Goal: Information Seeking & Learning: Learn about a topic

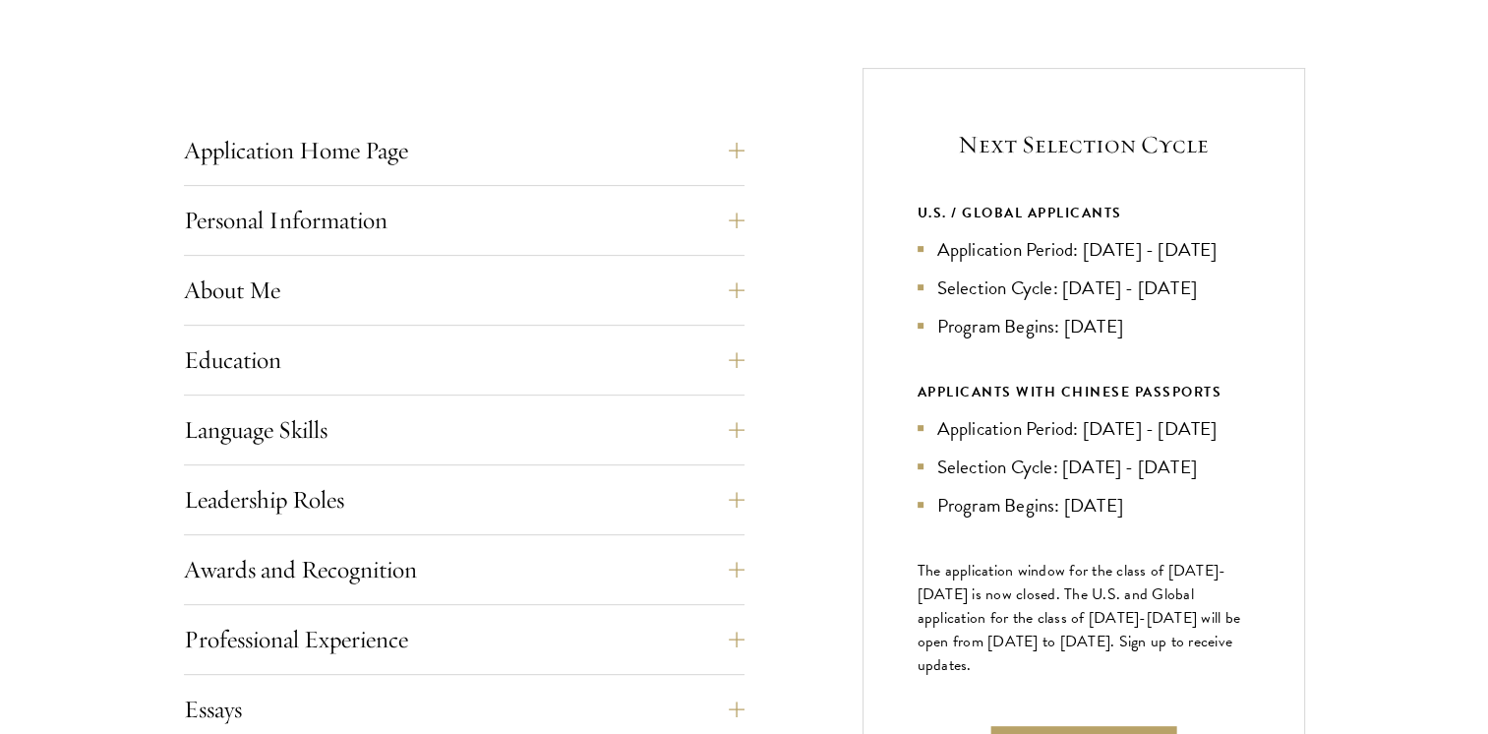
scroll to position [752, 0]
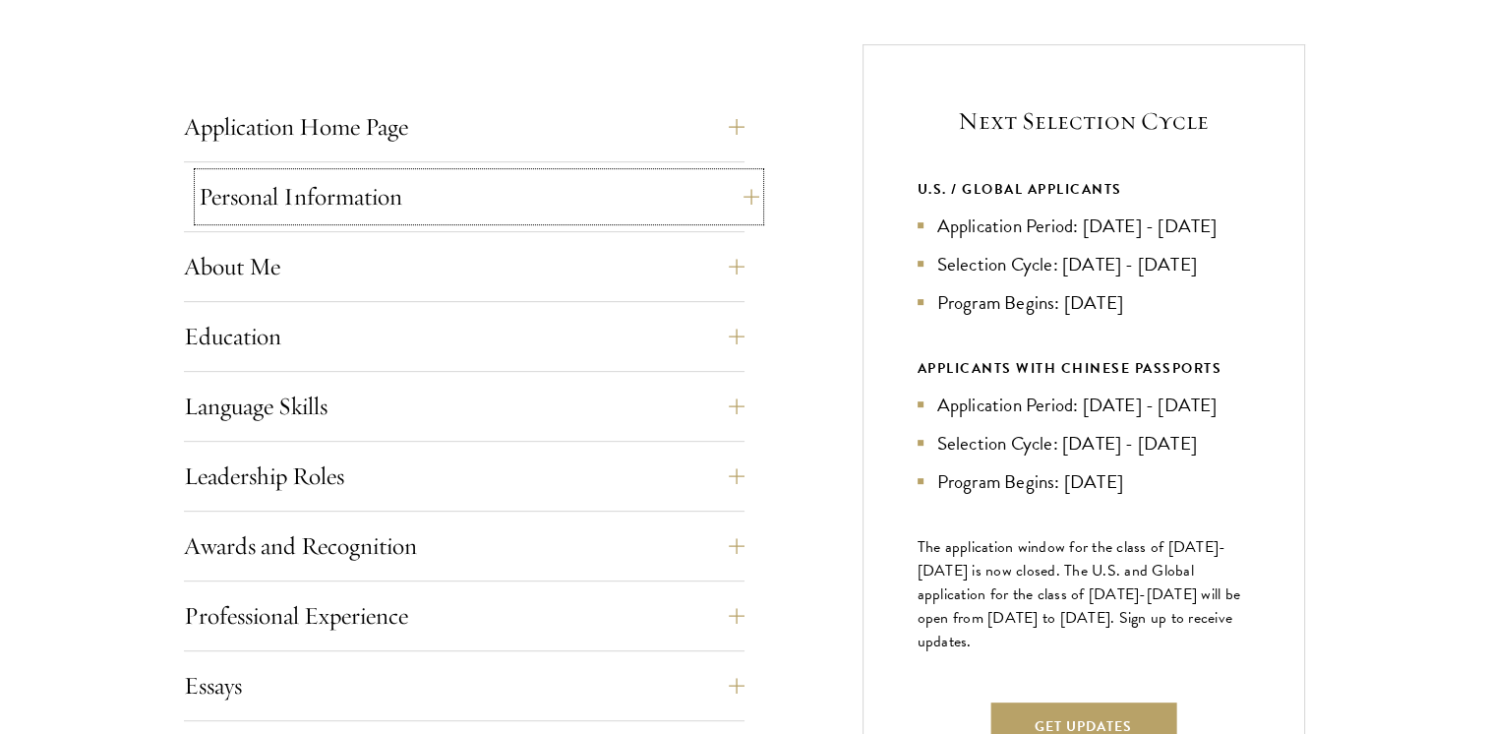
click at [709, 187] on button "Personal Information" at bounding box center [479, 196] width 561 height 47
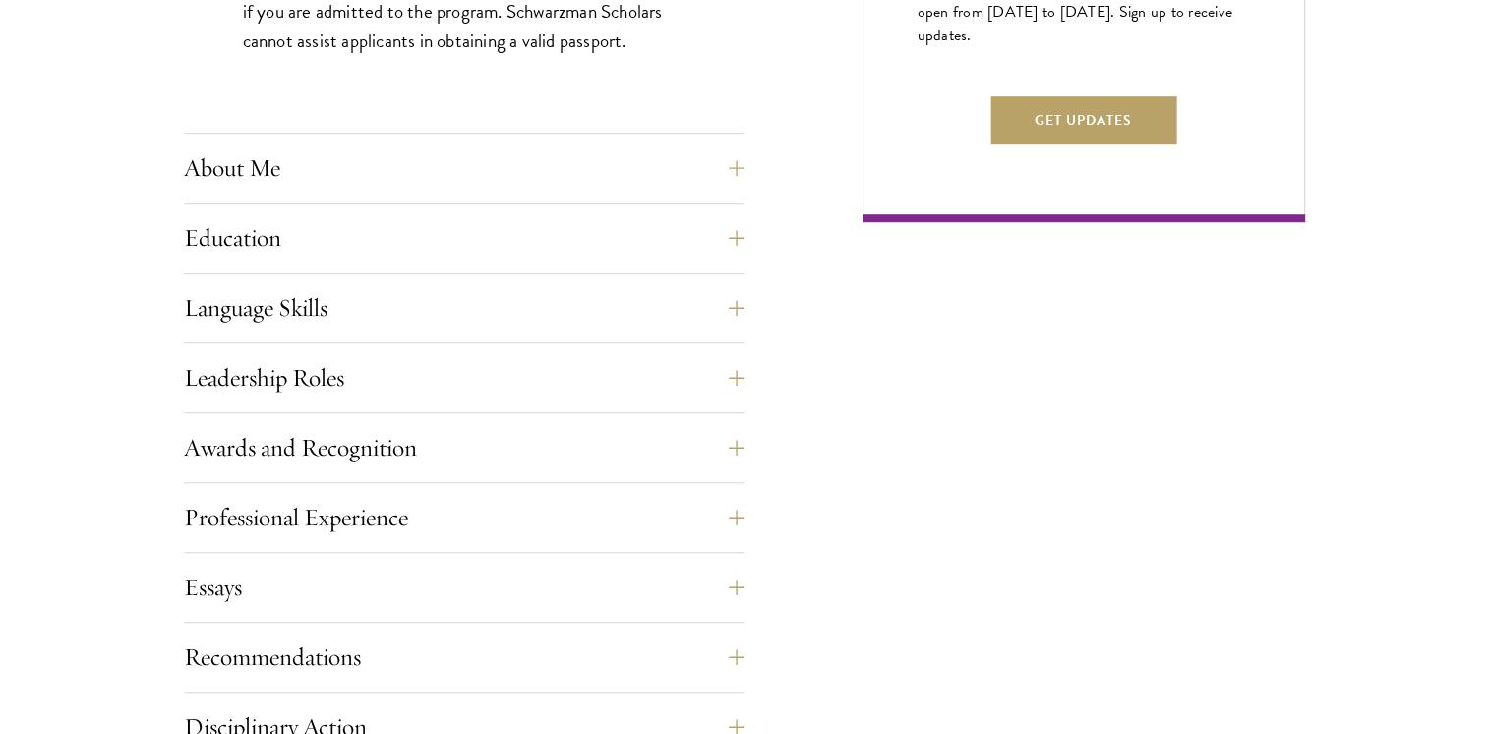
scroll to position [1390, 0]
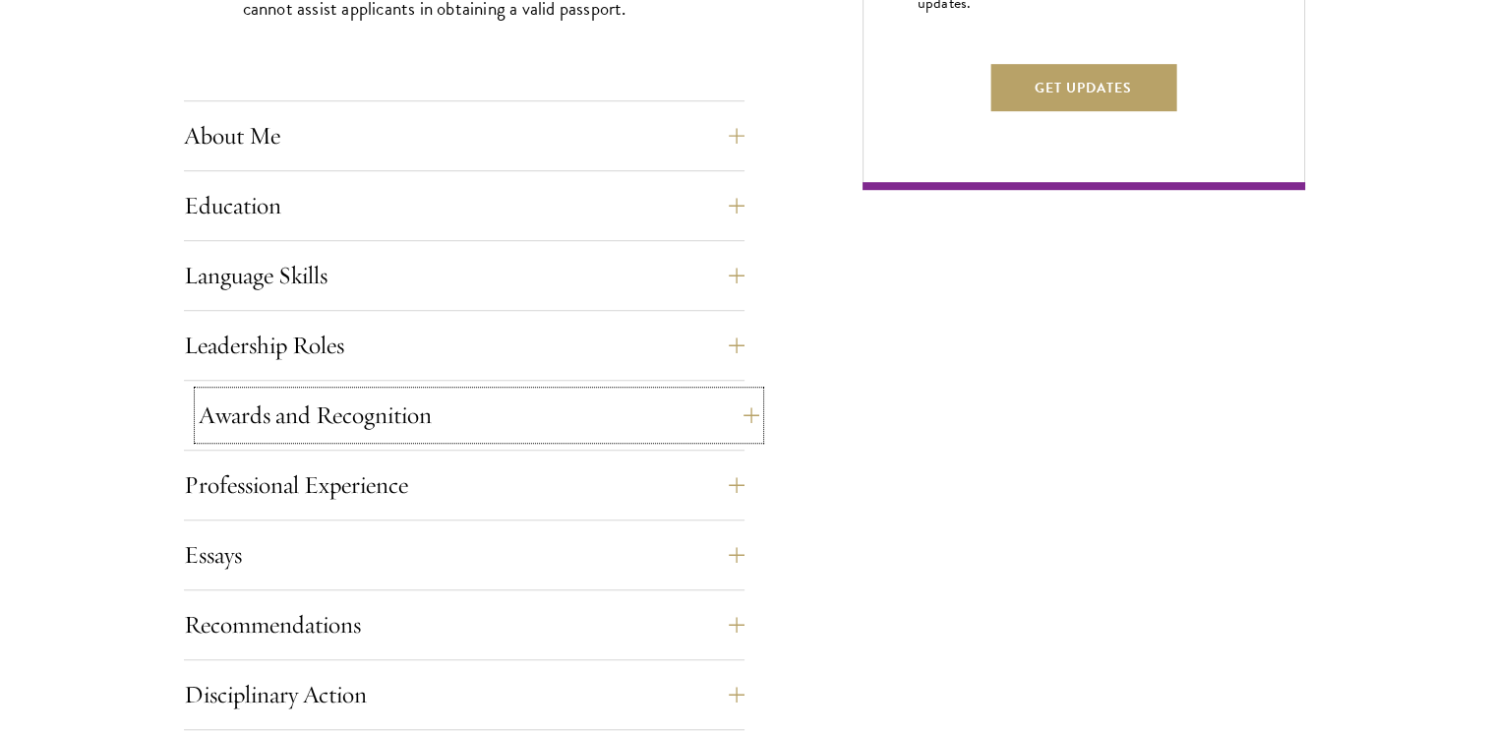
click at [641, 391] on button "Awards and Recognition" at bounding box center [479, 414] width 561 height 47
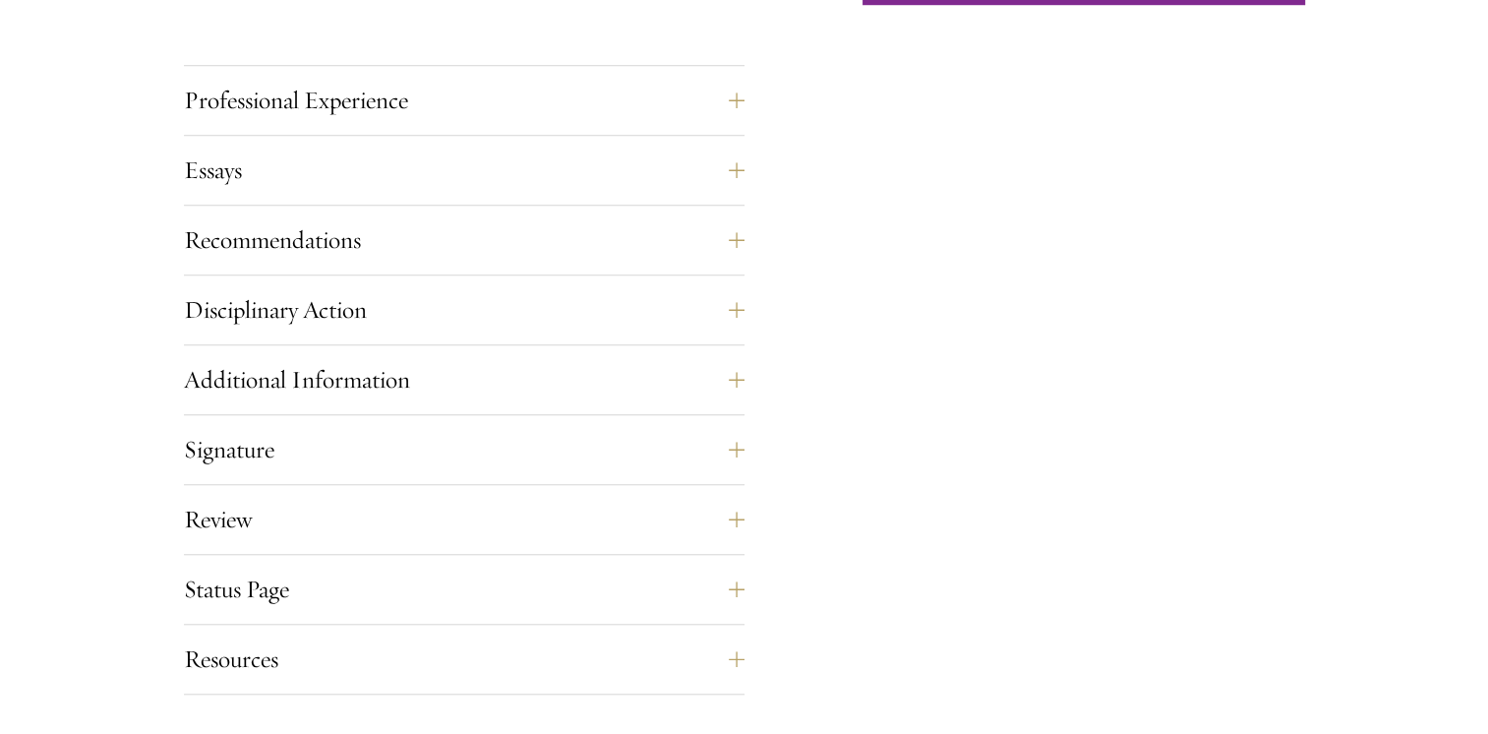
scroll to position [1606, 0]
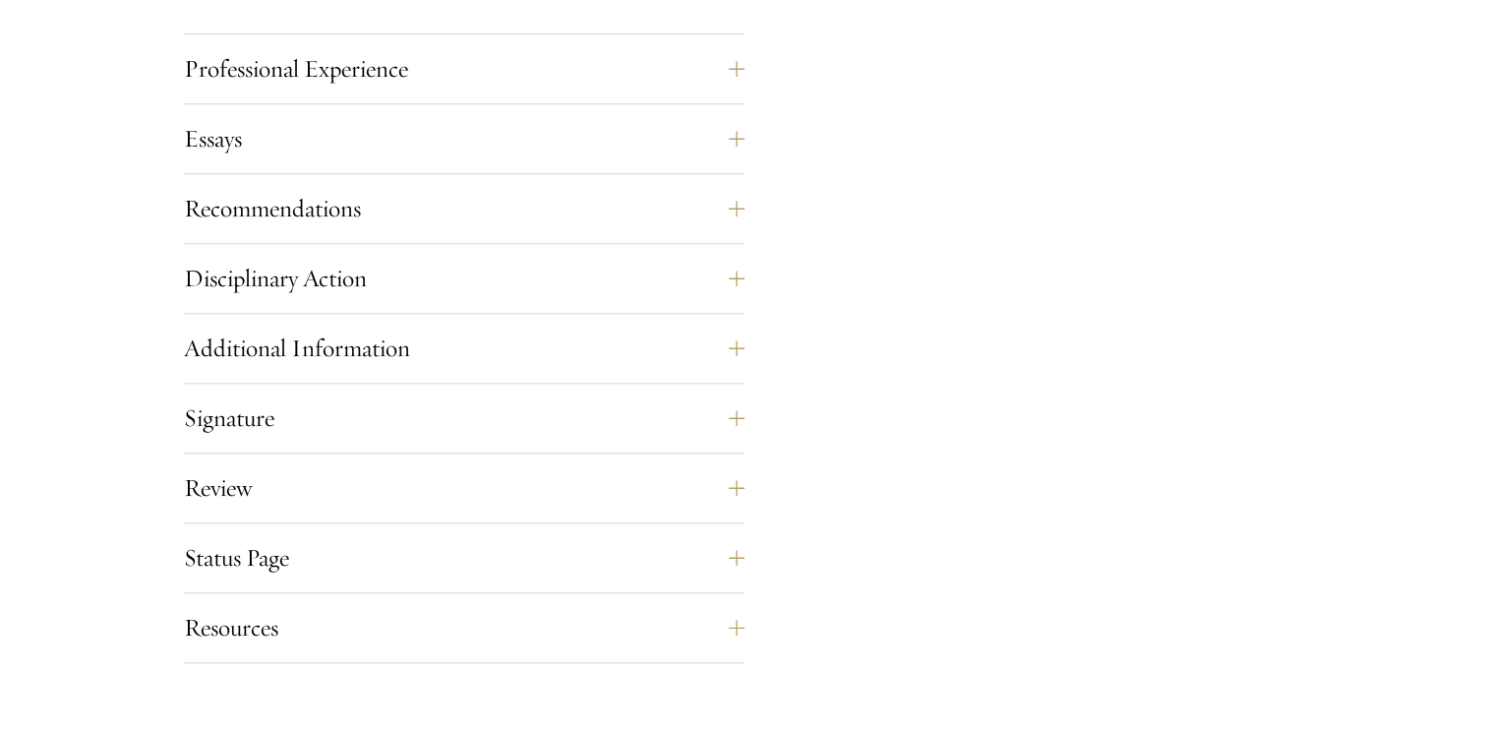
click at [728, 163] on div "Essays Each applicant is required to provide two essays and two short answer re…" at bounding box center [464, 144] width 561 height 59
click at [735, 148] on button "Essays" at bounding box center [479, 138] width 561 height 47
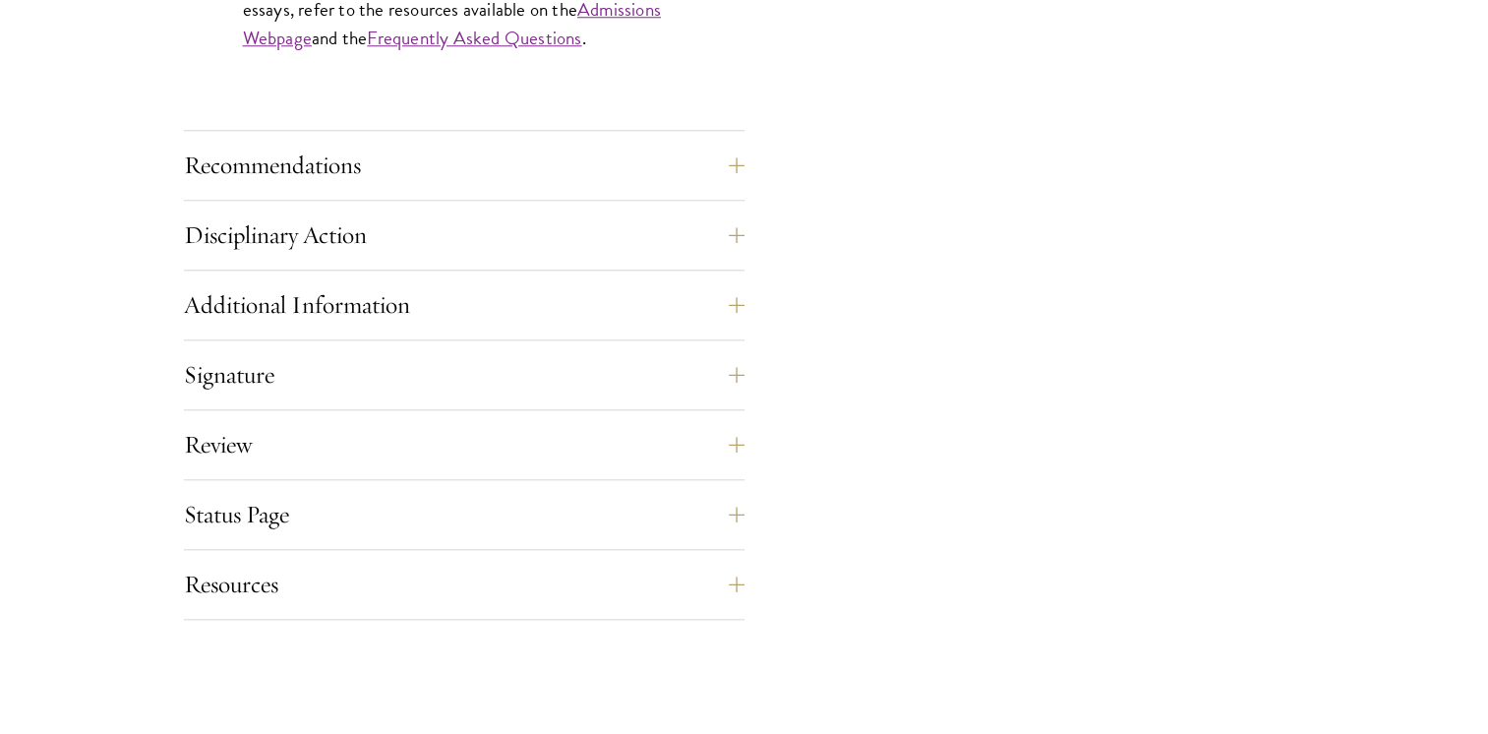
scroll to position [2019, 0]
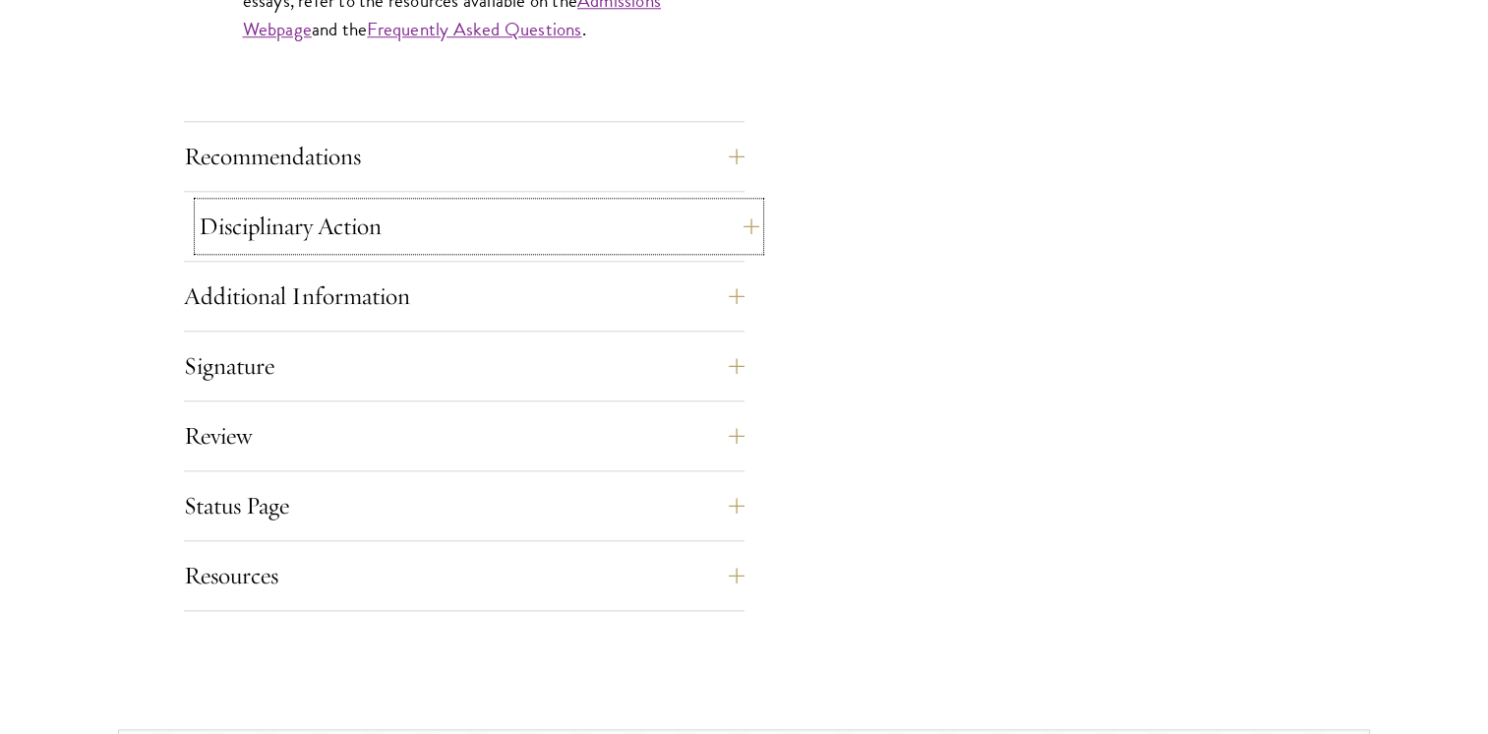
click at [487, 227] on button "Disciplinary Action" at bounding box center [479, 226] width 561 height 47
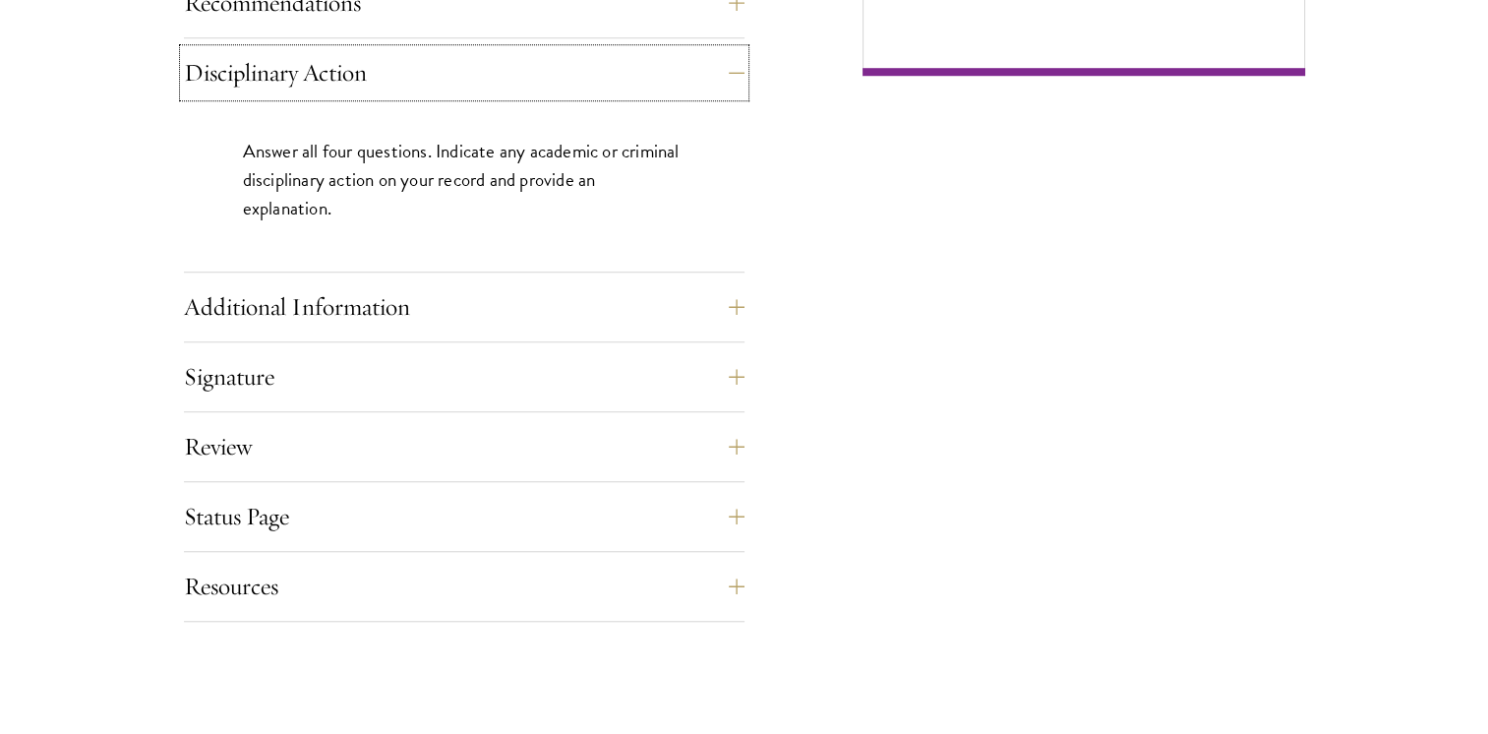
scroll to position [1507, 0]
click at [538, 309] on button "Additional Information" at bounding box center [479, 303] width 561 height 47
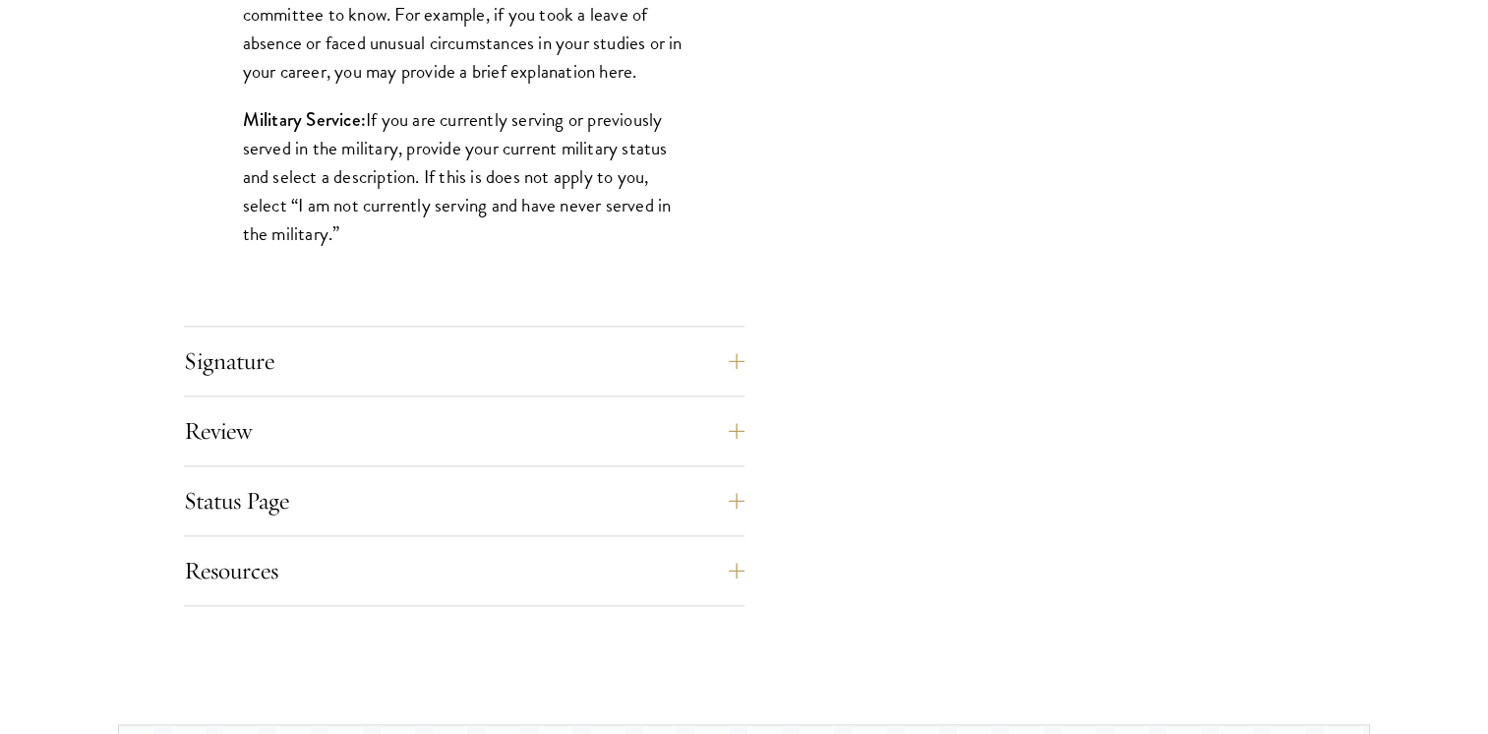
scroll to position [2017, 0]
click at [425, 374] on button "Signature" at bounding box center [479, 357] width 561 height 47
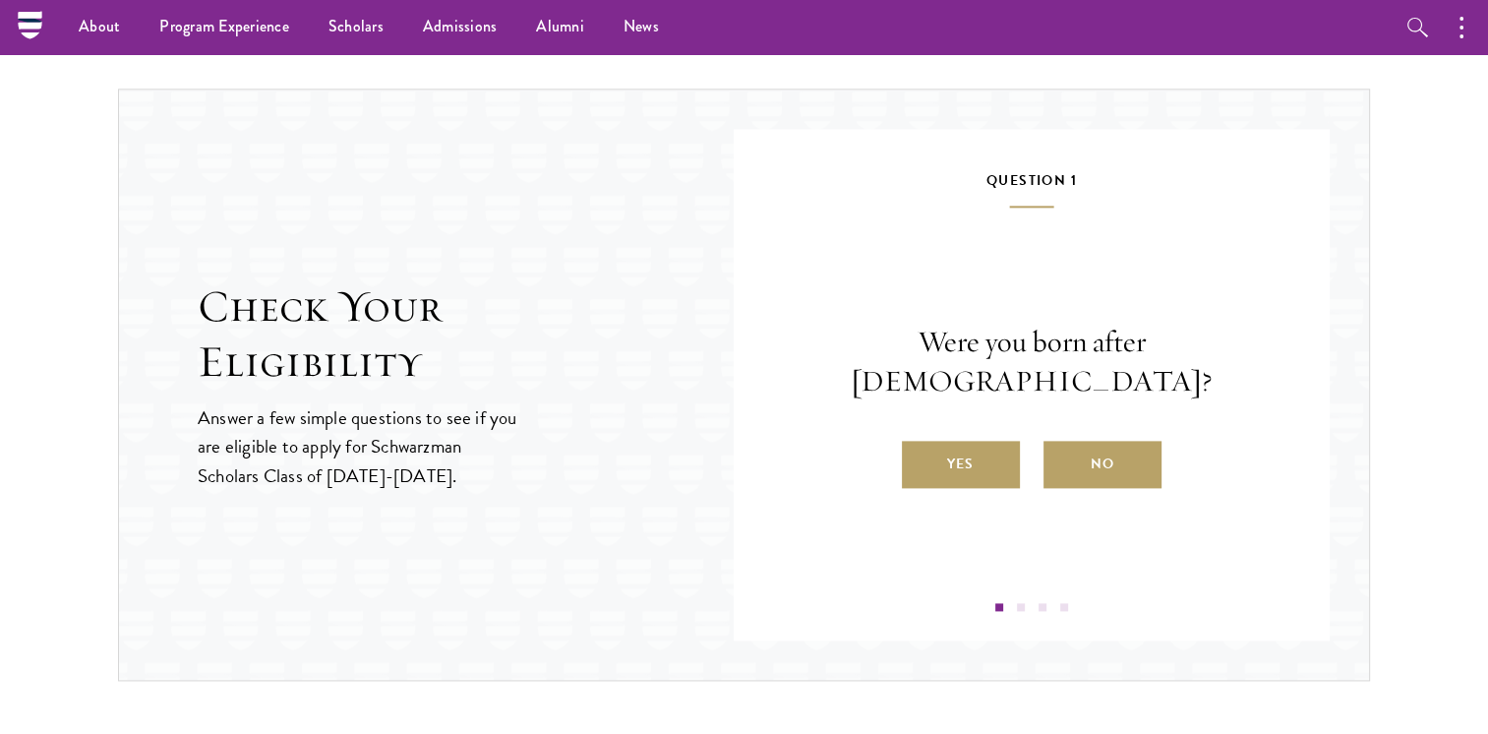
scroll to position [2412, 0]
click at [992, 442] on label "Yes" at bounding box center [961, 465] width 118 height 47
click at [920, 444] on input "Yes" at bounding box center [911, 453] width 18 height 18
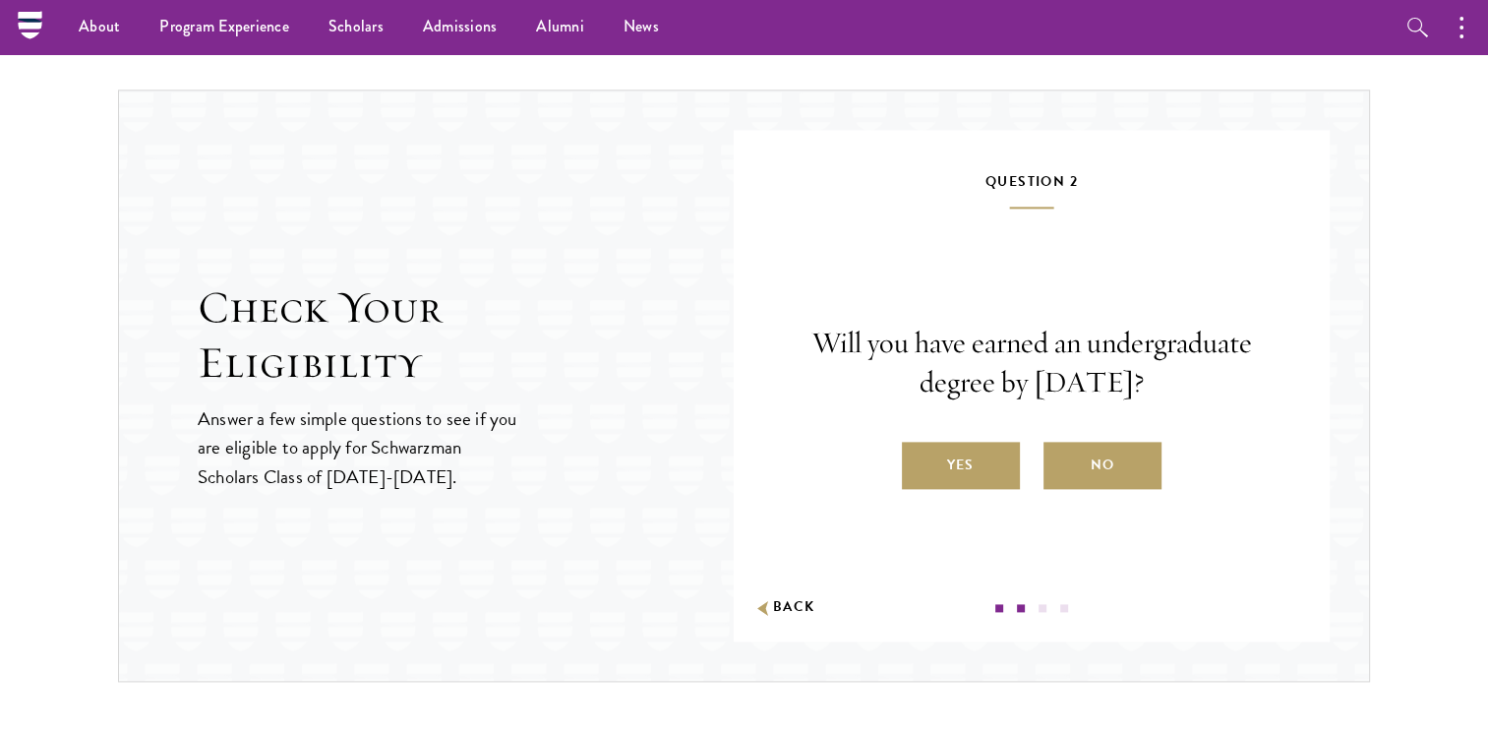
click at [1069, 448] on label "No" at bounding box center [1103, 465] width 118 height 47
click at [1061, 448] on input "No" at bounding box center [1053, 453] width 18 height 18
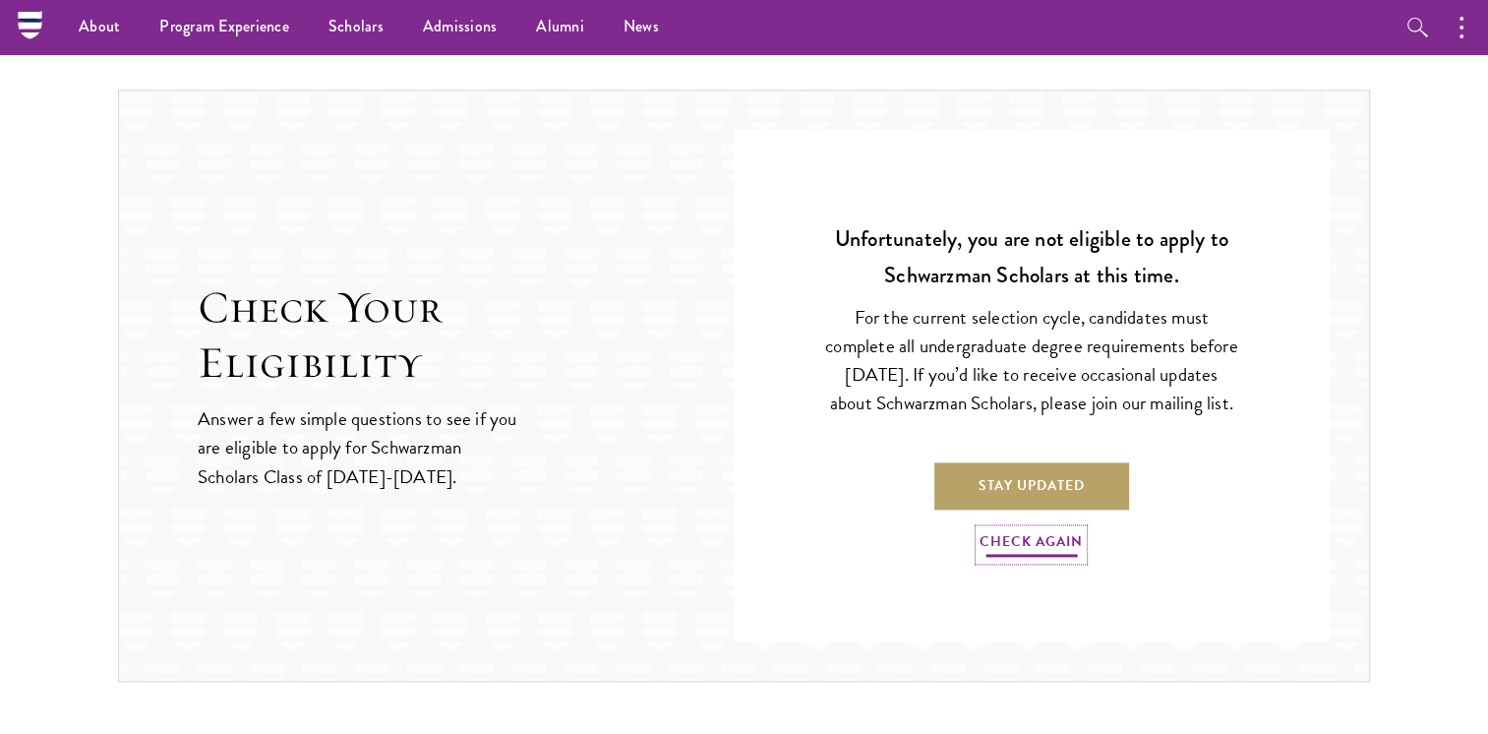
click at [1025, 553] on link "Check Again" at bounding box center [1031, 544] width 103 height 30
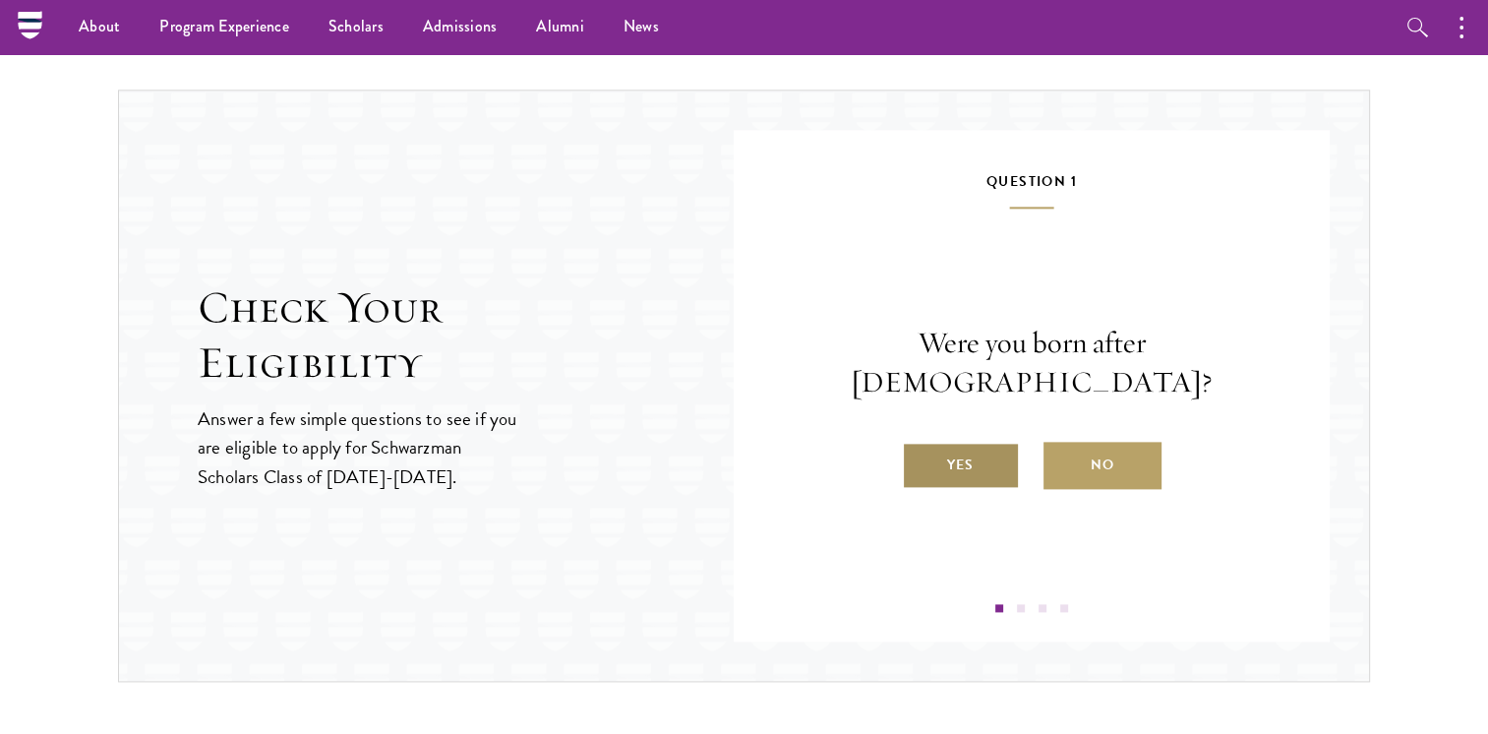
click at [971, 457] on label "Yes" at bounding box center [961, 465] width 118 height 47
click at [920, 457] on input "Yes" at bounding box center [911, 453] width 18 height 18
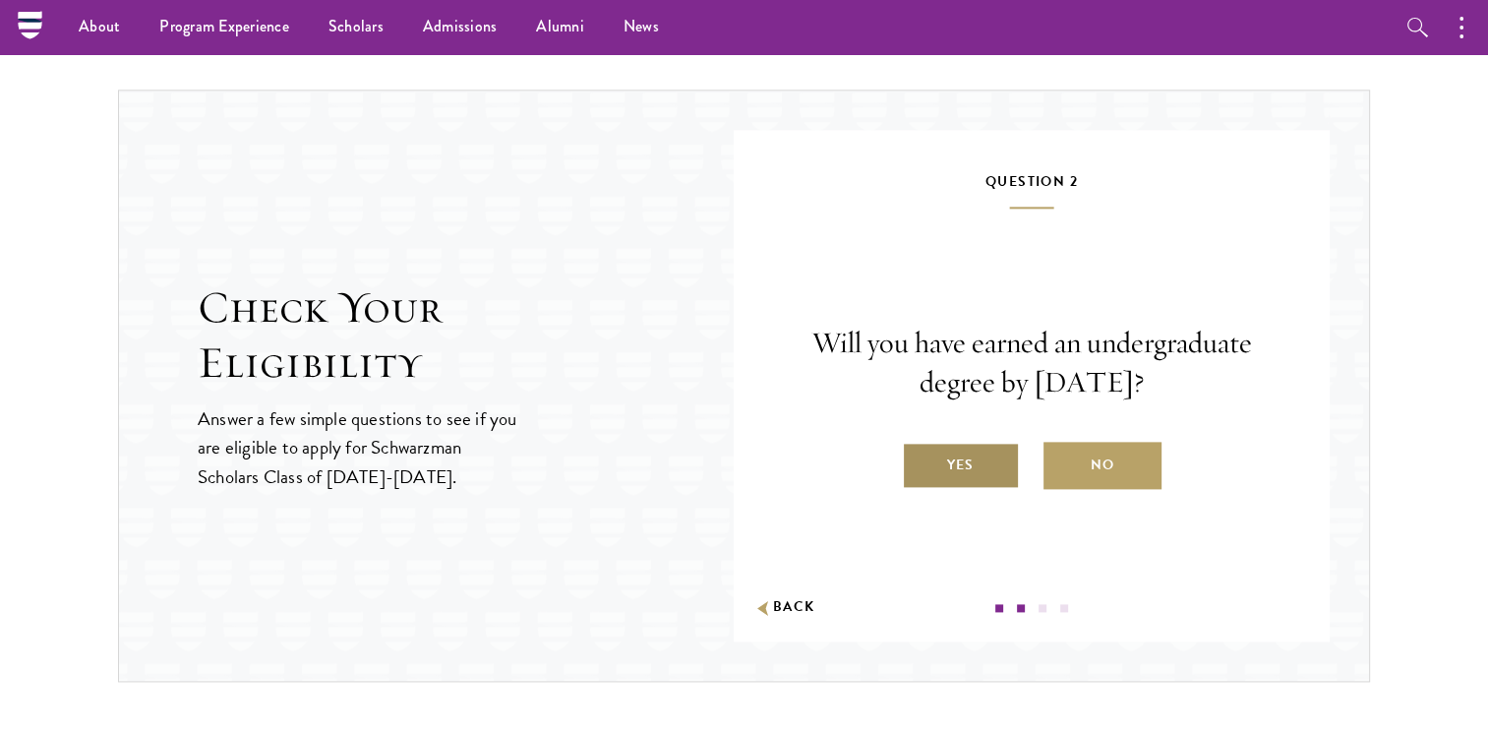
click at [978, 452] on label "Yes" at bounding box center [961, 465] width 118 height 47
click at [920, 452] on input "Yes" at bounding box center [911, 453] width 18 height 18
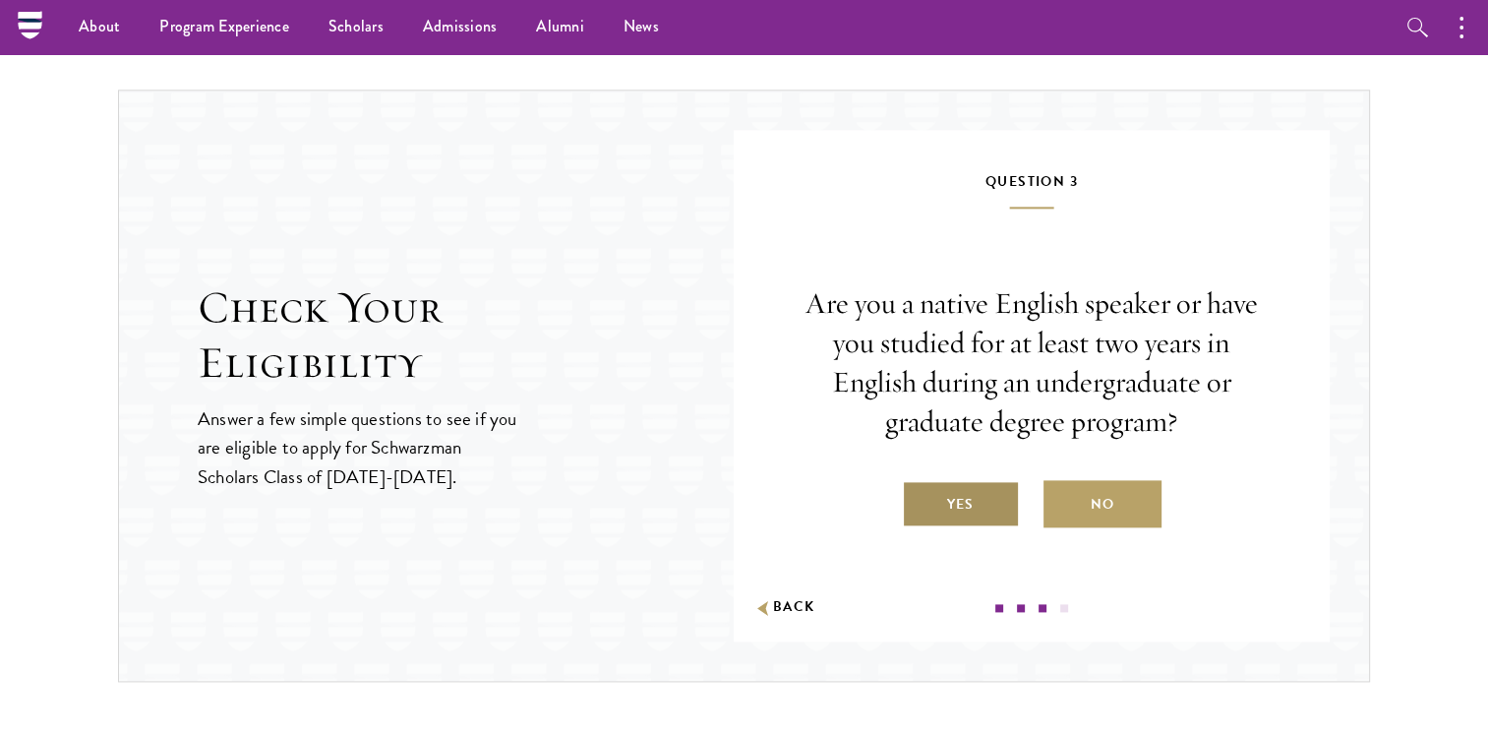
click at [955, 491] on label "Yes" at bounding box center [961, 503] width 118 height 47
click at [920, 491] on input "Yes" at bounding box center [911, 492] width 18 height 18
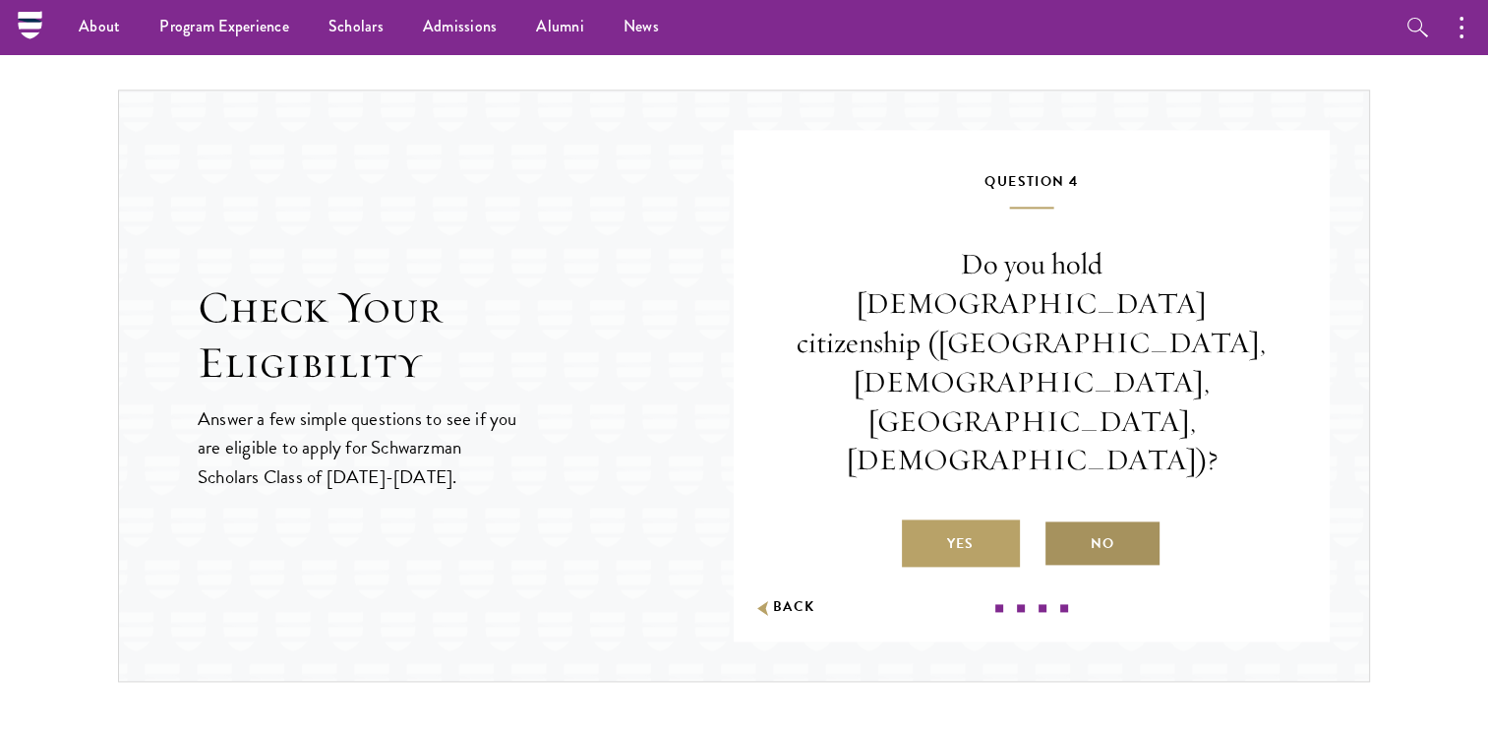
click at [1076, 519] on label "No" at bounding box center [1103, 542] width 118 height 47
click at [1061, 522] on input "No" at bounding box center [1053, 531] width 18 height 18
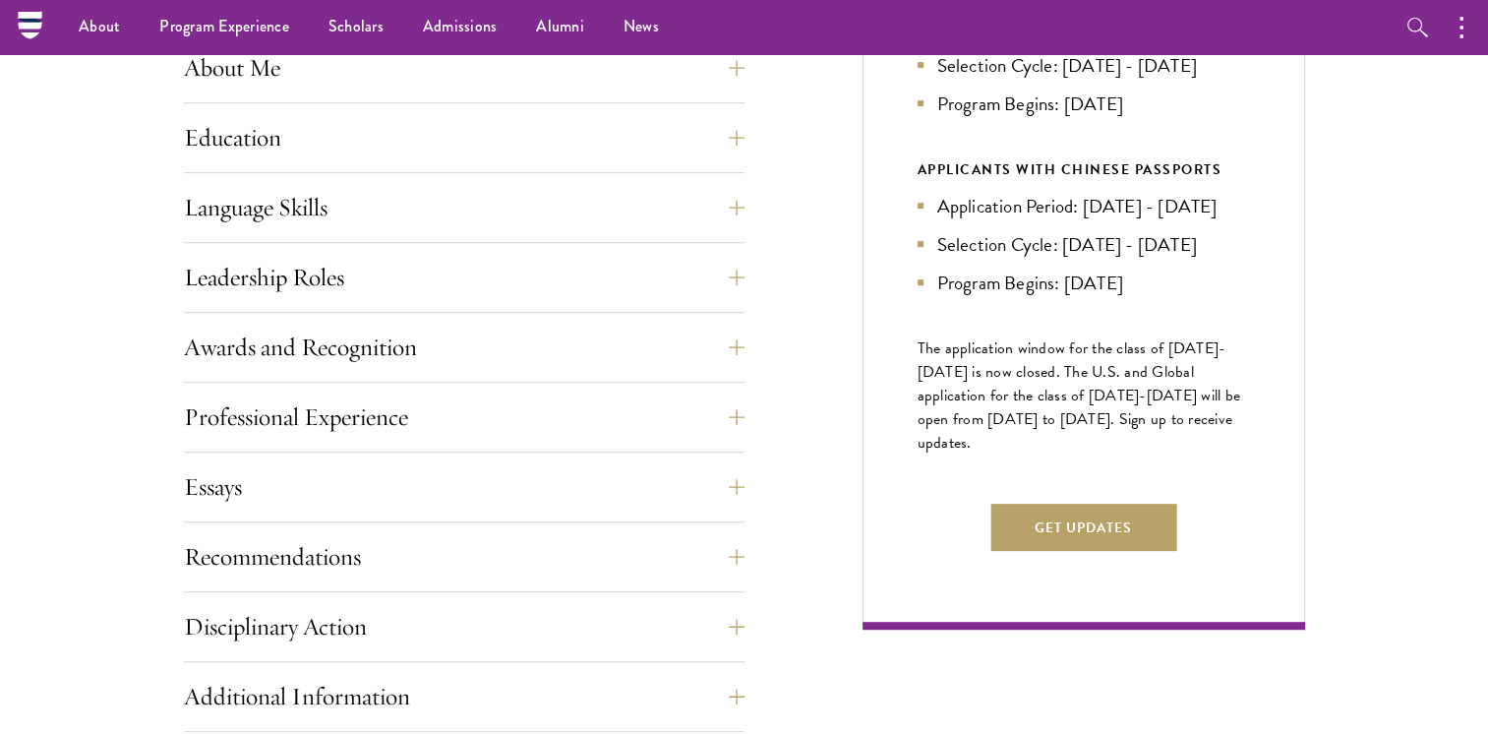
scroll to position [935, 0]
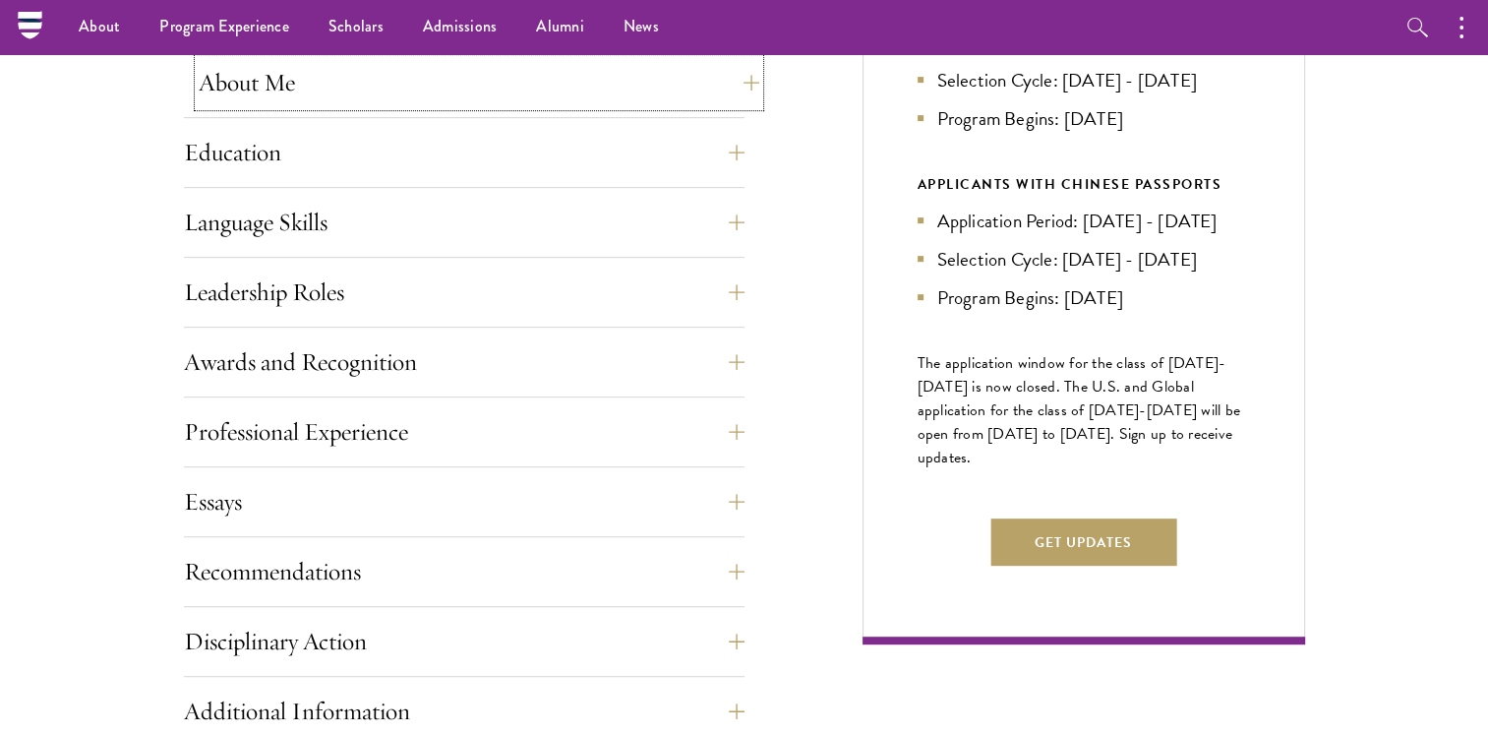
click at [740, 91] on button "About Me" at bounding box center [479, 82] width 561 height 47
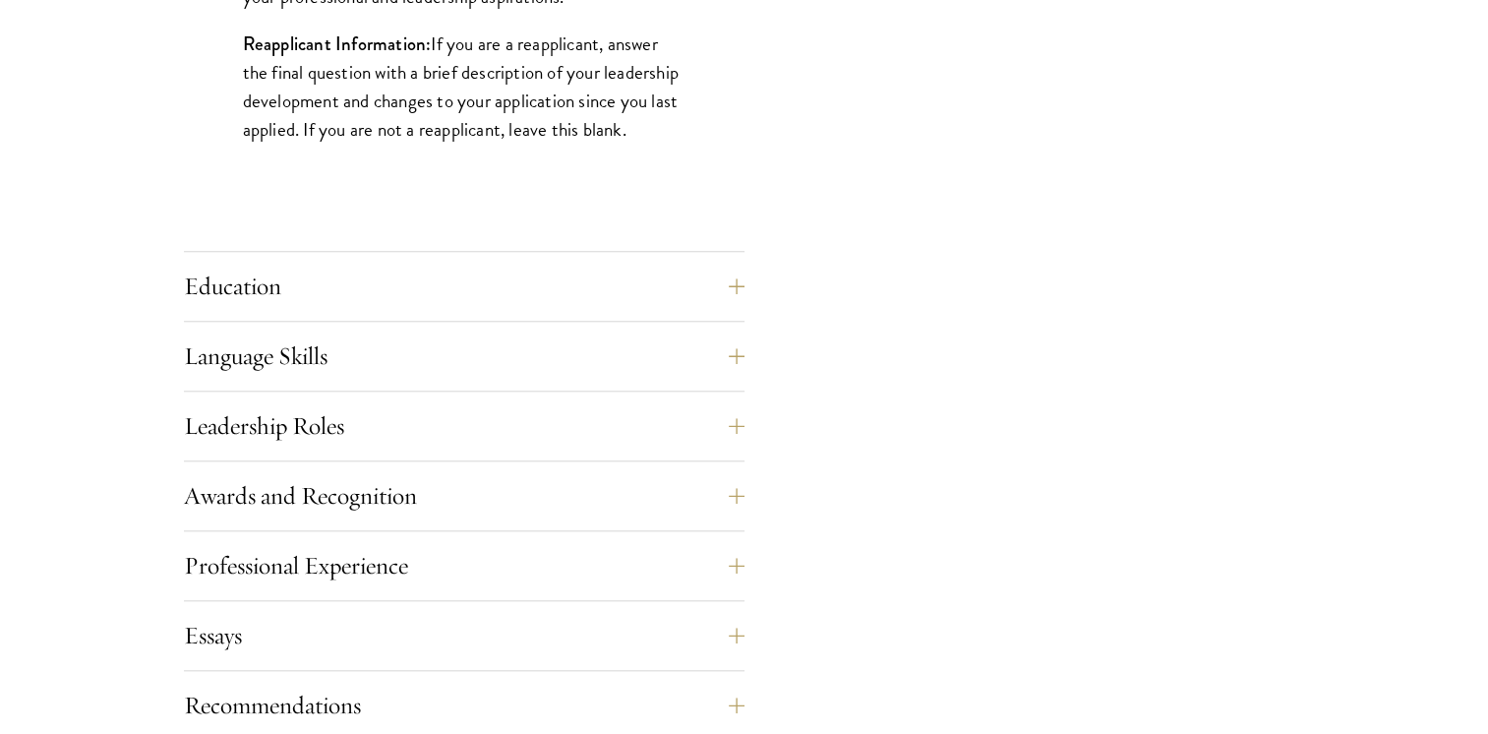
scroll to position [1843, 0]
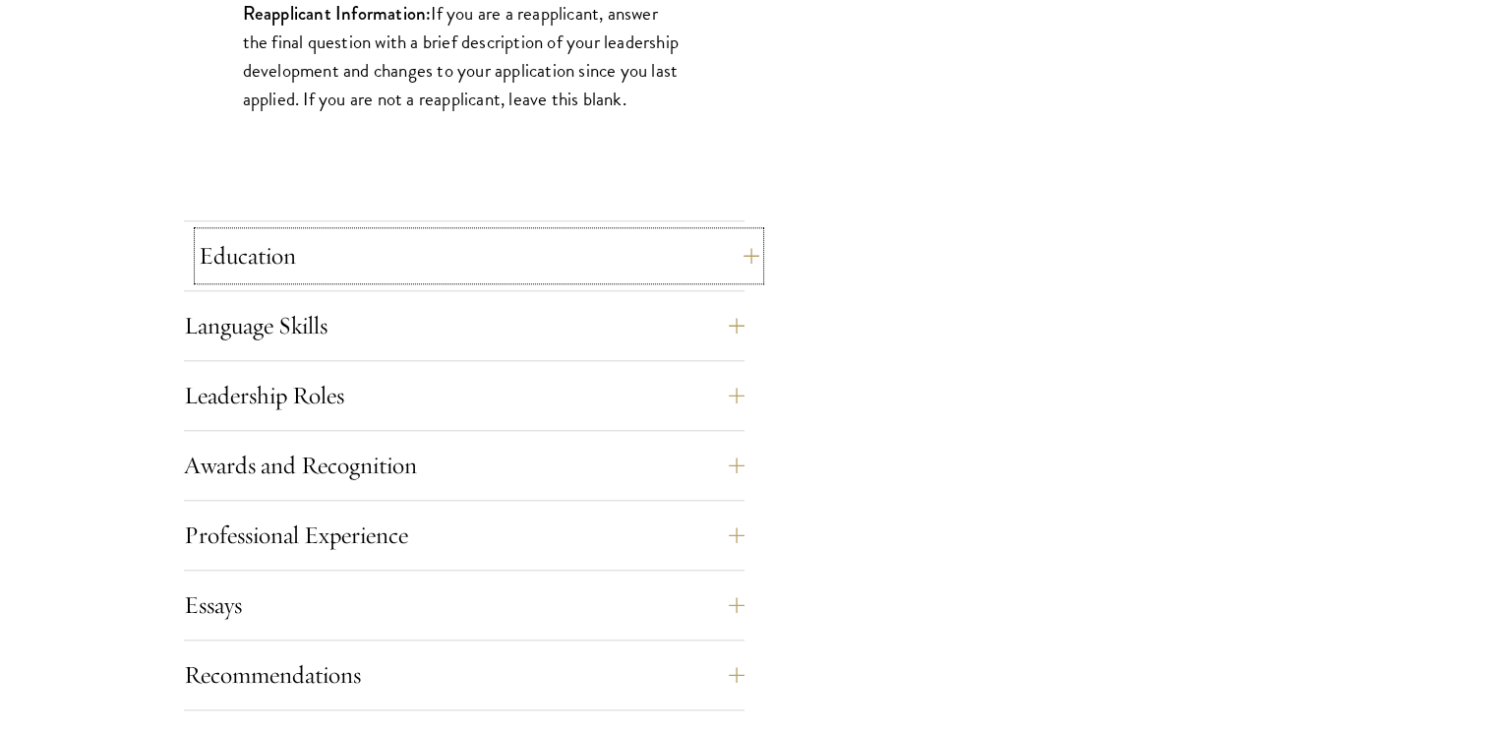
click at [725, 254] on button "Education" at bounding box center [479, 255] width 561 height 47
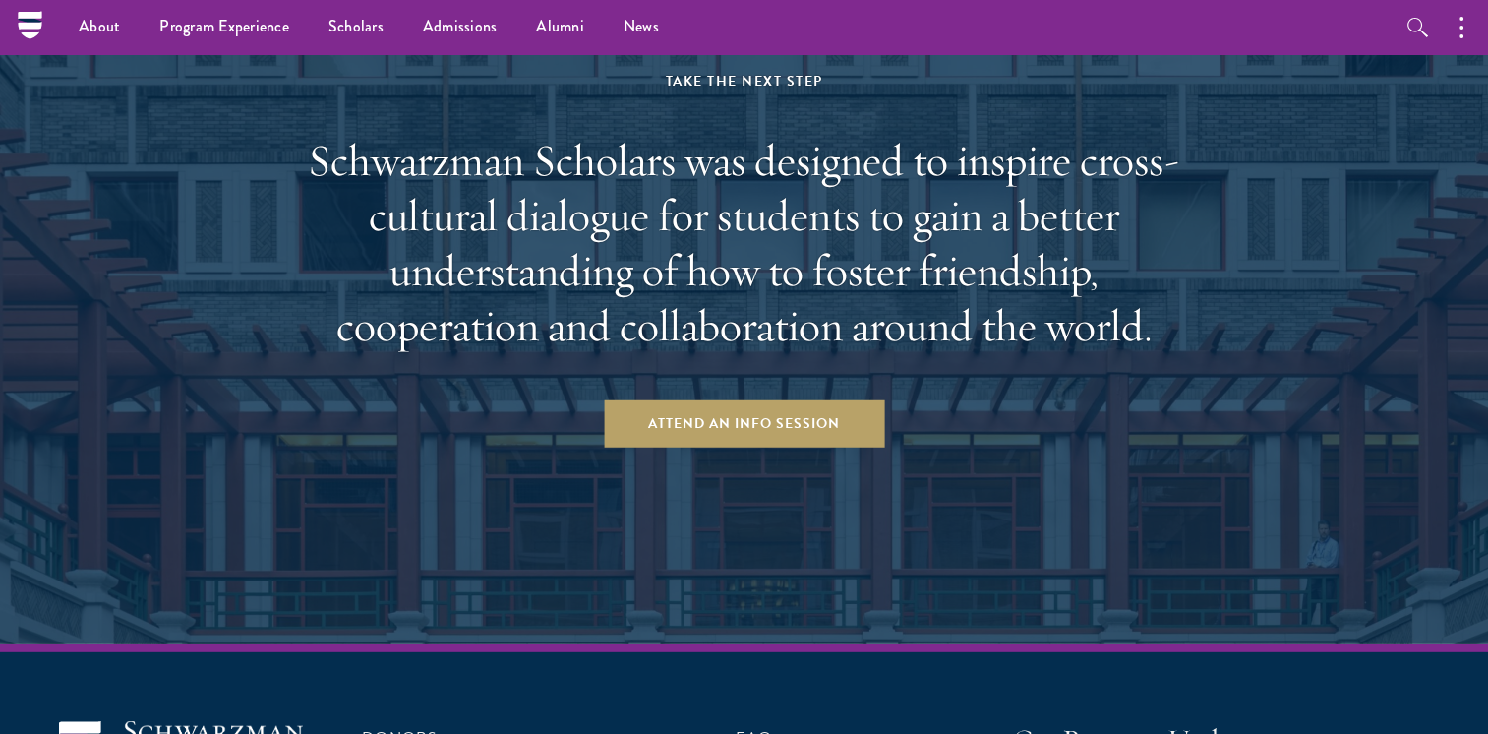
scroll to position [5347, 0]
click at [767, 450] on aside "Take the Next Step Schwarzman Scholars was designed to inspire cross-cultural d…" at bounding box center [744, 259] width 1488 height 772
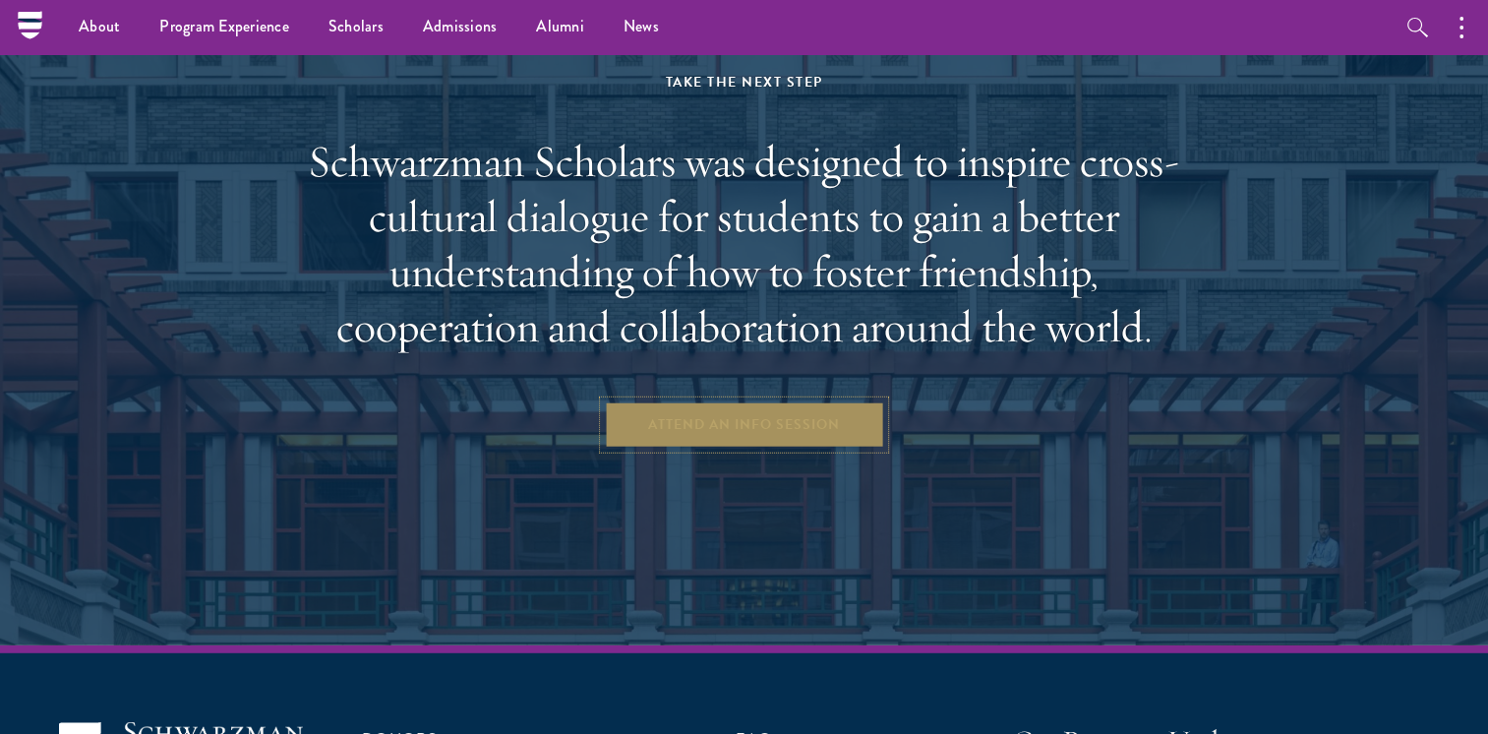
click at [804, 421] on link "Attend an Info Session" at bounding box center [744, 424] width 280 height 47
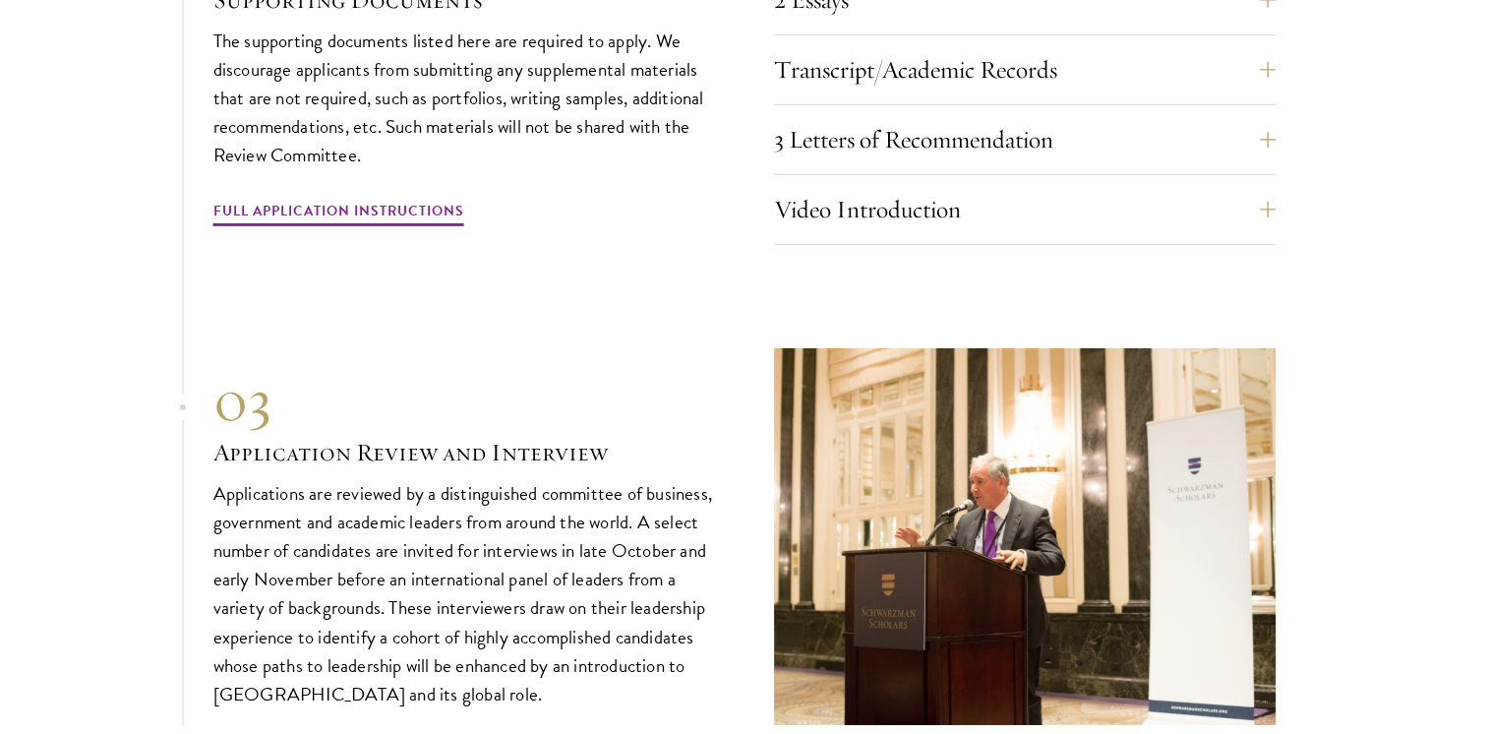
scroll to position [6405, 0]
click at [996, 187] on button "Video Introduction" at bounding box center [1040, 208] width 502 height 47
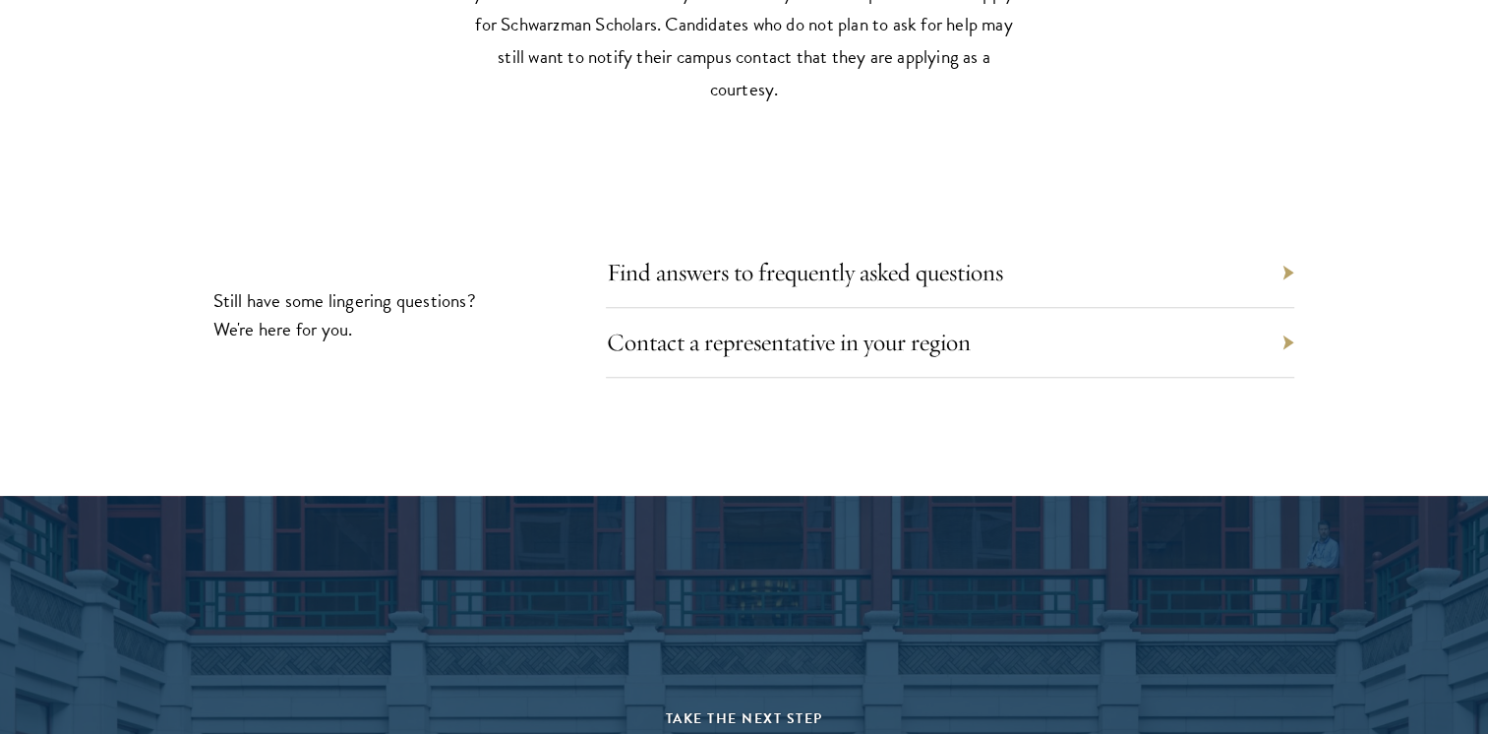
scroll to position [9111, 0]
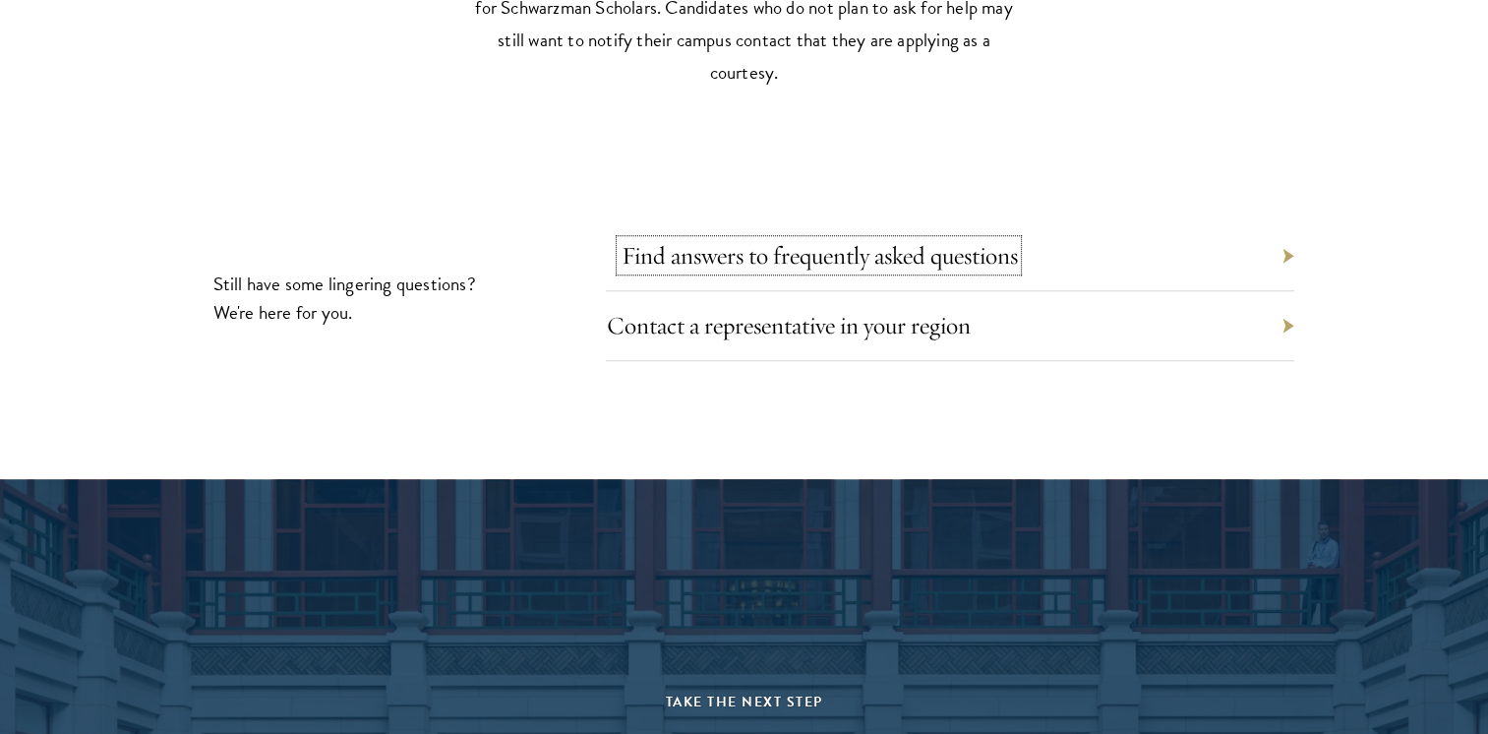
click at [958, 240] on link "Find answers to frequently asked questions" at bounding box center [819, 255] width 396 height 30
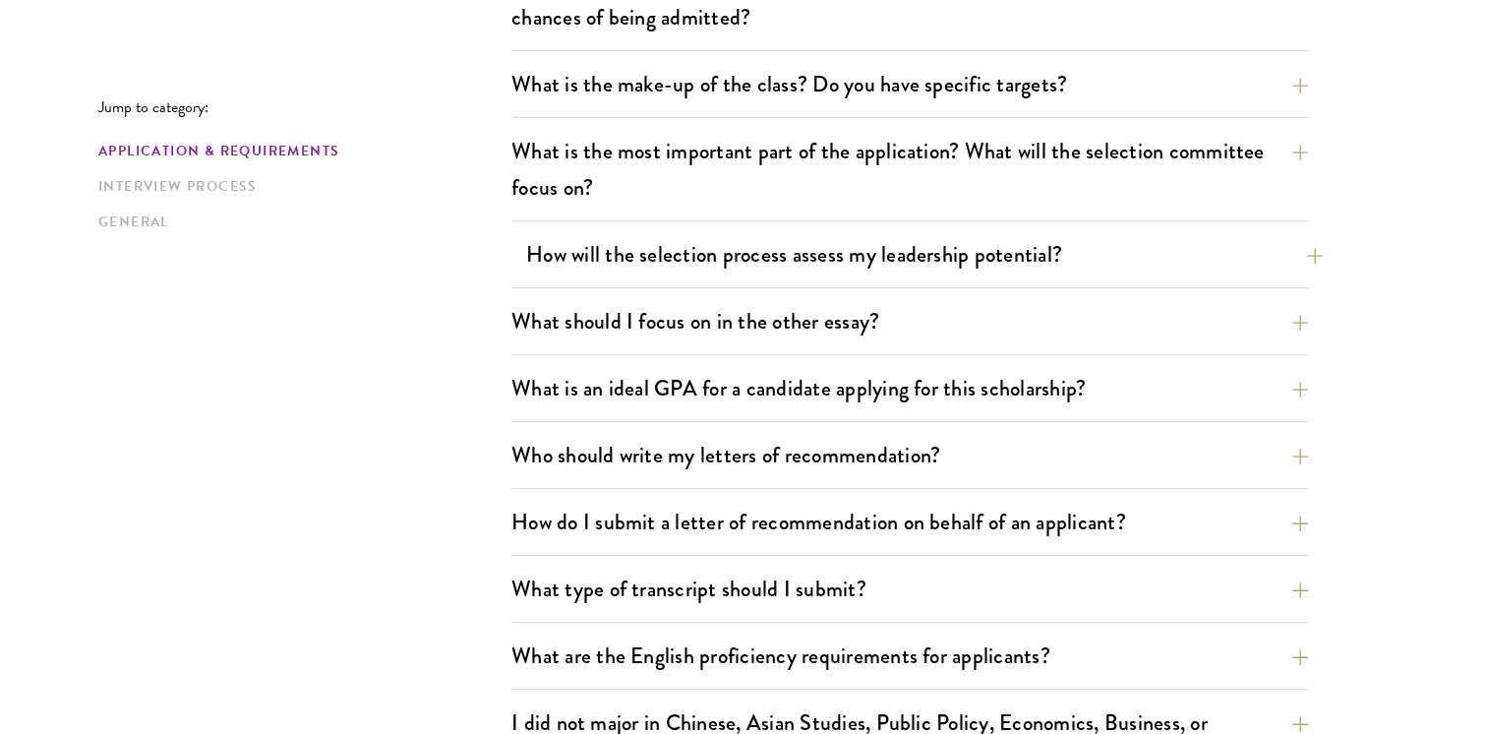
scroll to position [1070, 0]
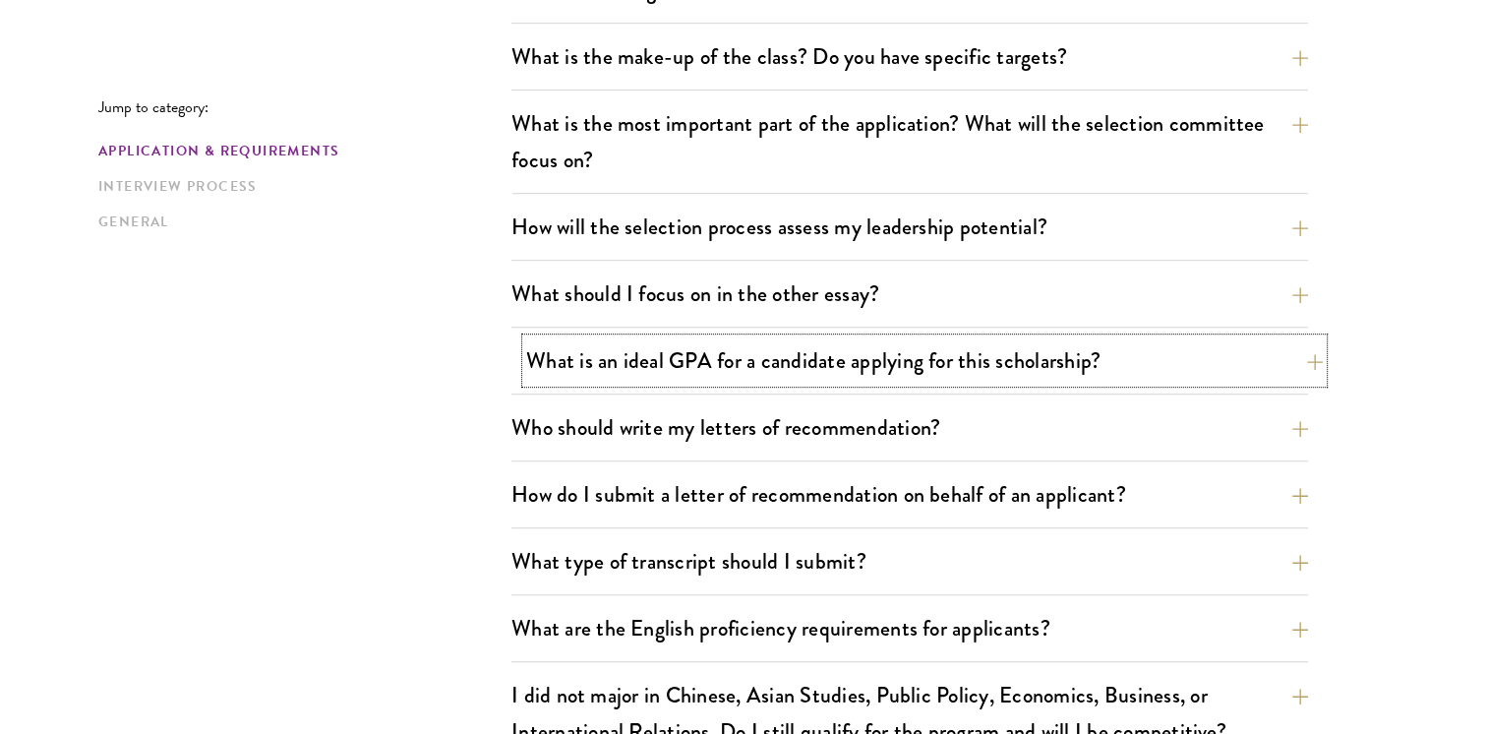
click at [827, 338] on button "What is an ideal GPA for a candidate applying for this scholarship?" at bounding box center [924, 360] width 797 height 44
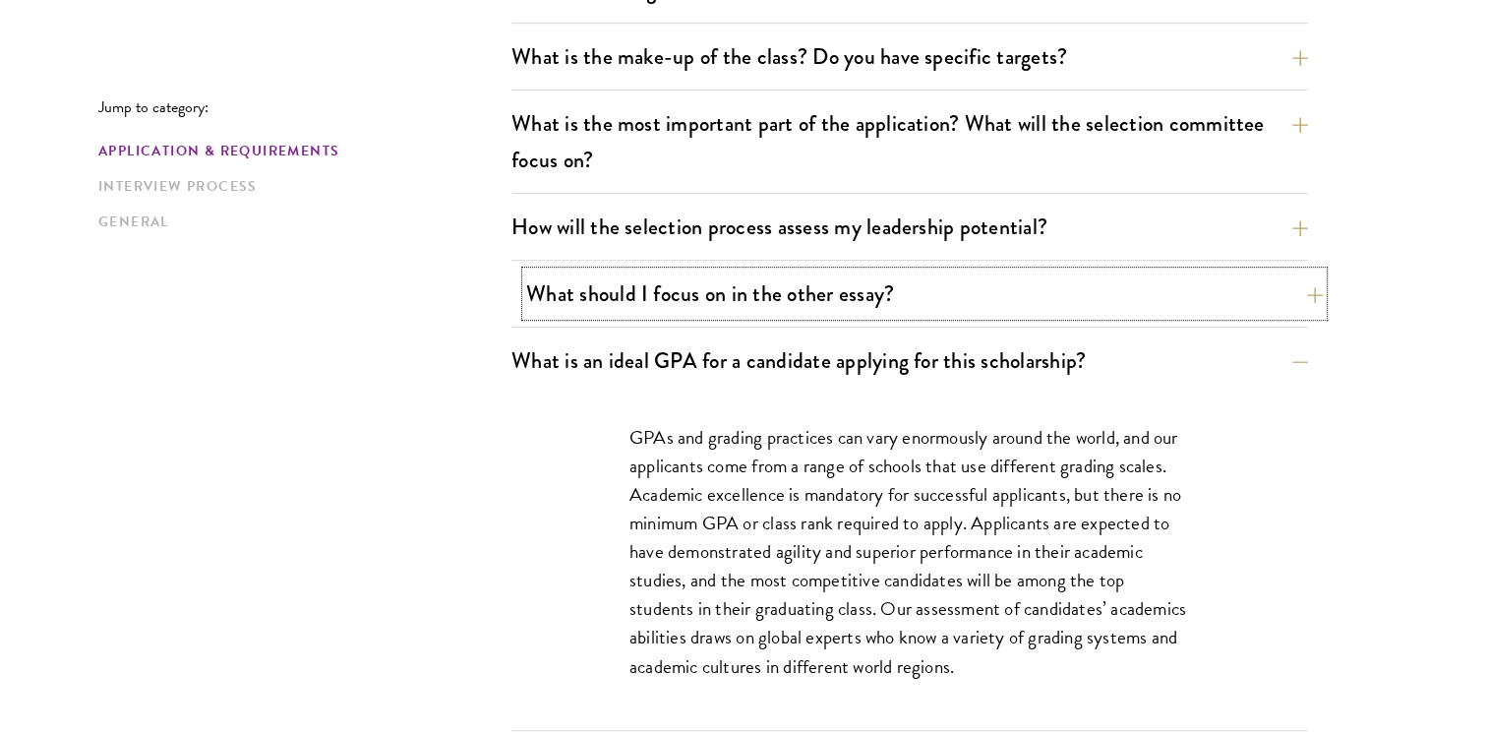
click at [856, 300] on button "What should I focus on in the other essay?" at bounding box center [924, 293] width 797 height 44
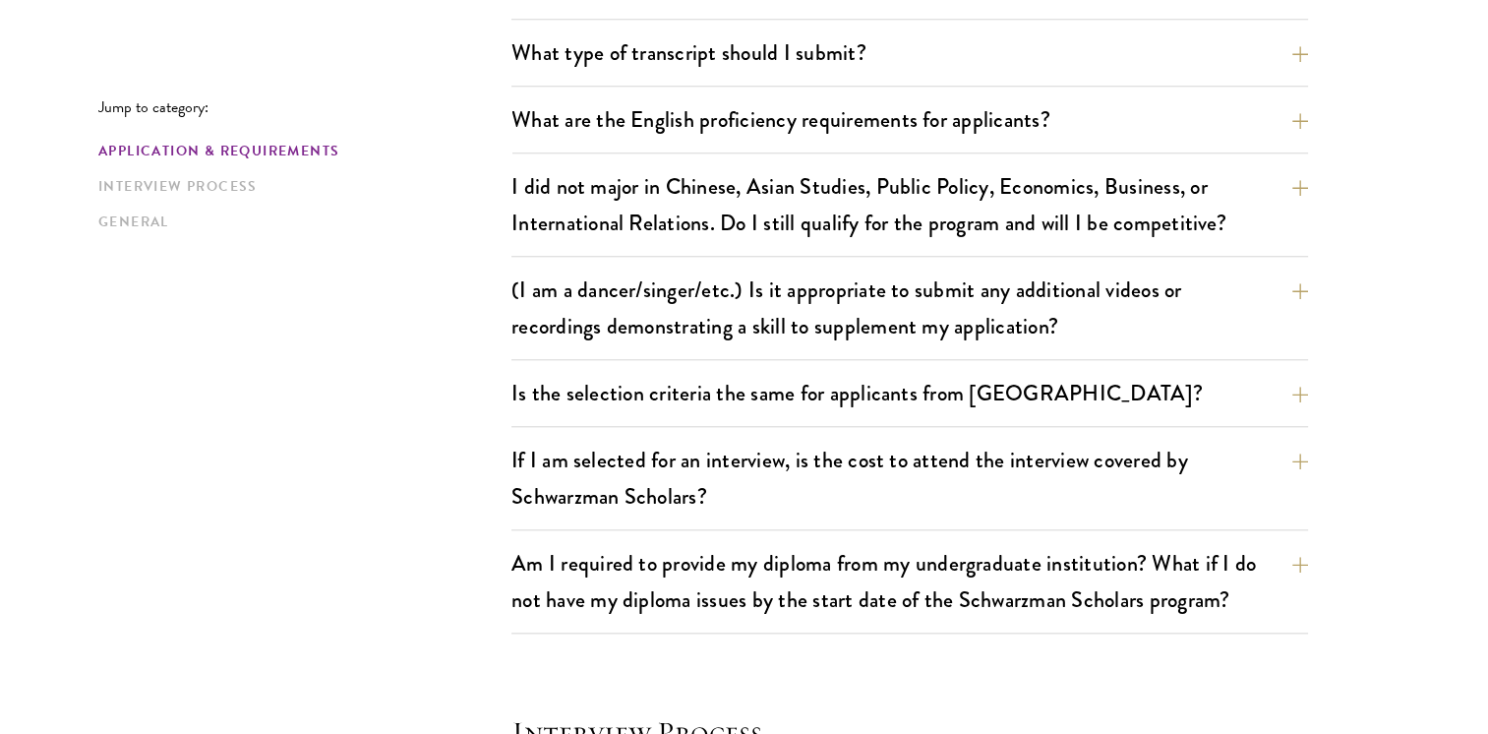
scroll to position [1874, 0]
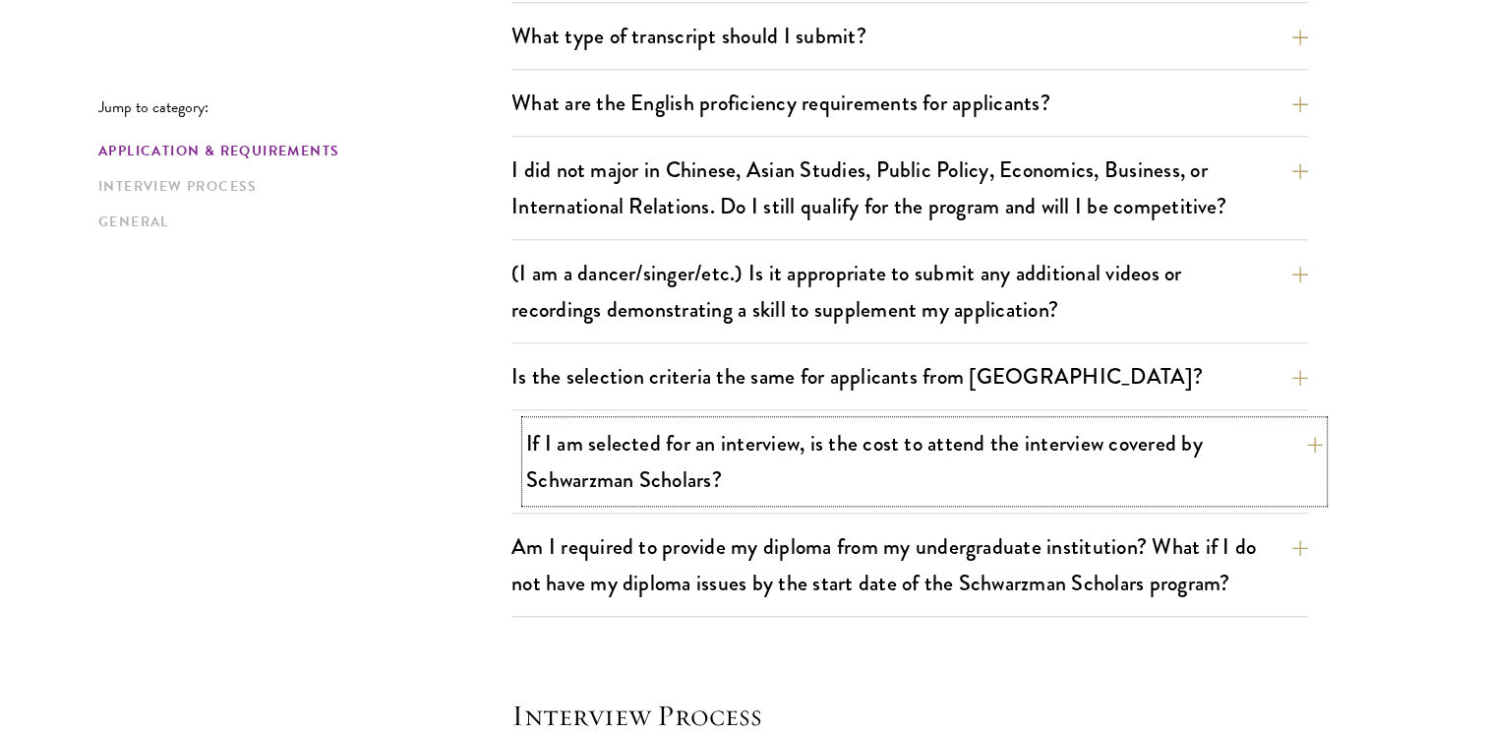
click at [790, 443] on button "If I am selected for an interview, is the cost to attend the interview covered …" at bounding box center [924, 461] width 797 height 81
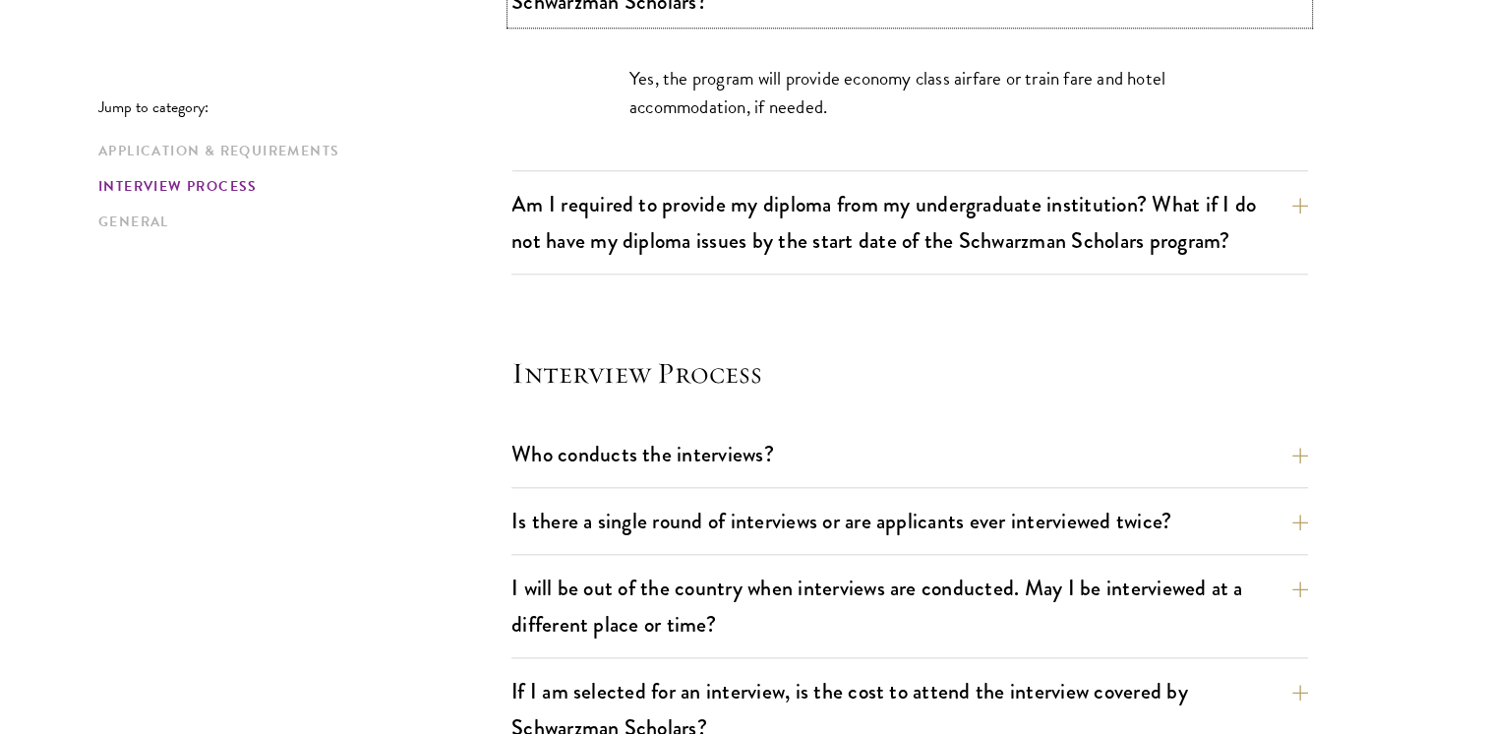
scroll to position [2140, 0]
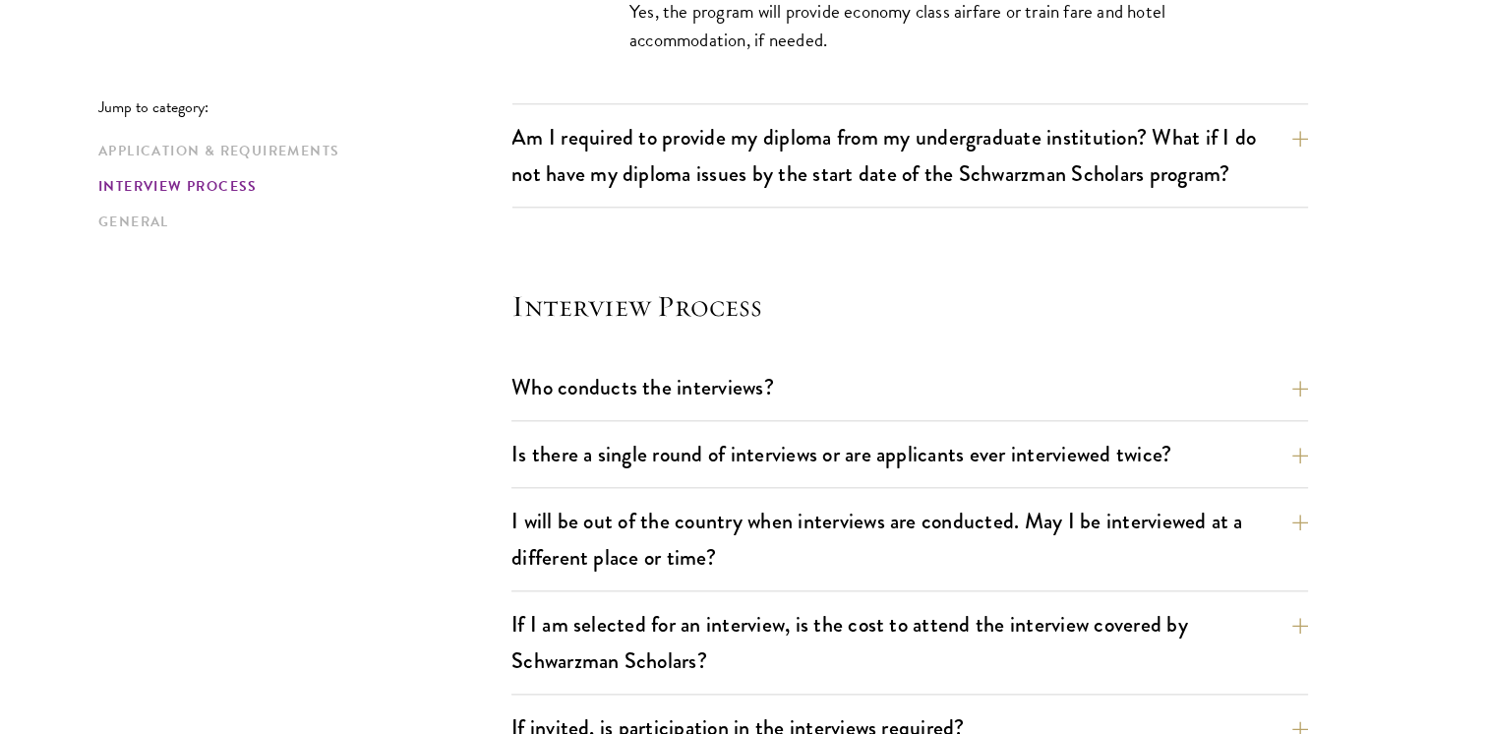
click at [748, 411] on div "Who conducts the interviews? Interview panelists are distinguished senior figur…" at bounding box center [910, 393] width 797 height 56
click at [725, 395] on button "Who conducts the interviews?" at bounding box center [924, 387] width 797 height 44
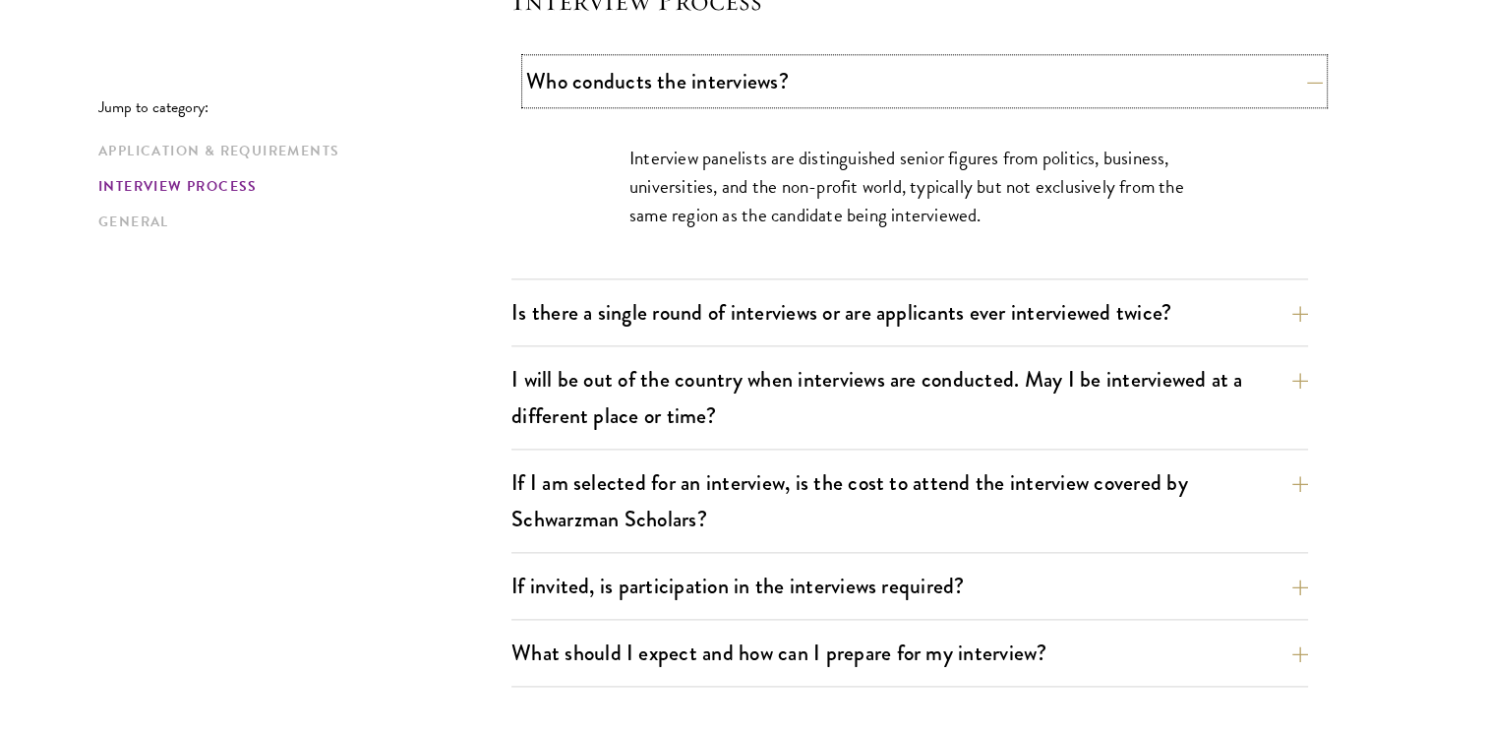
scroll to position [2336, 0]
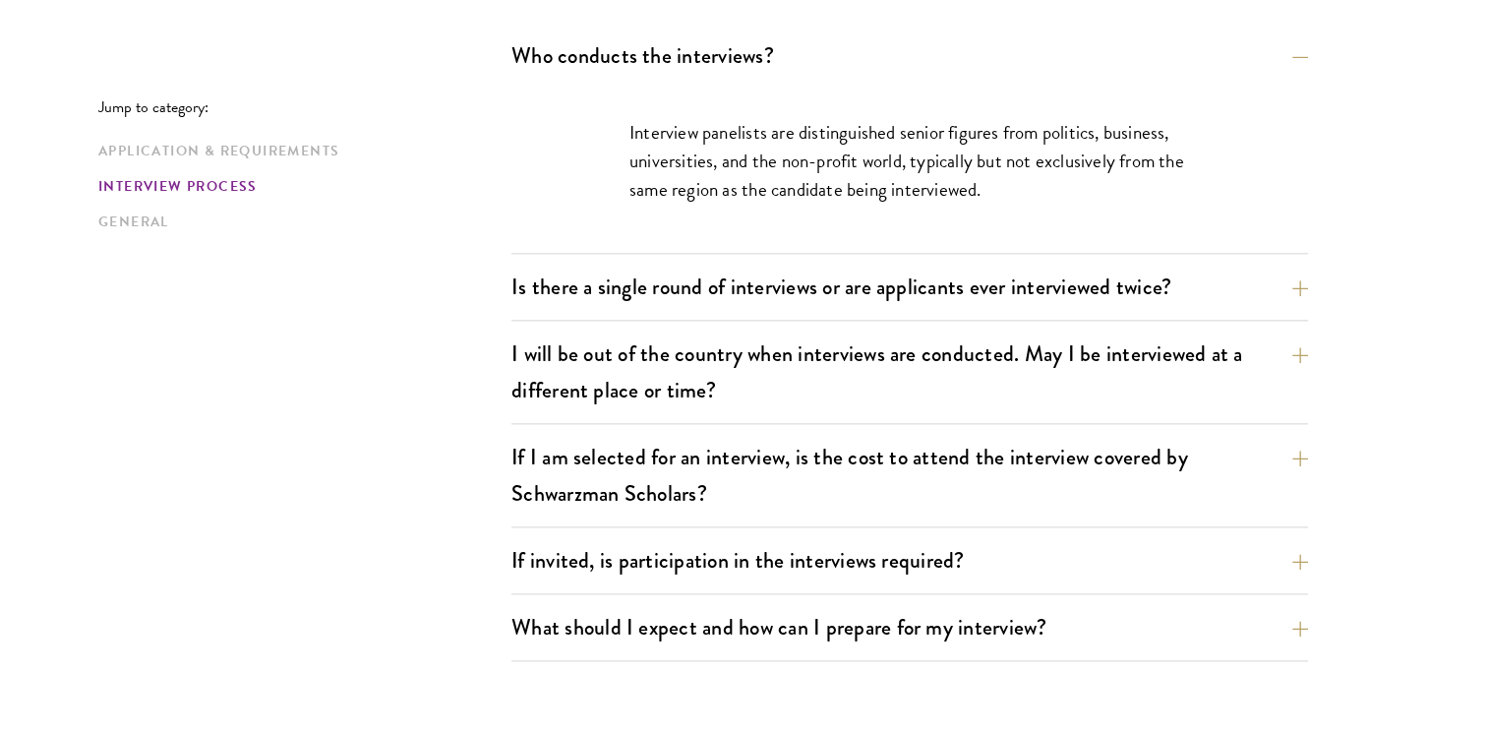
click at [788, 305] on div "Is there a single round of interviews or are applicants ever interviewed twice?…" at bounding box center [910, 293] width 797 height 56
click at [813, 289] on button "Is there a single round of interviews or are applicants ever interviewed twice?" at bounding box center [924, 287] width 797 height 44
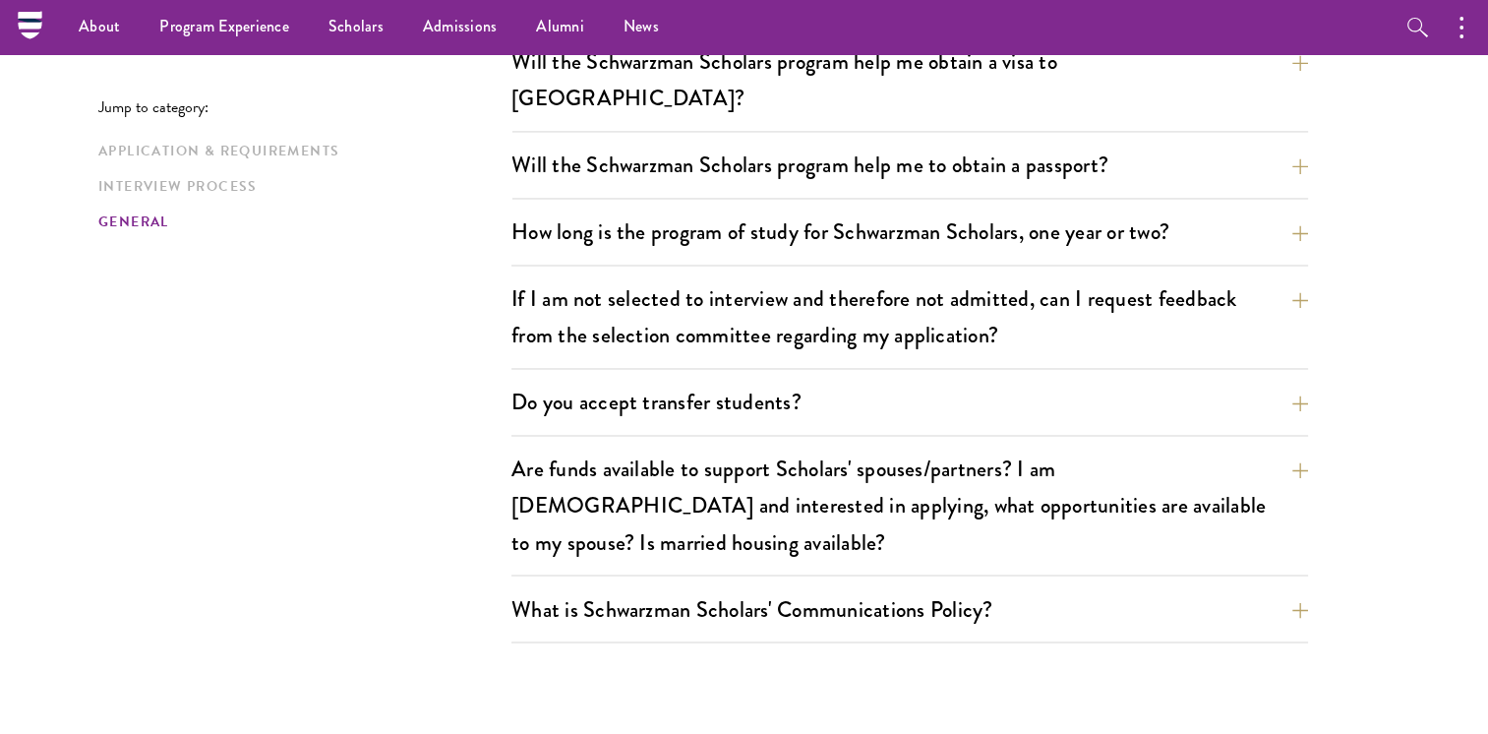
scroll to position [3165, 0]
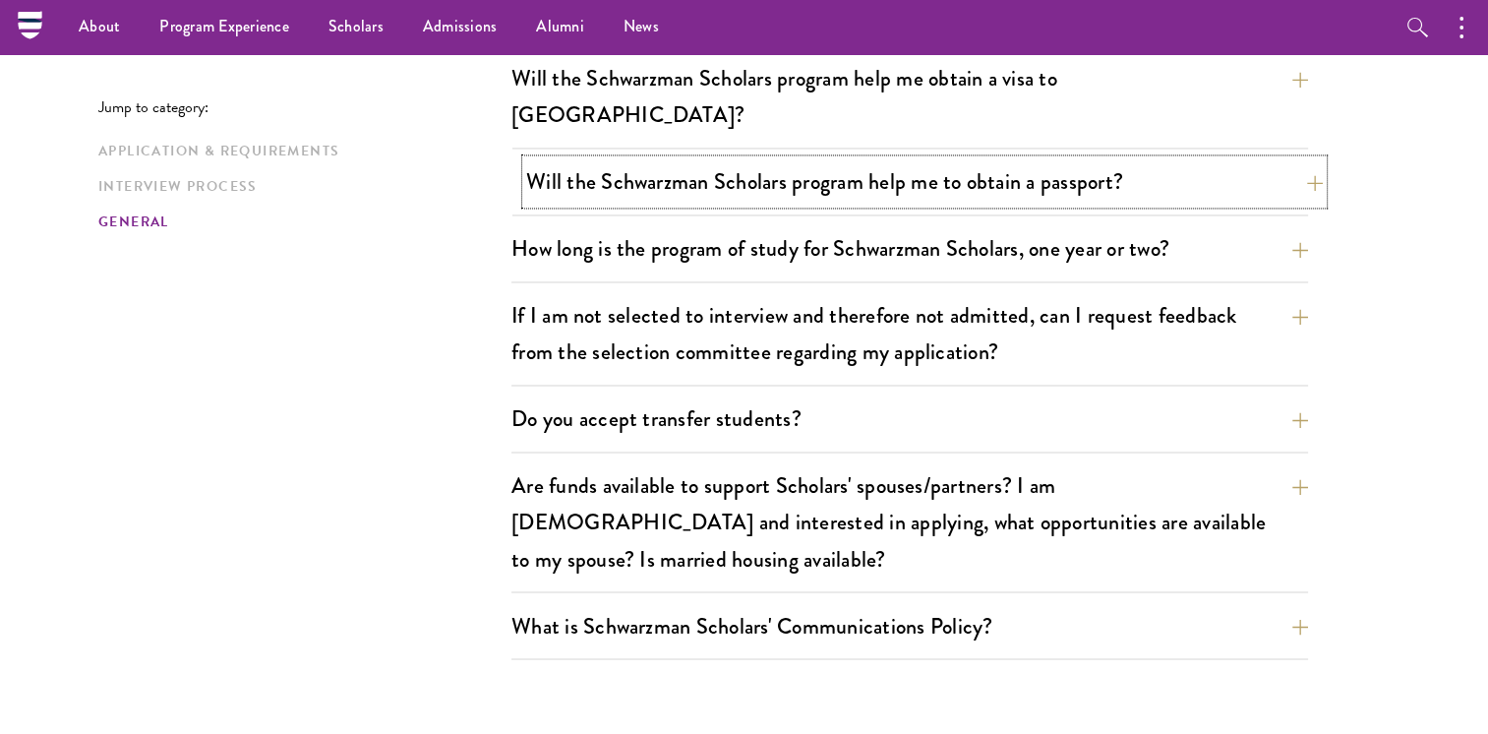
click at [957, 159] on button "Will the Schwarzman Scholars program help me to obtain a passport?" at bounding box center [924, 181] width 797 height 44
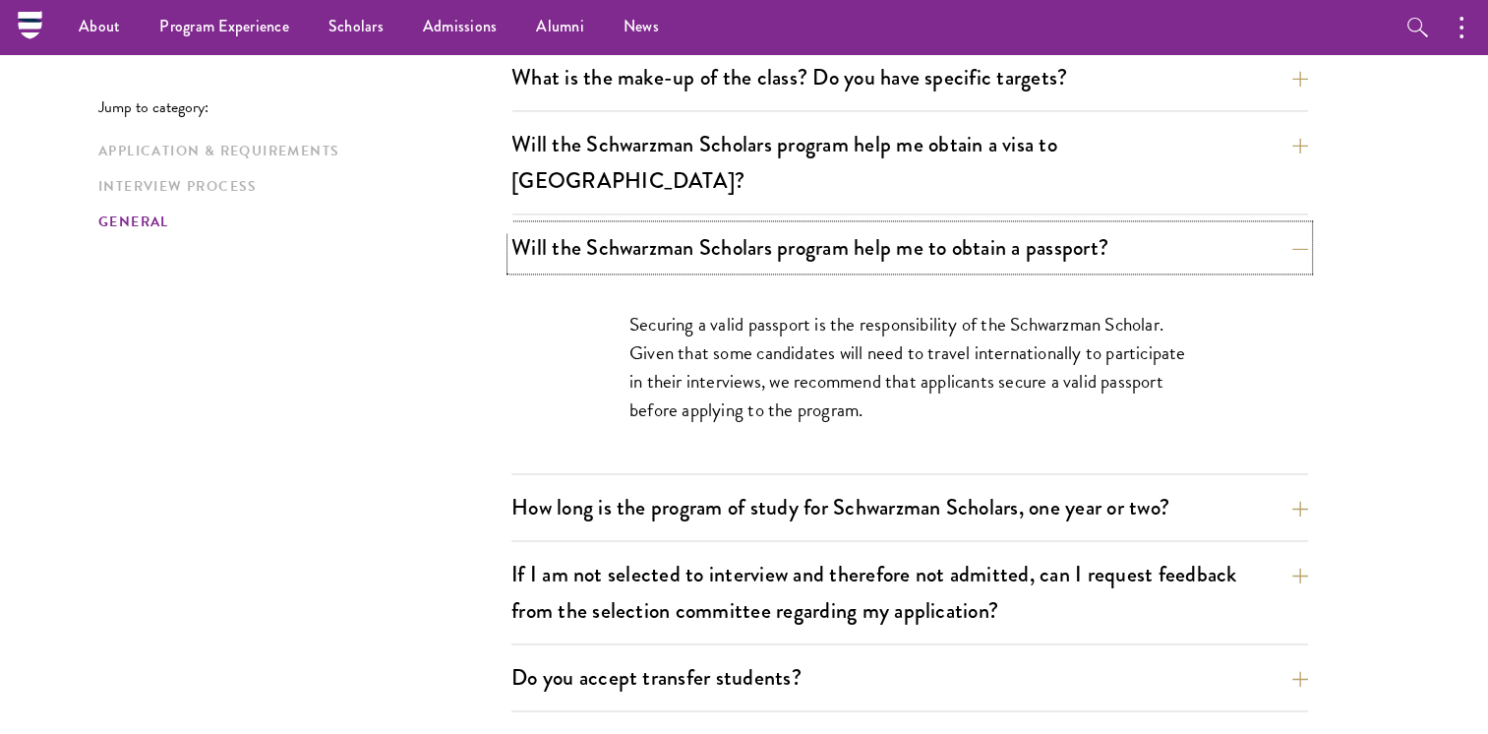
scroll to position [2914, 0]
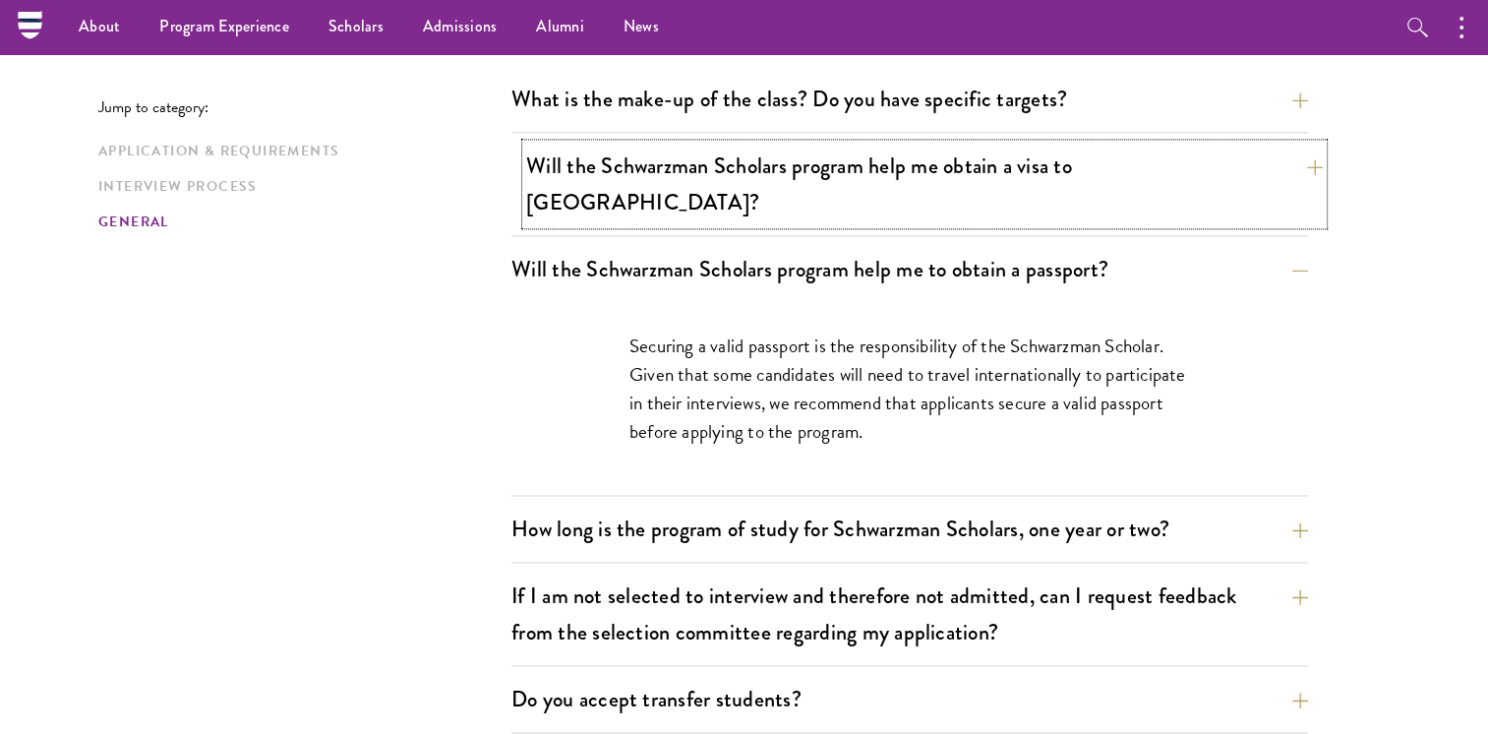
click at [1019, 178] on button "Will the Schwarzman Scholars program help me obtain a visa to China?" at bounding box center [924, 184] width 797 height 81
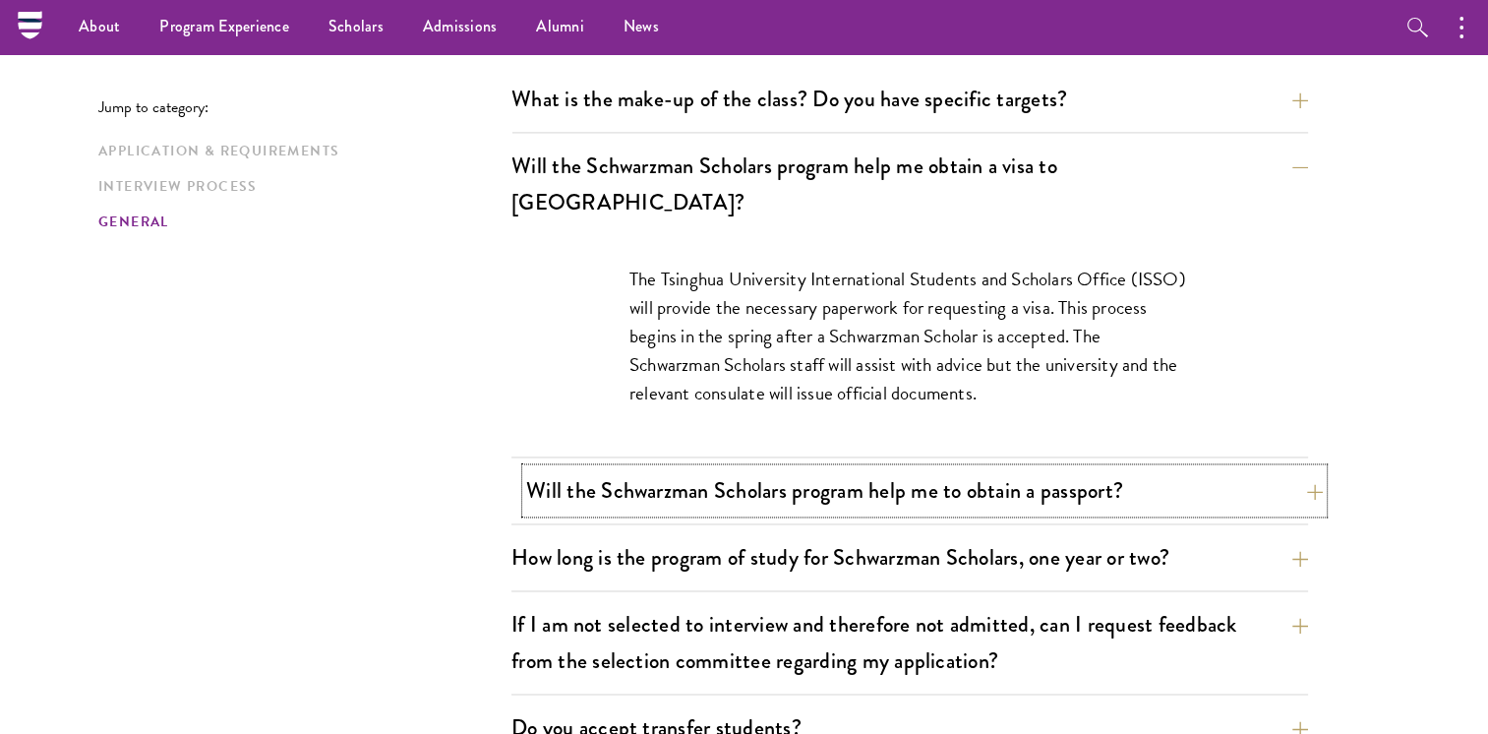
click at [1140, 468] on button "Will the Schwarzman Scholars program help me to obtain a passport?" at bounding box center [924, 490] width 797 height 44
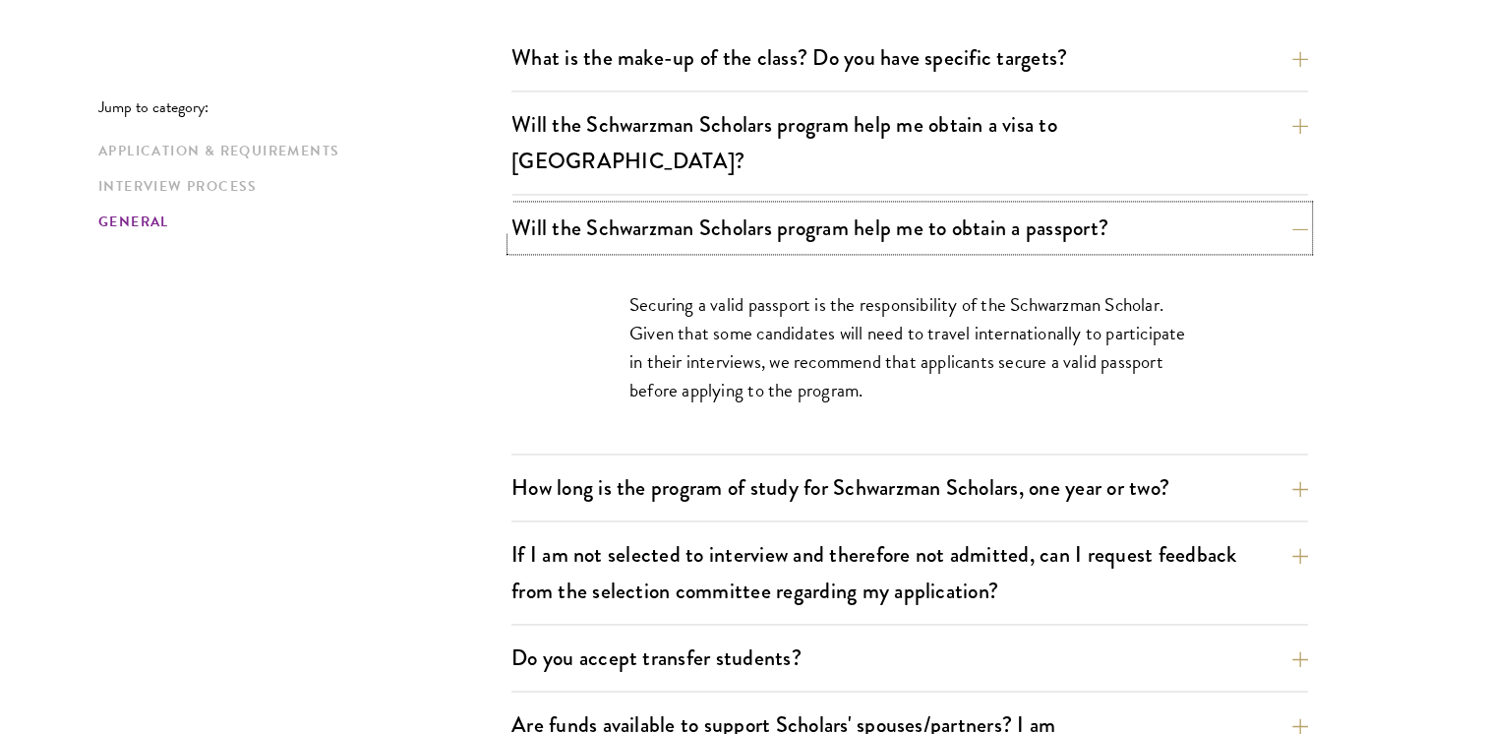
scroll to position [2958, 0]
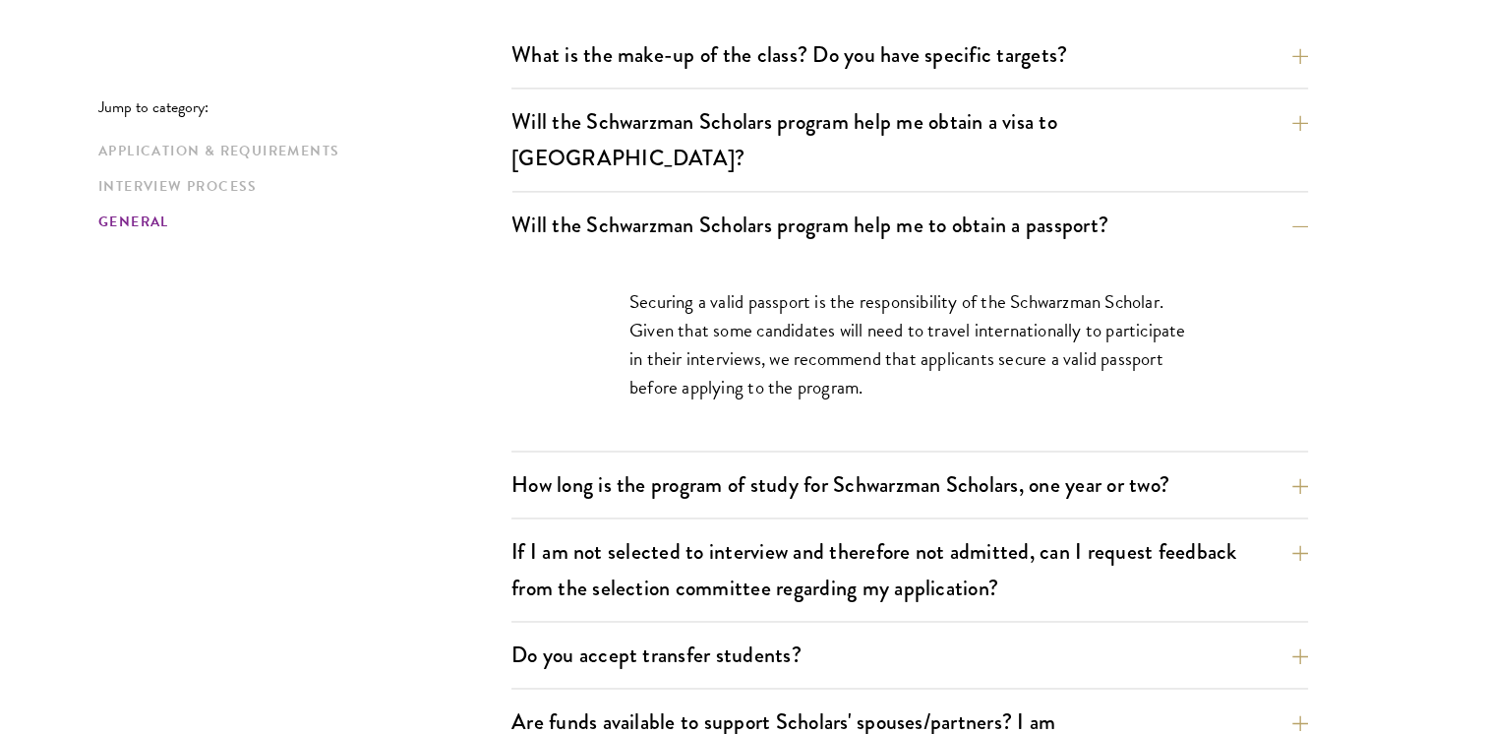
click at [1029, 484] on div "What is the make-up of the class? Do you have specific targets? The only firm t…" at bounding box center [910, 463] width 797 height 863
click at [1066, 462] on button "How long is the program of study for Schwarzman Scholars, one year or two?" at bounding box center [924, 484] width 797 height 44
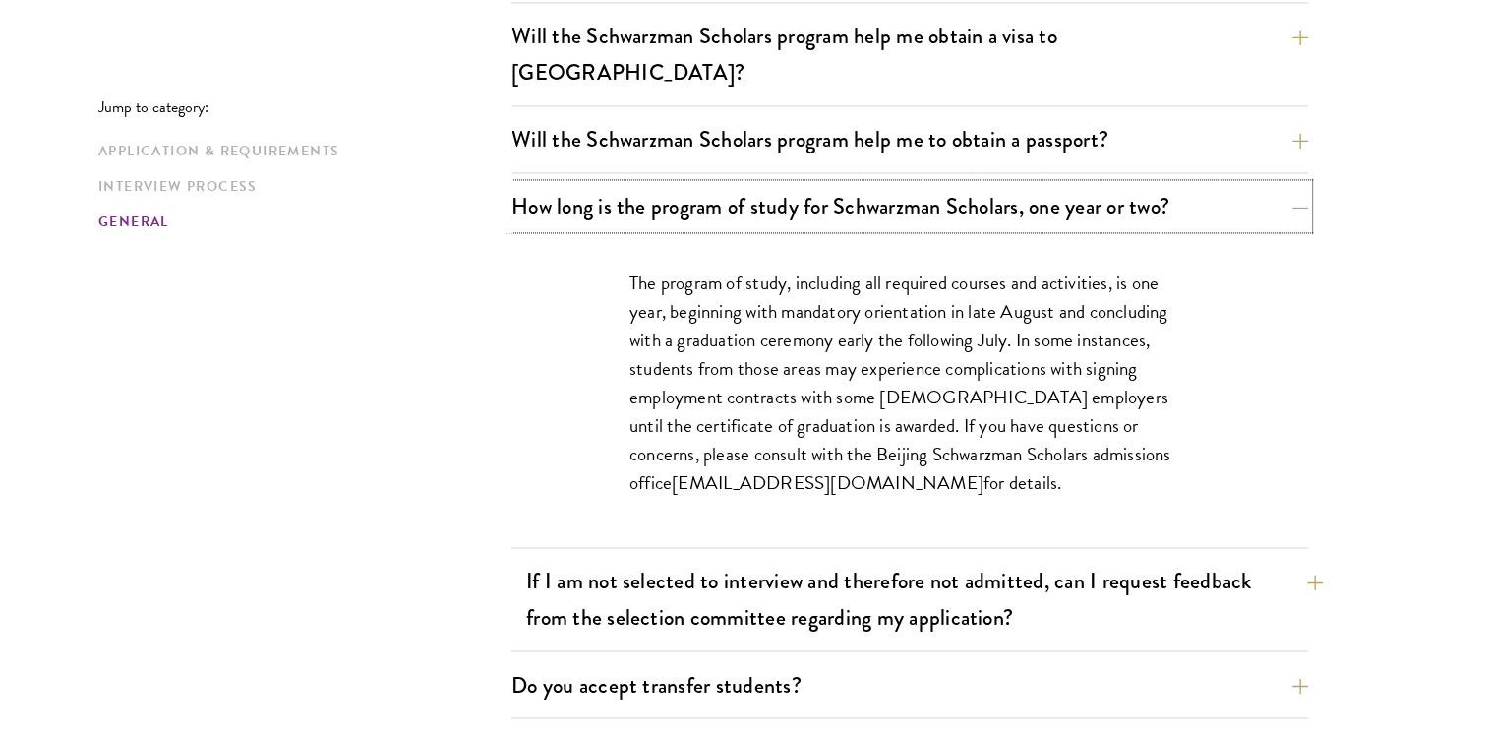
scroll to position [3053, 0]
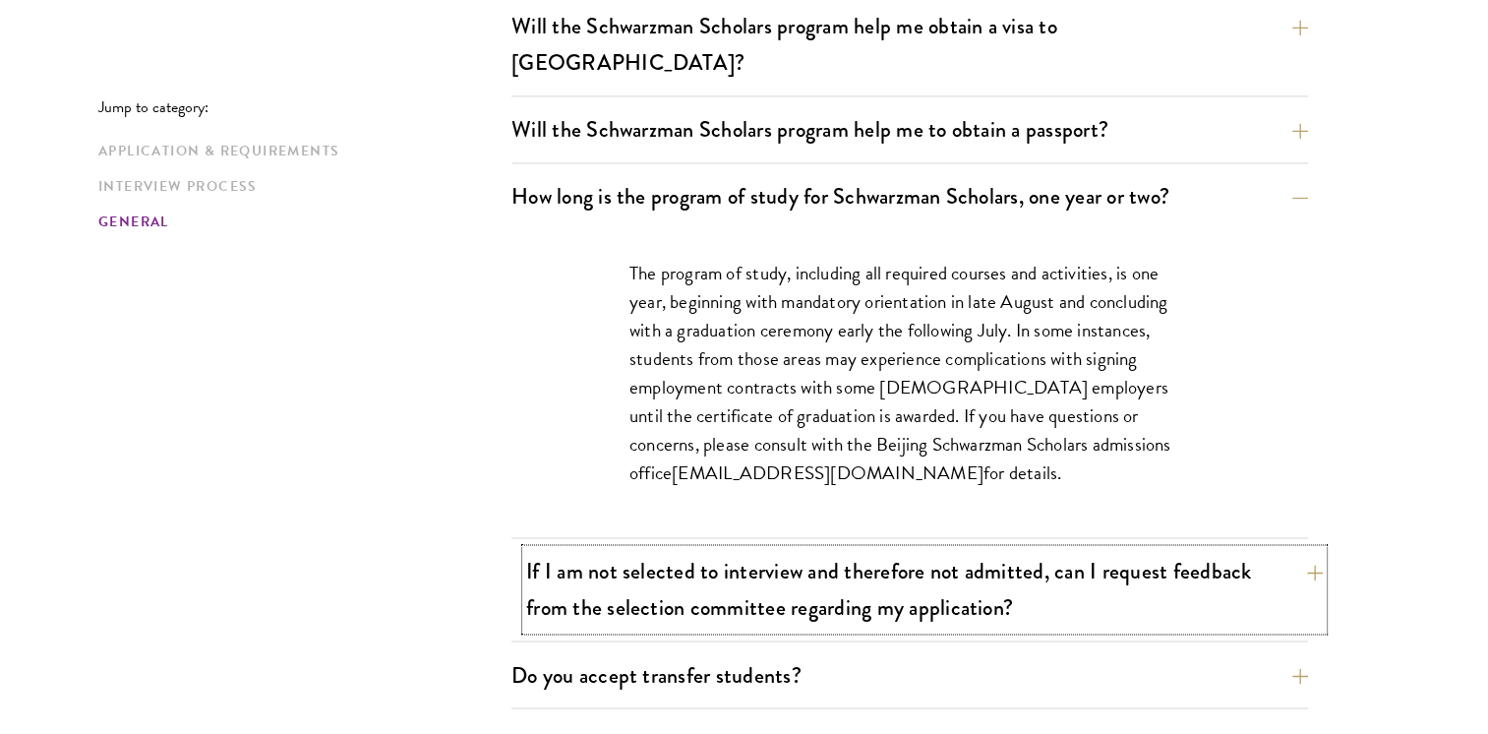
click at [897, 549] on button "If I am not selected to interview and therefore not admitted, can I request fee…" at bounding box center [924, 589] width 797 height 81
click at [897, 529] on div "What is the make-up of the class? Do you have specific targets? The only firm t…" at bounding box center [910, 426] width 797 height 978
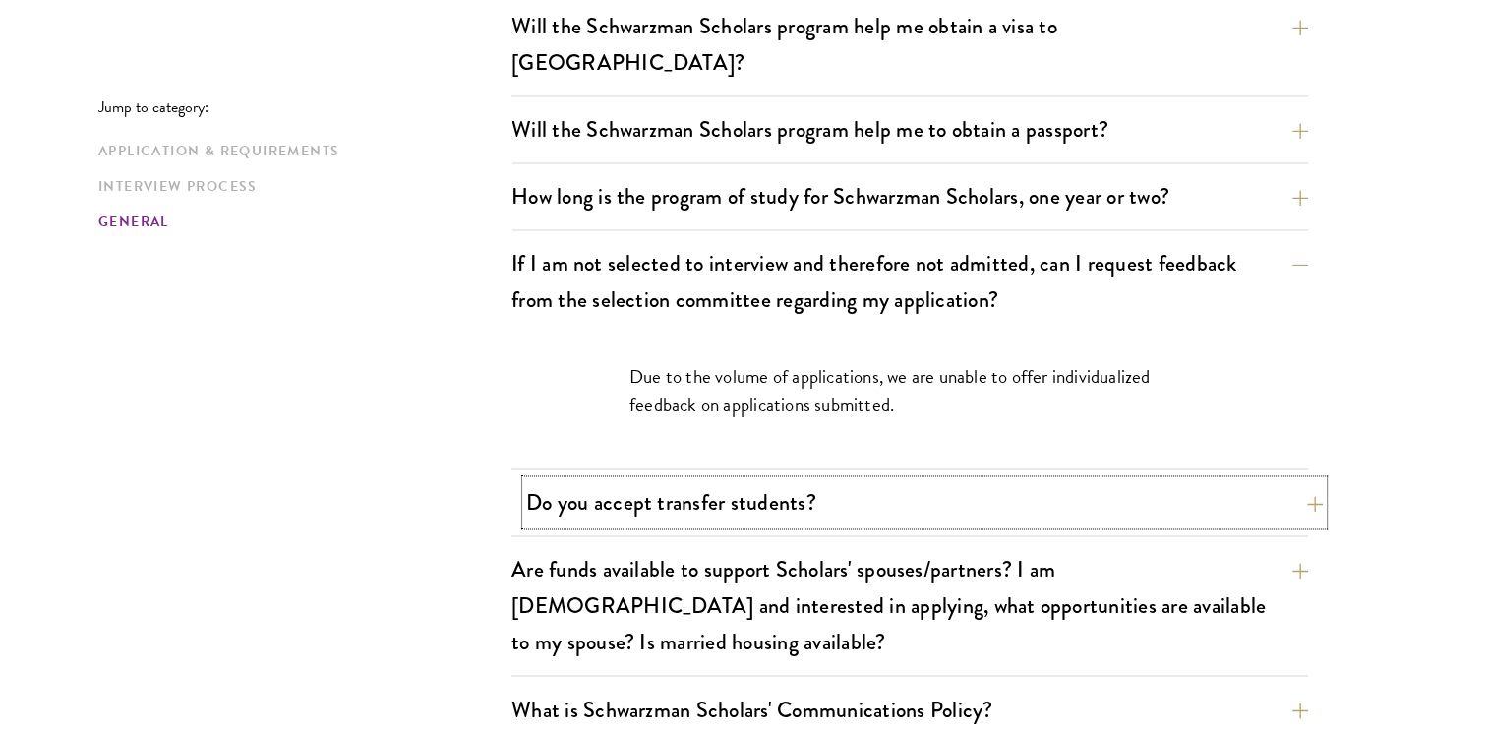
click at [819, 480] on button "Do you accept transfer students?" at bounding box center [924, 502] width 797 height 44
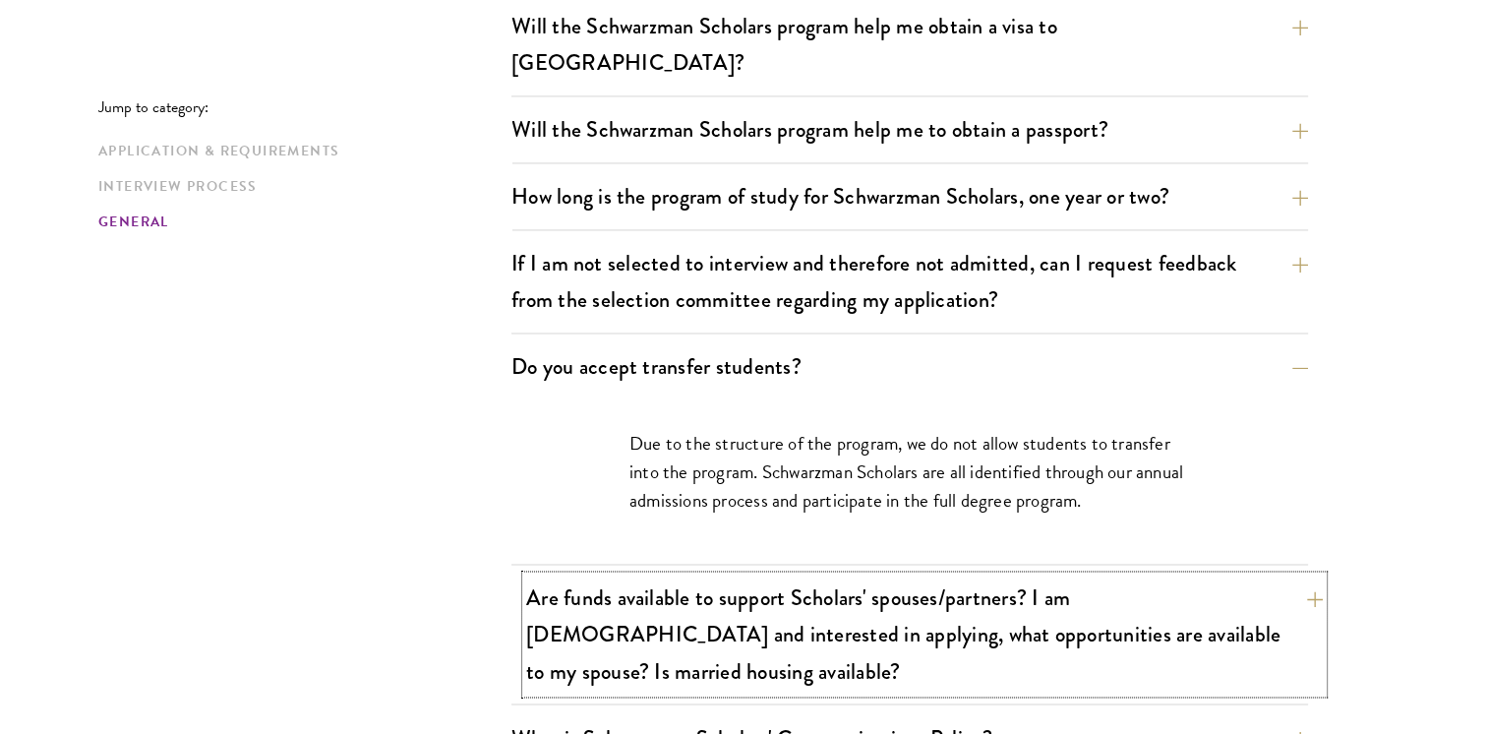
click at [804, 575] on button "Are funds available to support Scholars' spouses/partners? I am married and int…" at bounding box center [924, 633] width 797 height 117
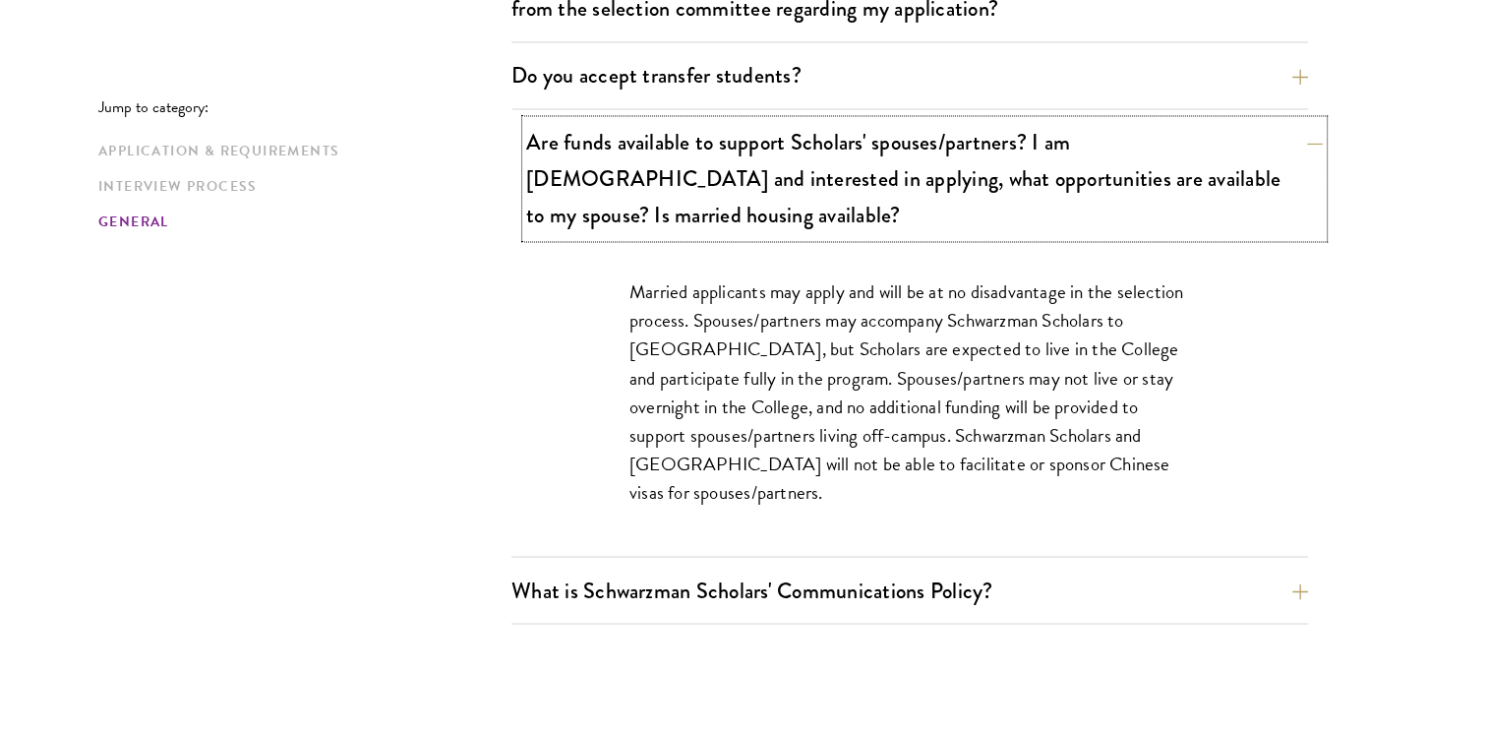
scroll to position [3384, 0]
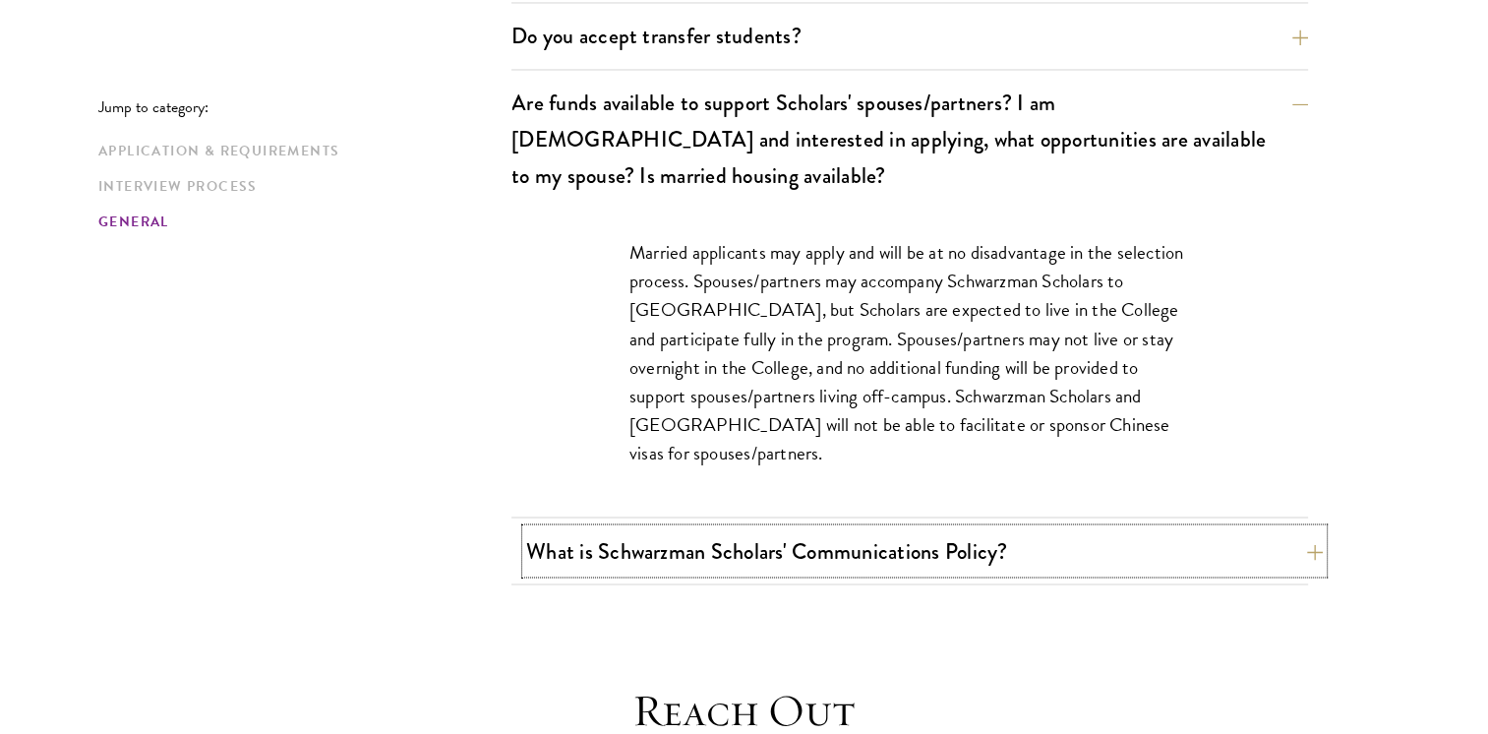
click at [775, 528] on button "What is Schwarzman Scholars' Communications Policy?" at bounding box center [924, 550] width 797 height 44
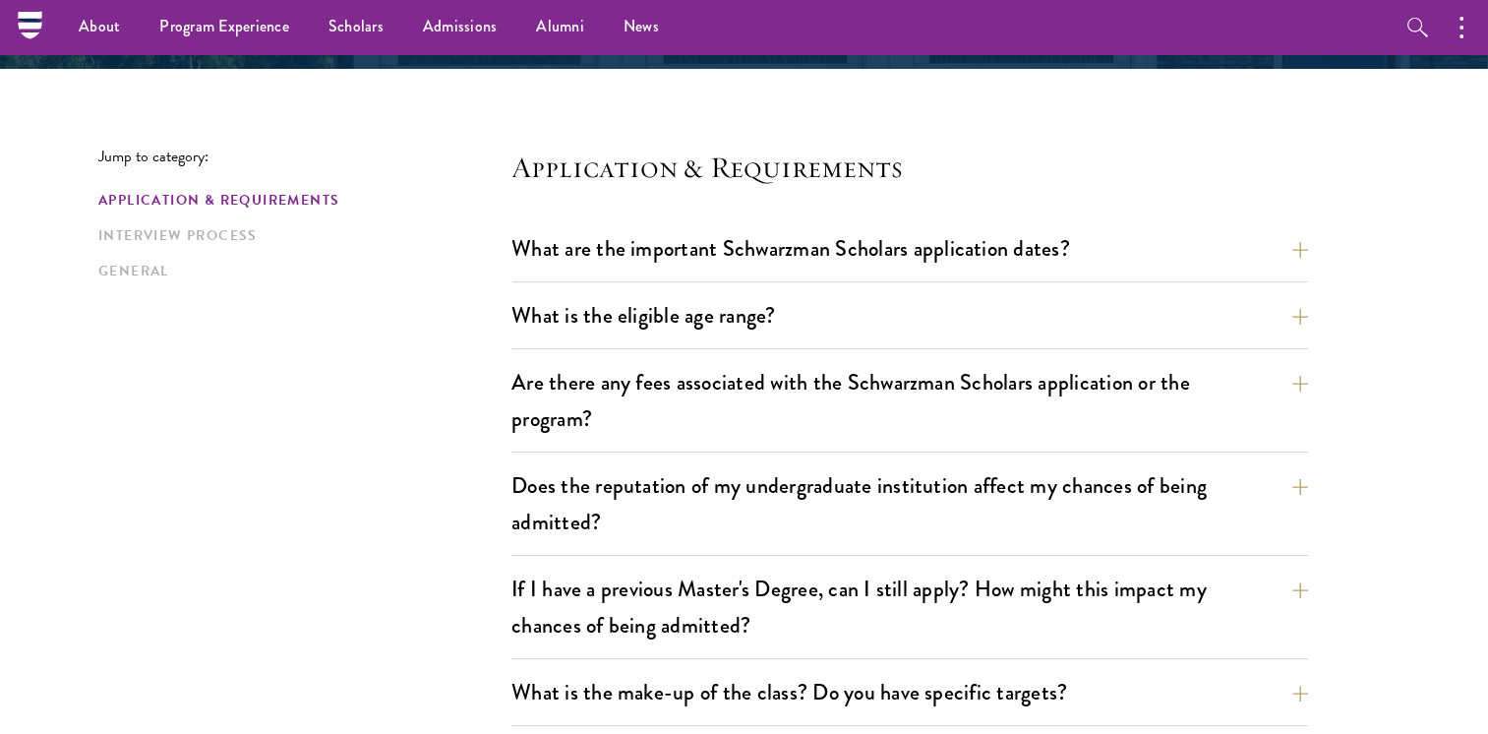
scroll to position [431, 0]
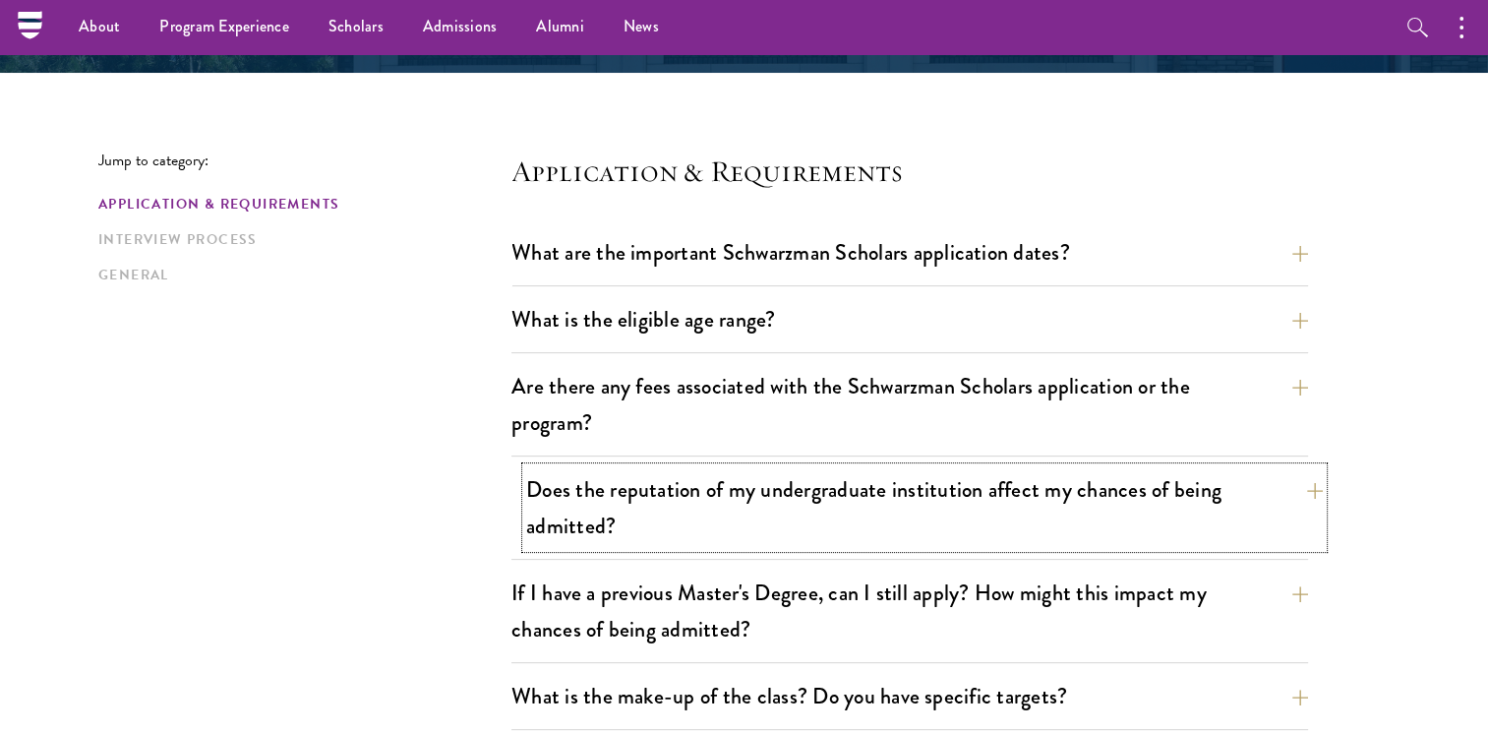
click at [767, 494] on button "Does the reputation of my undergraduate institution affect my chances of being …" at bounding box center [924, 507] width 797 height 81
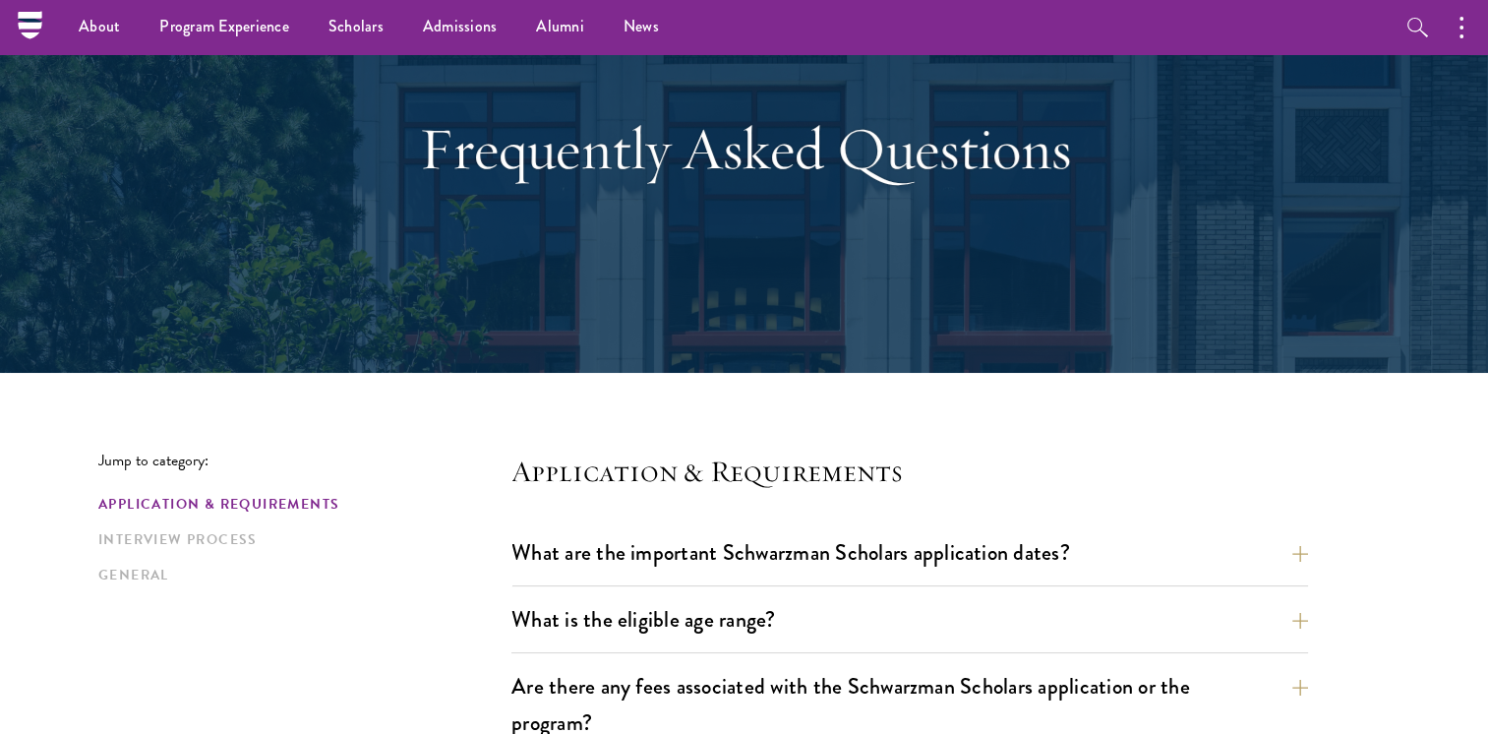
scroll to position [129, 0]
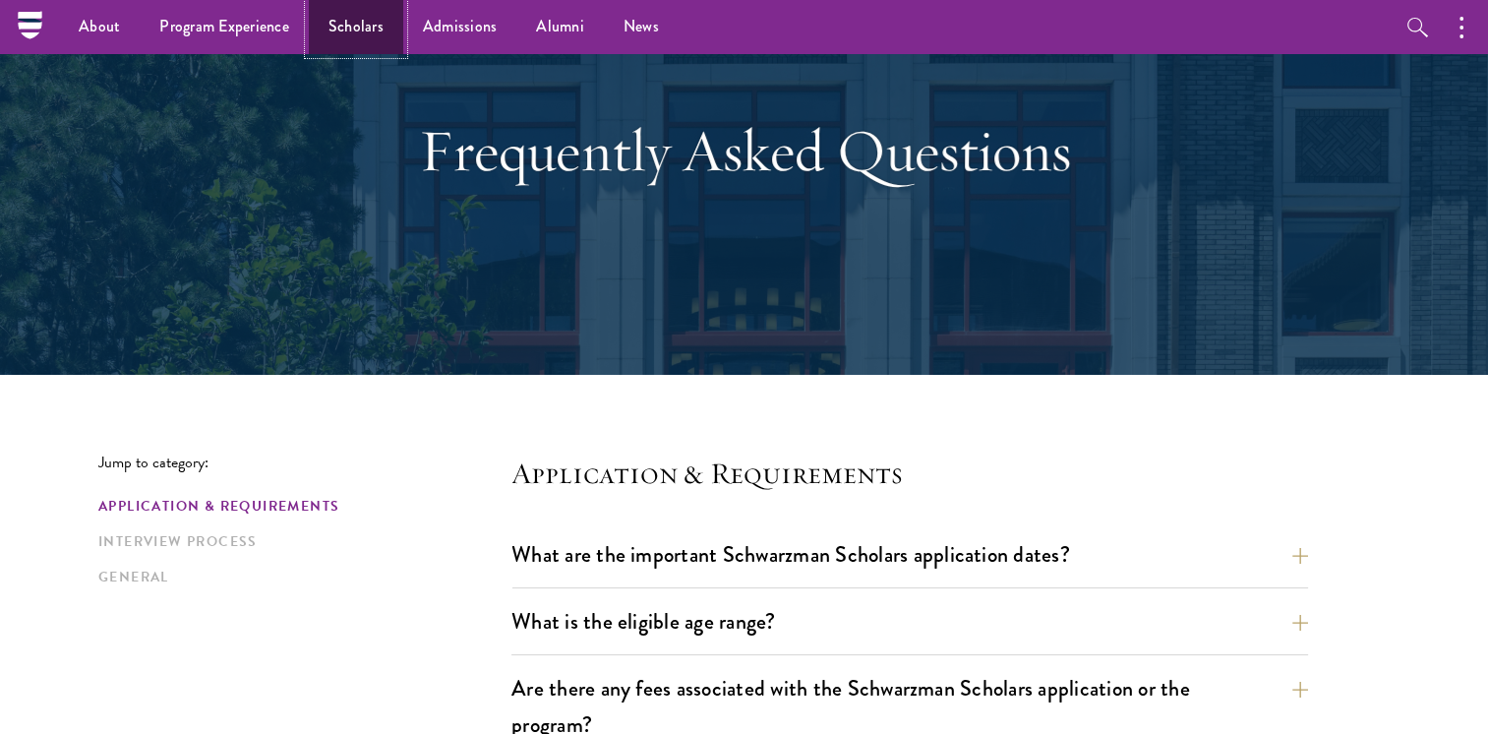
click at [352, 24] on link "Scholars" at bounding box center [356, 27] width 94 height 54
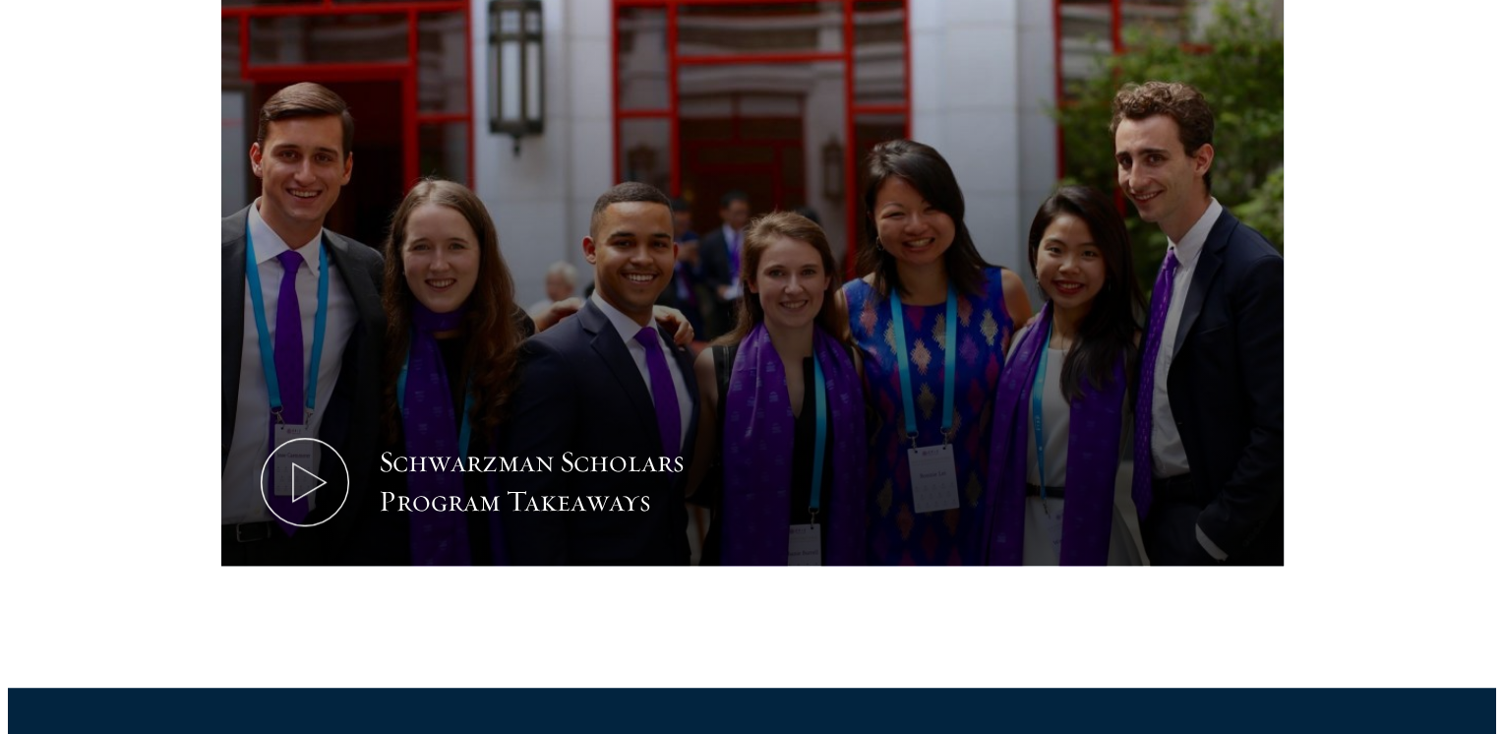
scroll to position [992, 0]
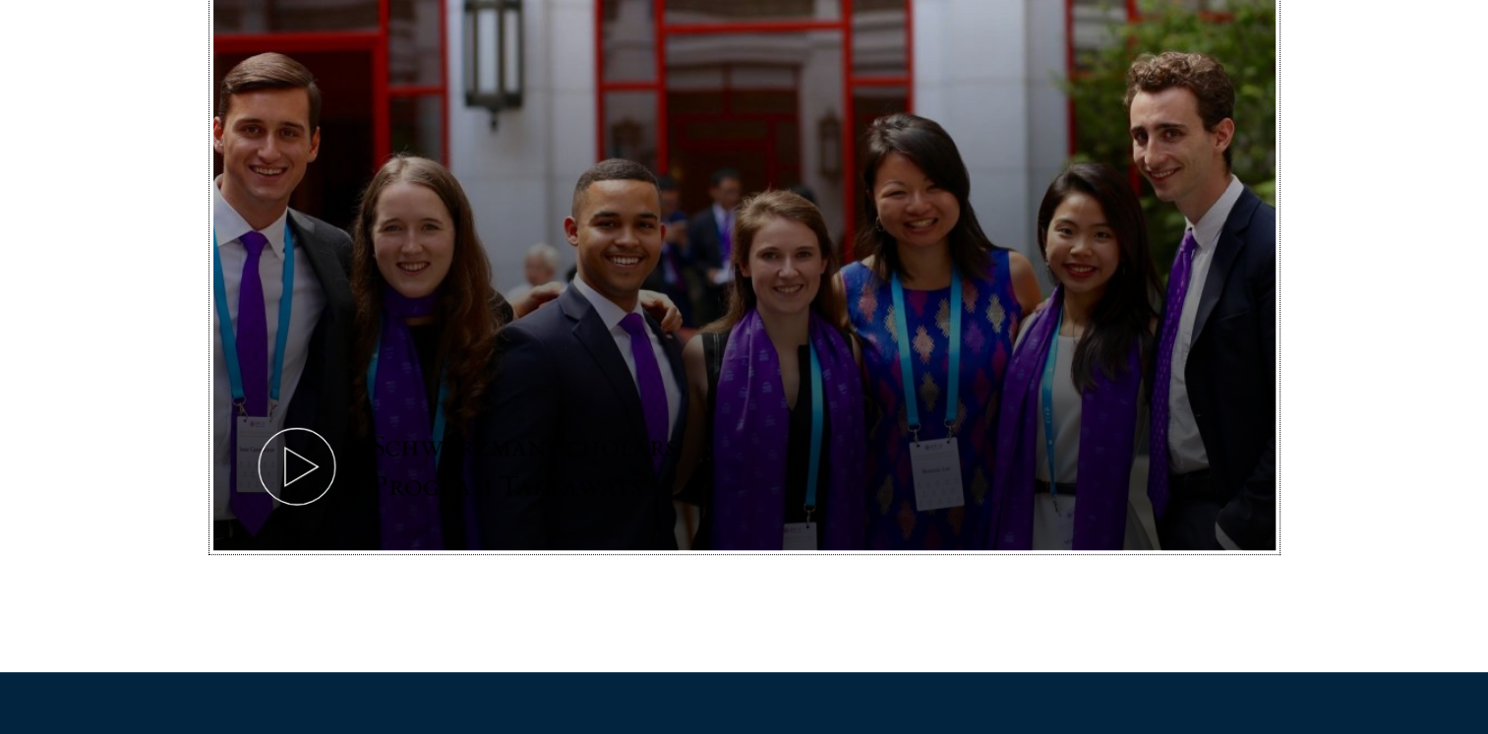
click at [636, 340] on button "Schwarzman Scholars Program Takeaways" at bounding box center [744, 252] width 1062 height 598
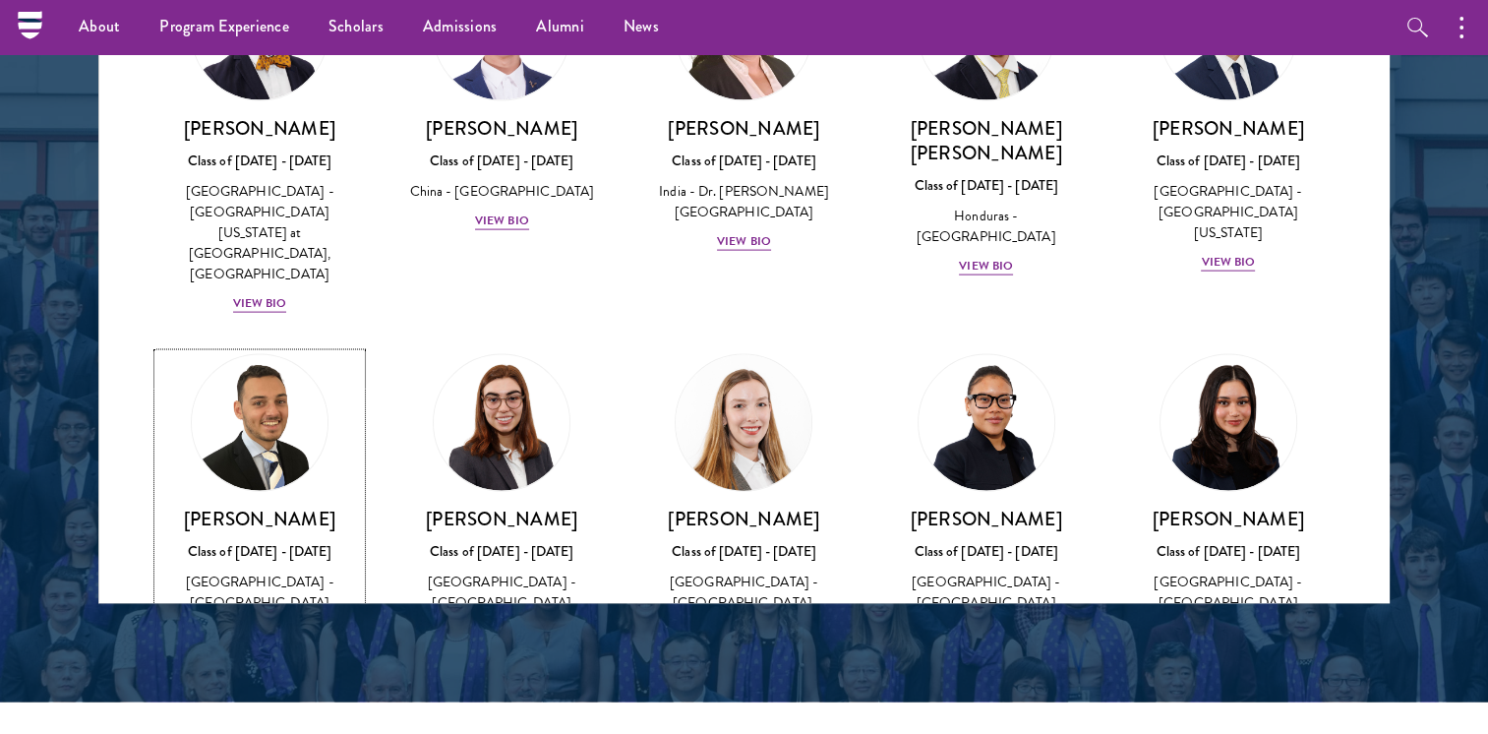
scroll to position [4297, 0]
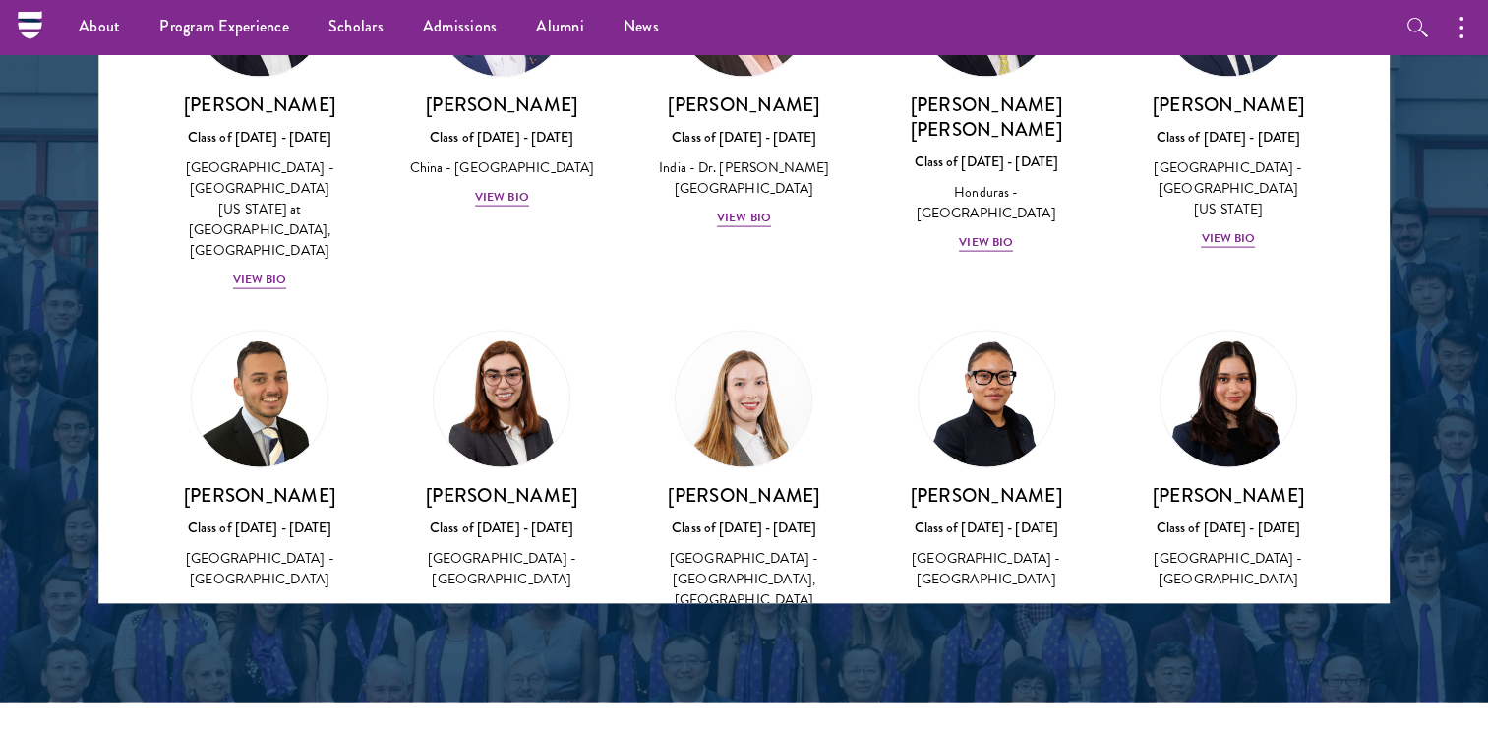
click at [480, 673] on img at bounding box center [502, 748] width 150 height 150
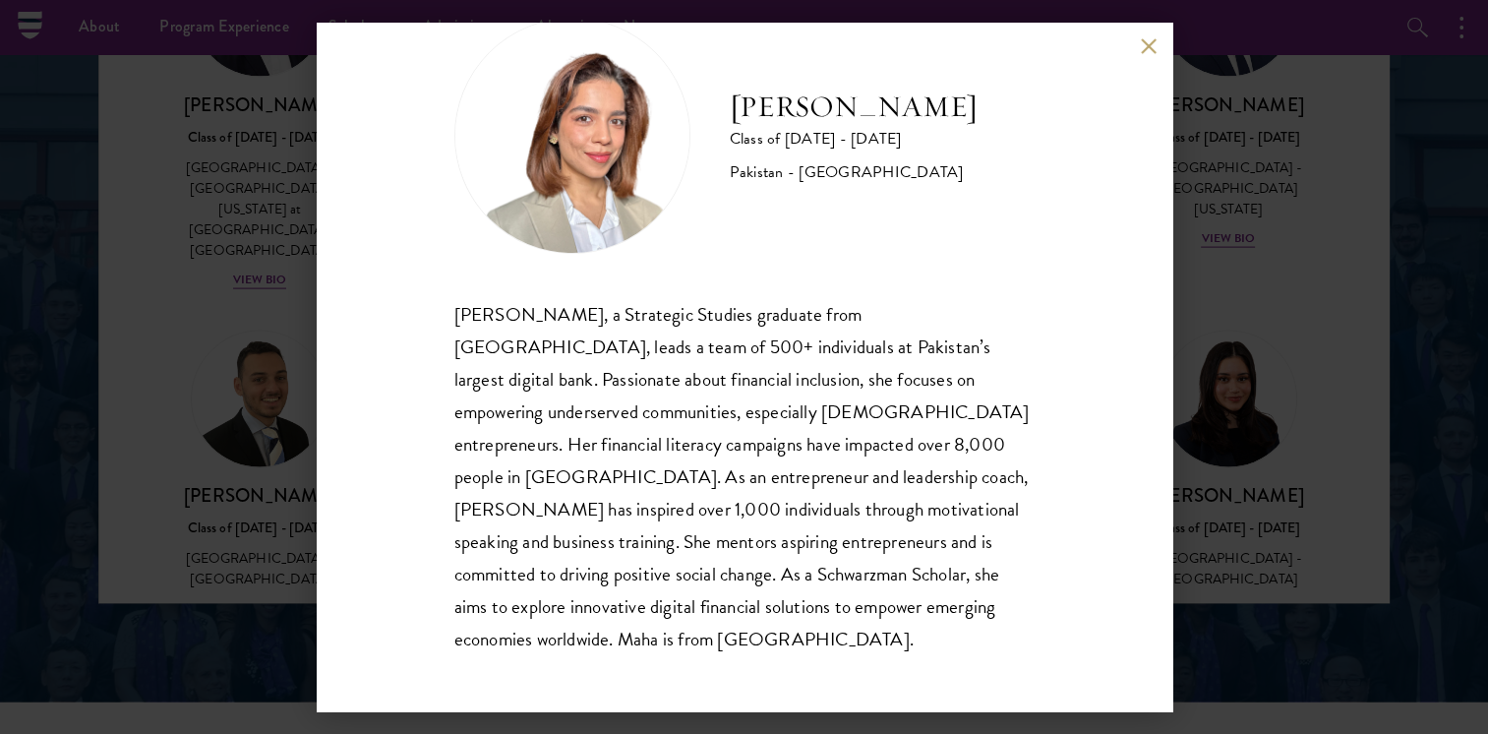
scroll to position [67, 0]
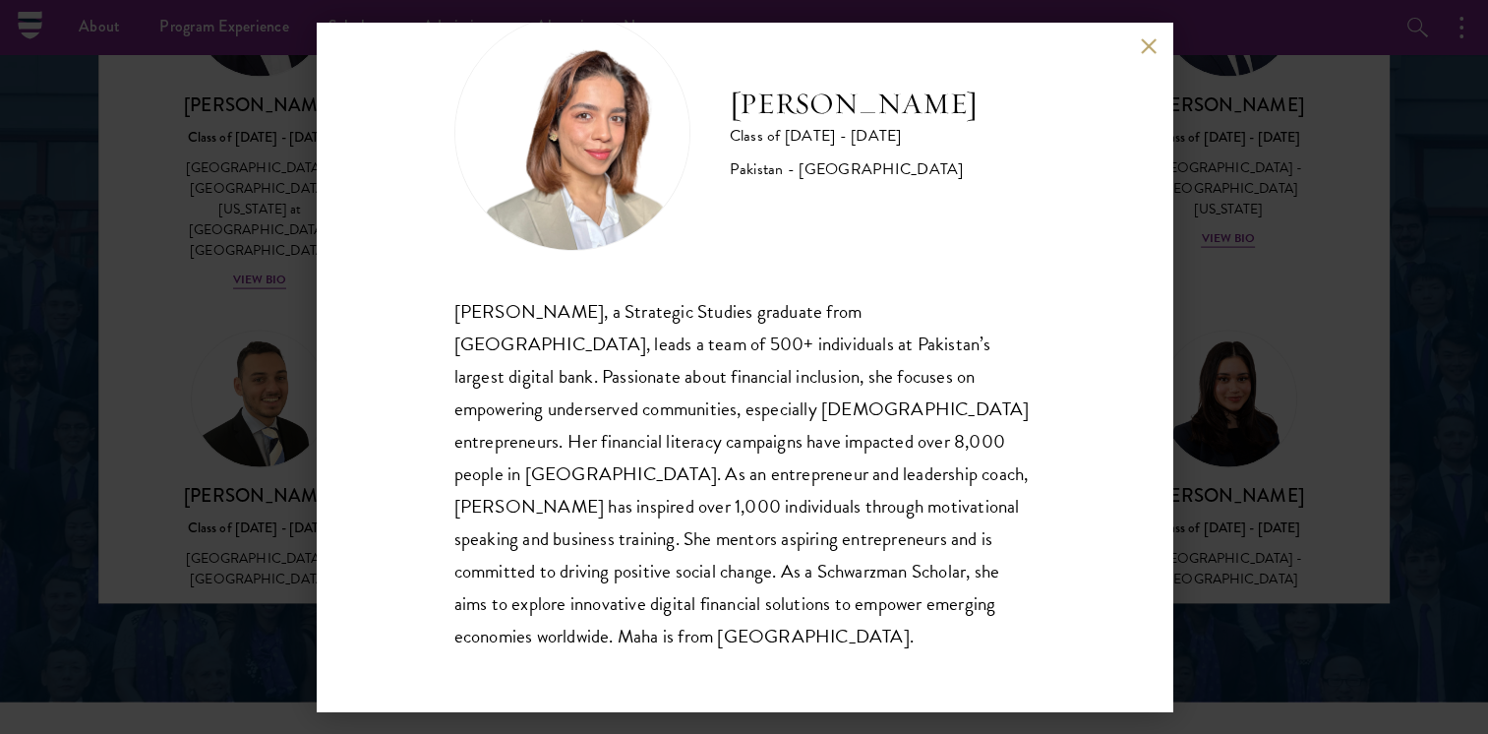
click at [197, 353] on div "Maha Latif Class of 2025 - 2026 Pakistan - National Defence University Maha Lat…" at bounding box center [744, 367] width 1488 height 734
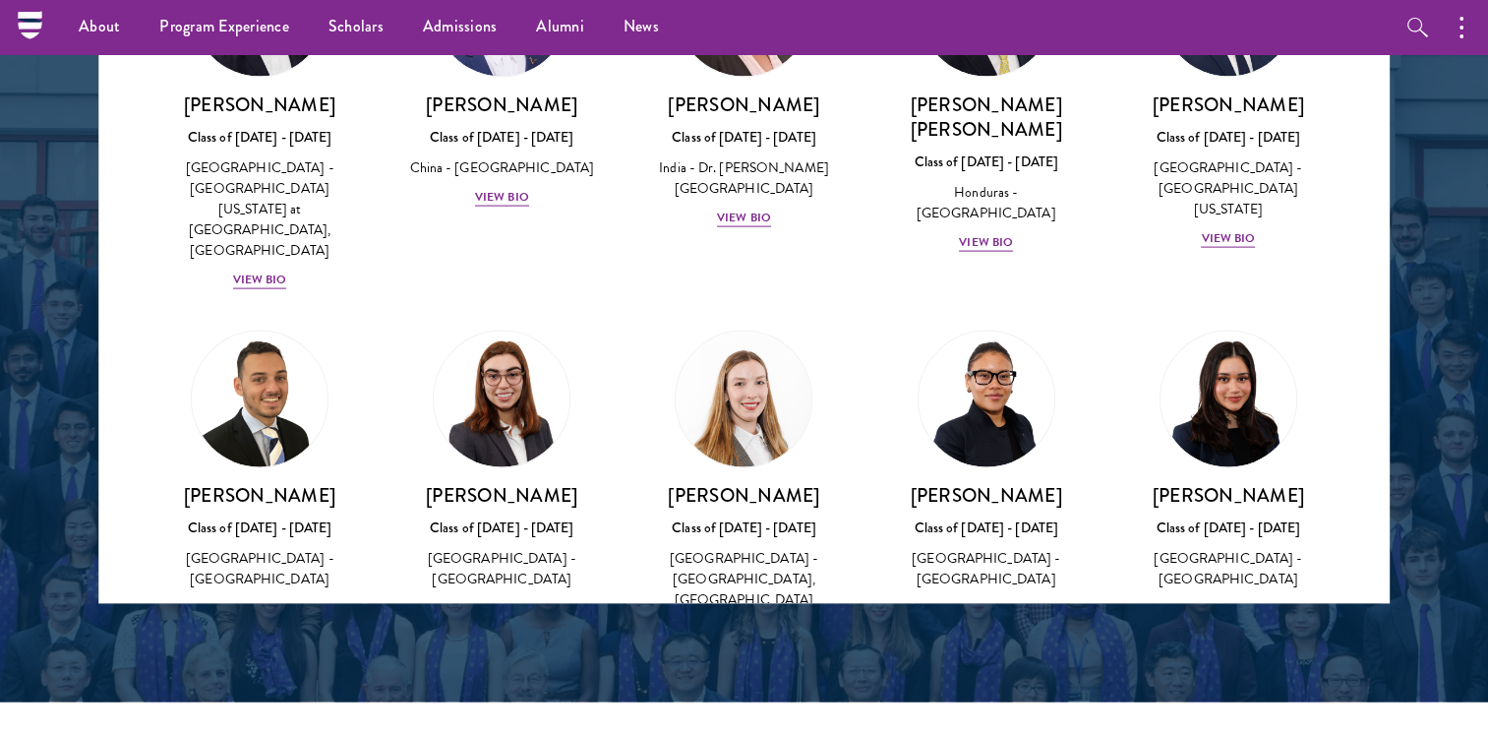
click at [990, 673] on img at bounding box center [987, 748] width 150 height 150
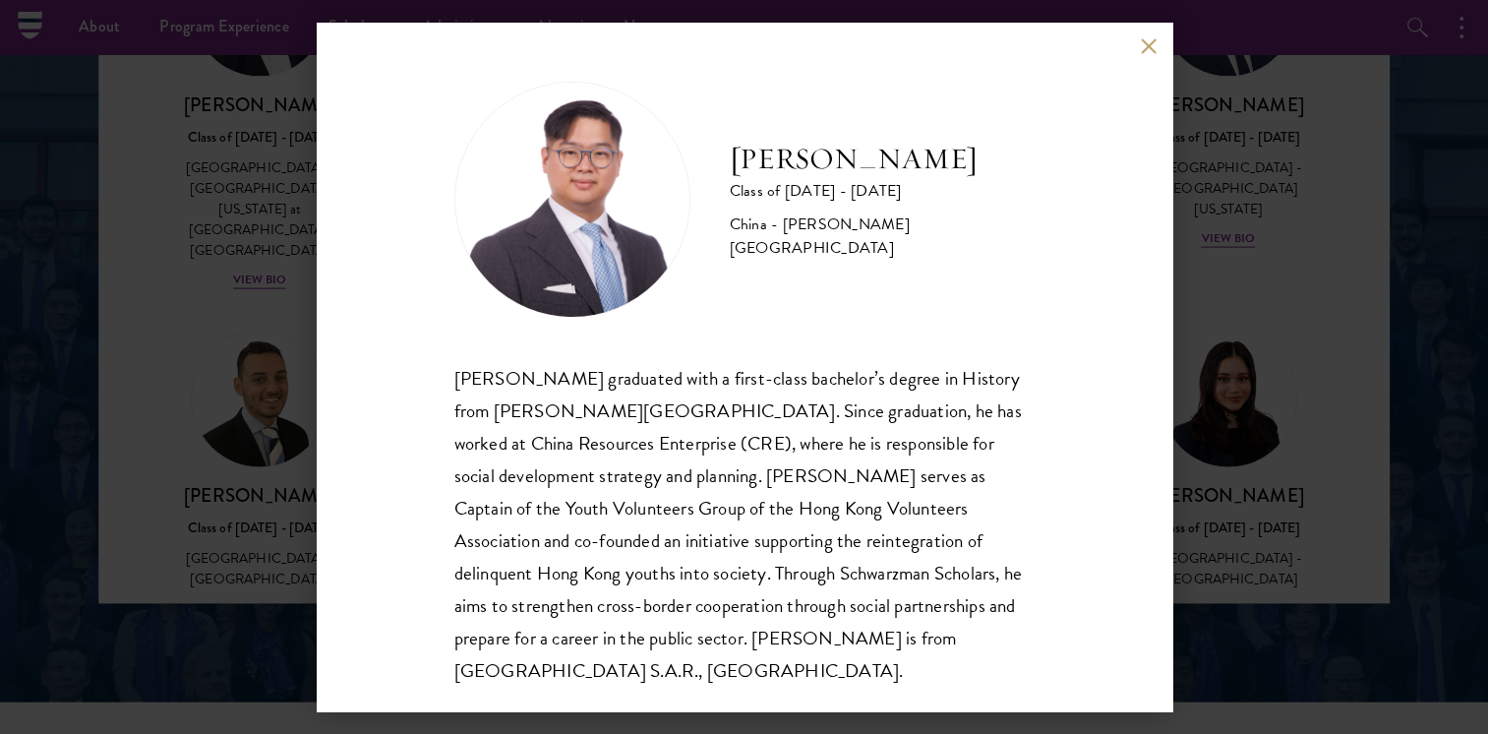
scroll to position [2, 0]
click at [1333, 399] on div "Matthew Li Class of 2025 - 2026 China - Queen Mary University of London Minghan…" at bounding box center [744, 367] width 1488 height 734
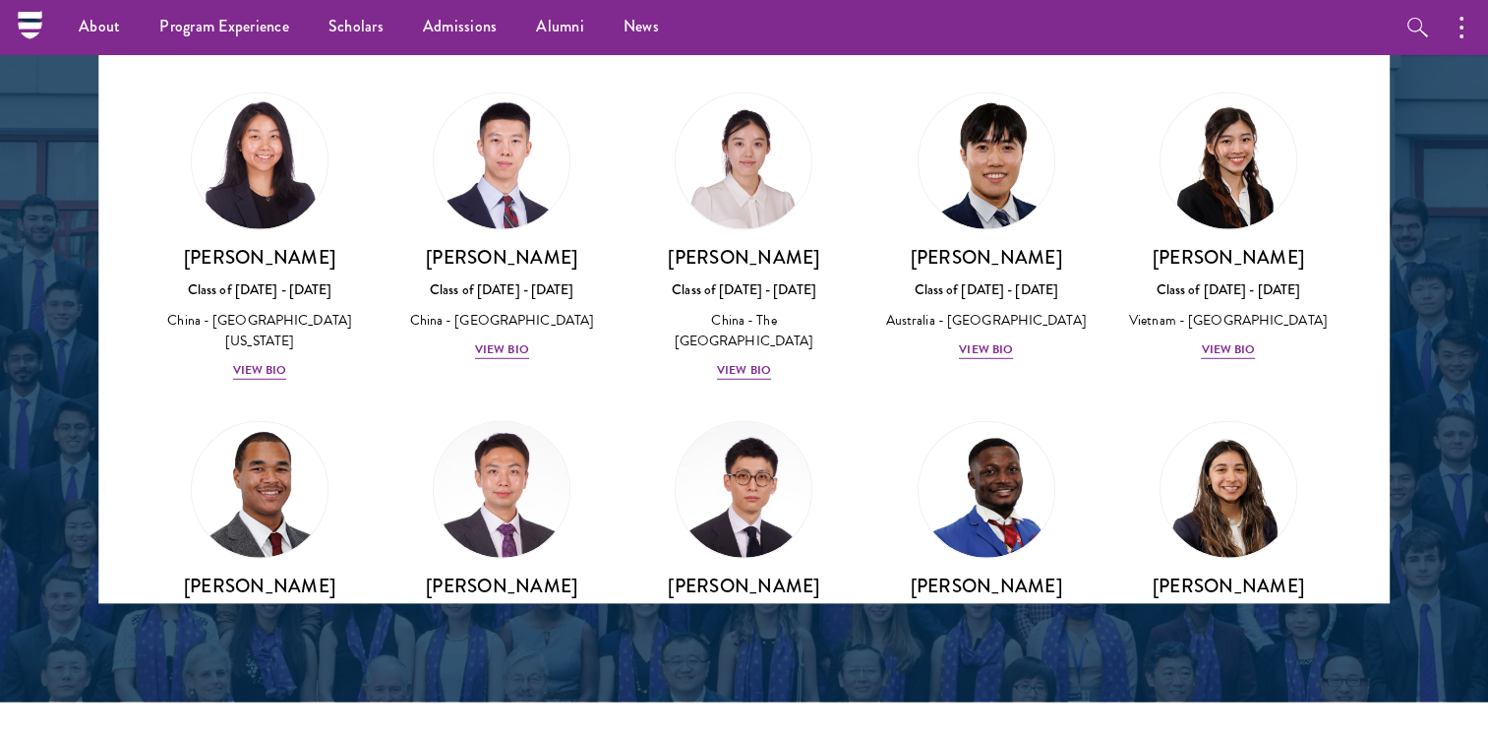
scroll to position [5642, 0]
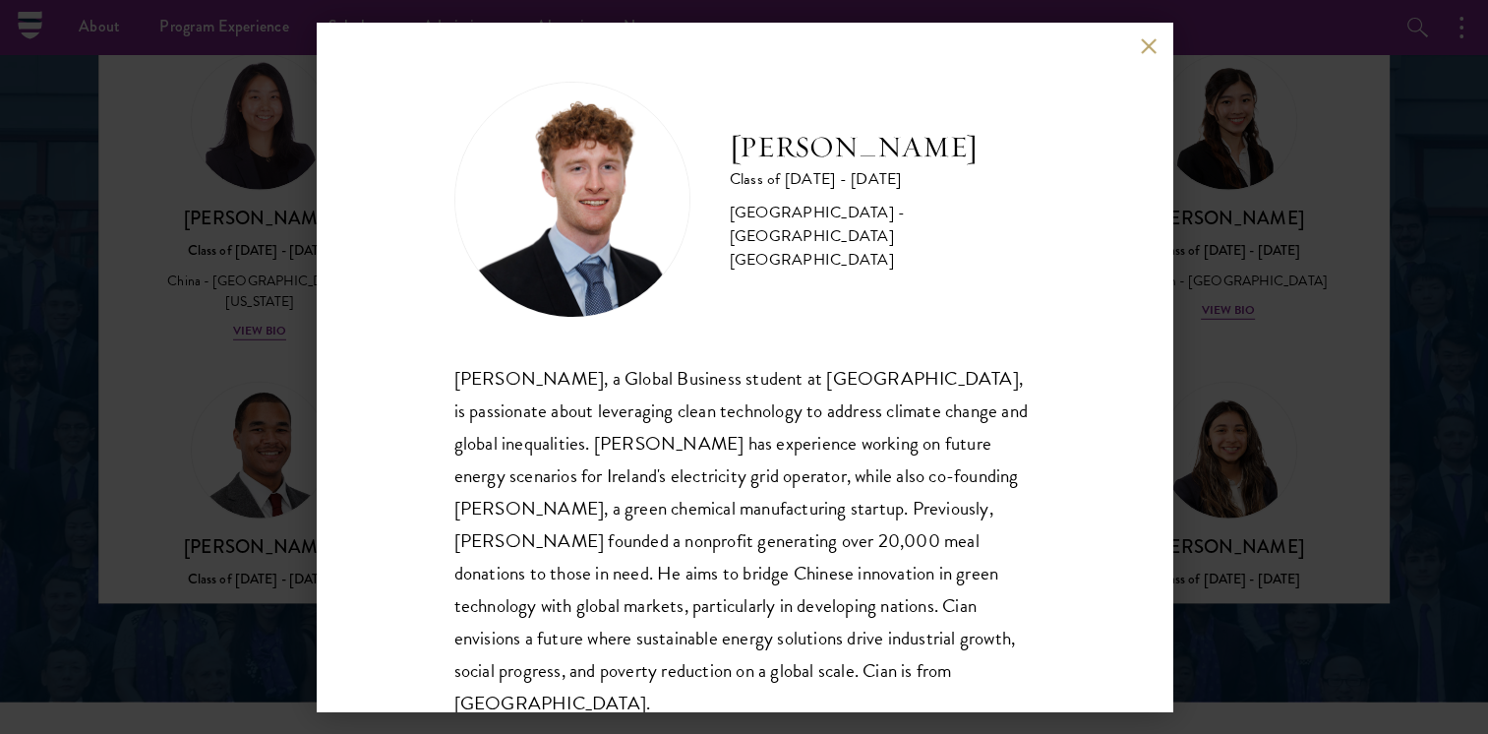
scroll to position [34, 0]
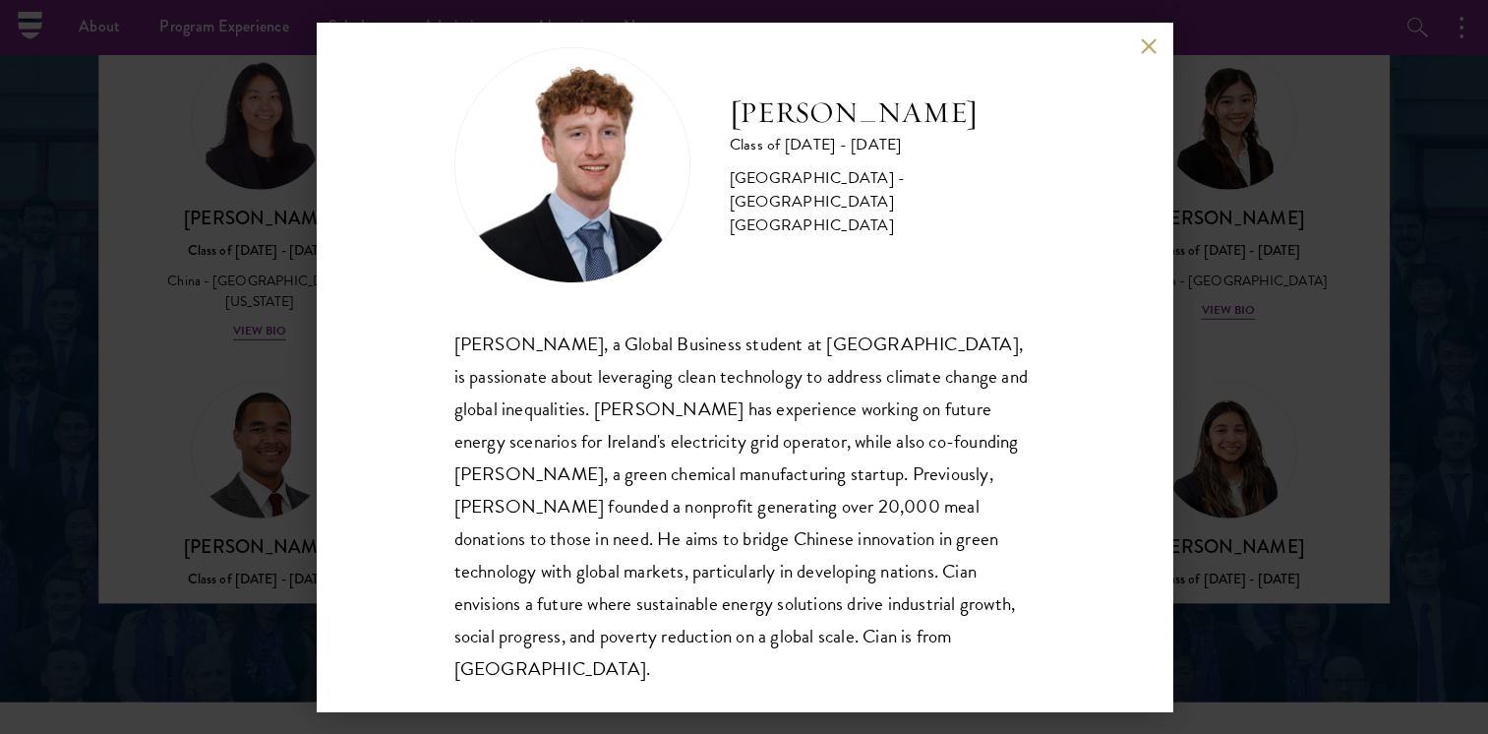
click at [1180, 401] on div "Cian McGlynn Class of 2025 - 2026 Ireland - Trinity College Dublin Cian McGlynn…" at bounding box center [744, 367] width 1488 height 734
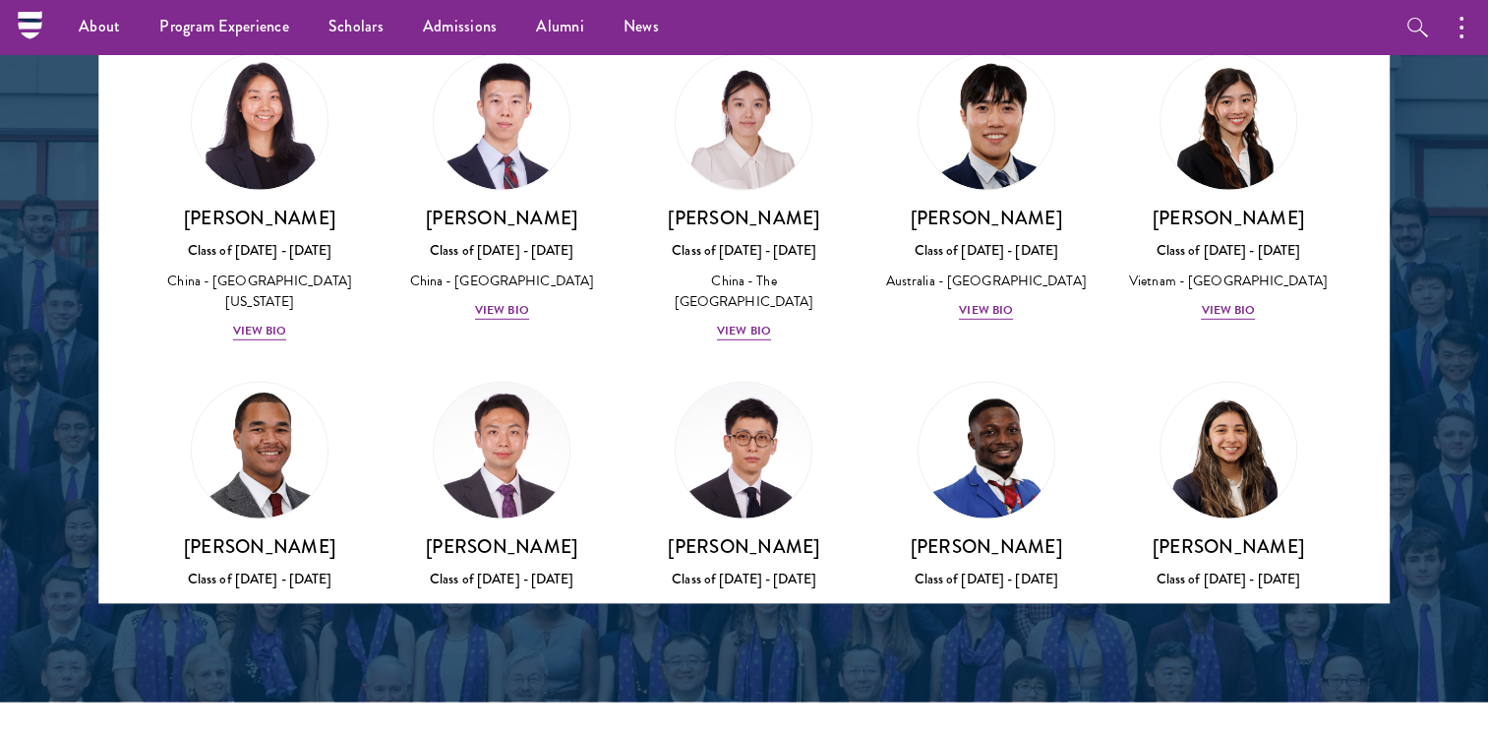
scroll to position [5736, 0]
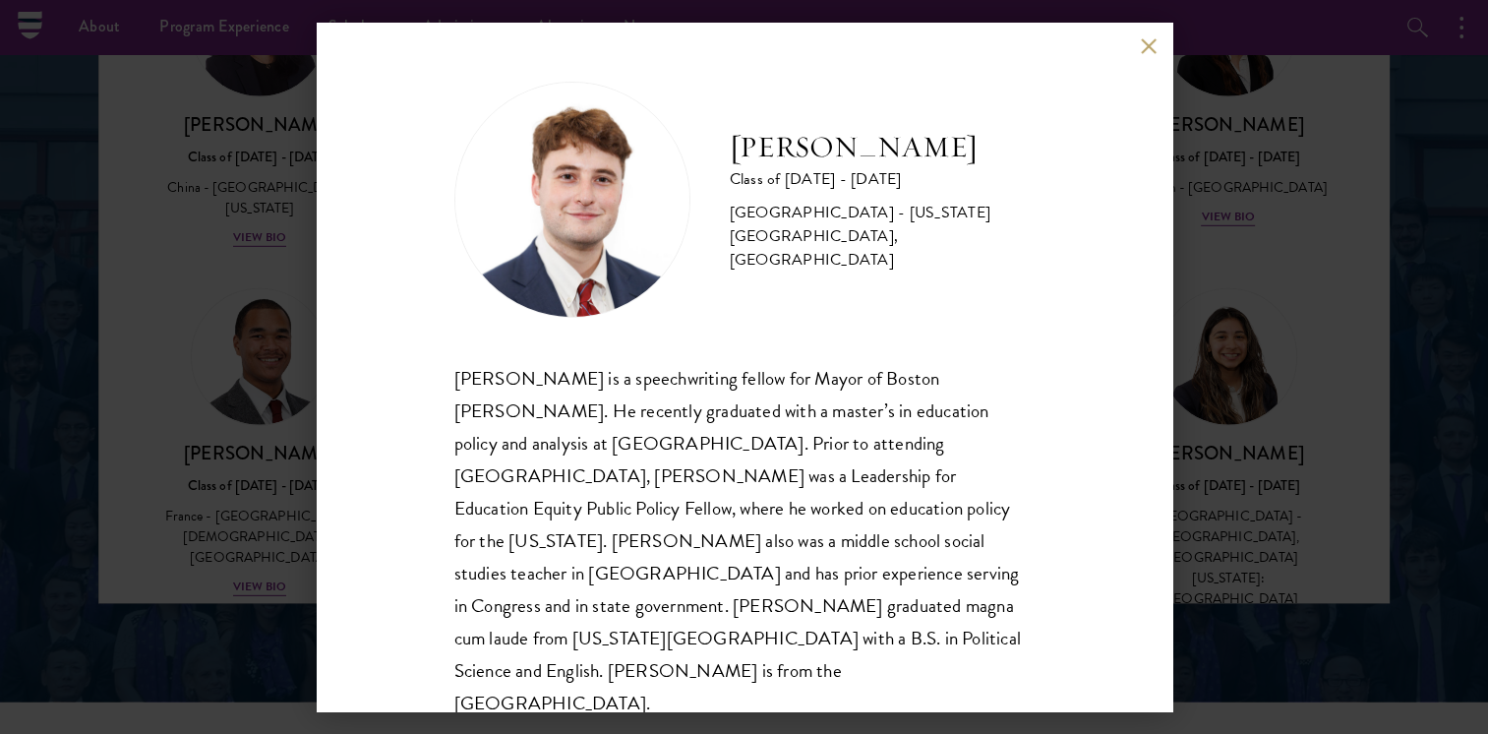
click at [1258, 306] on div "John McQuillan Class of 2025 - 2026 United States of America - Florida State Un…" at bounding box center [744, 367] width 1488 height 734
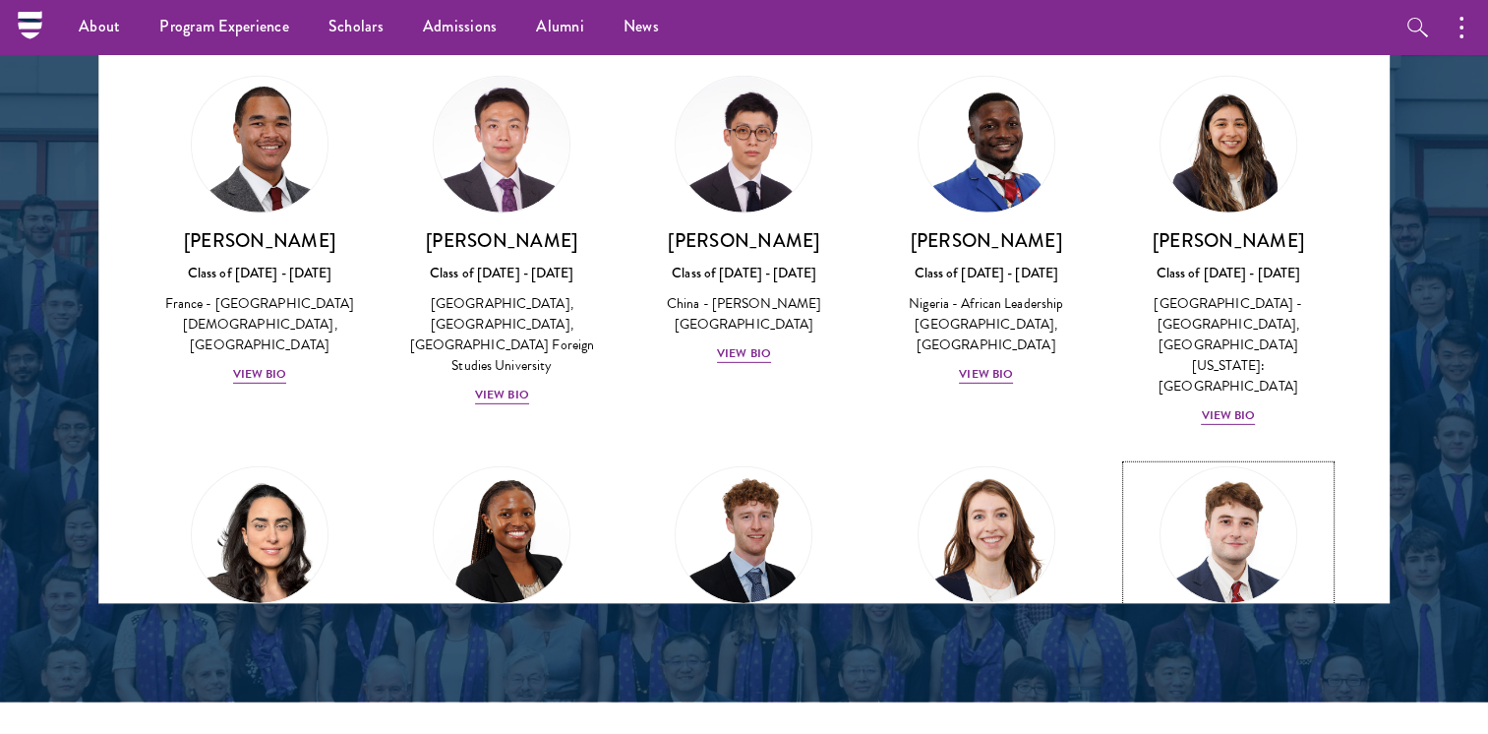
scroll to position [5971, 0]
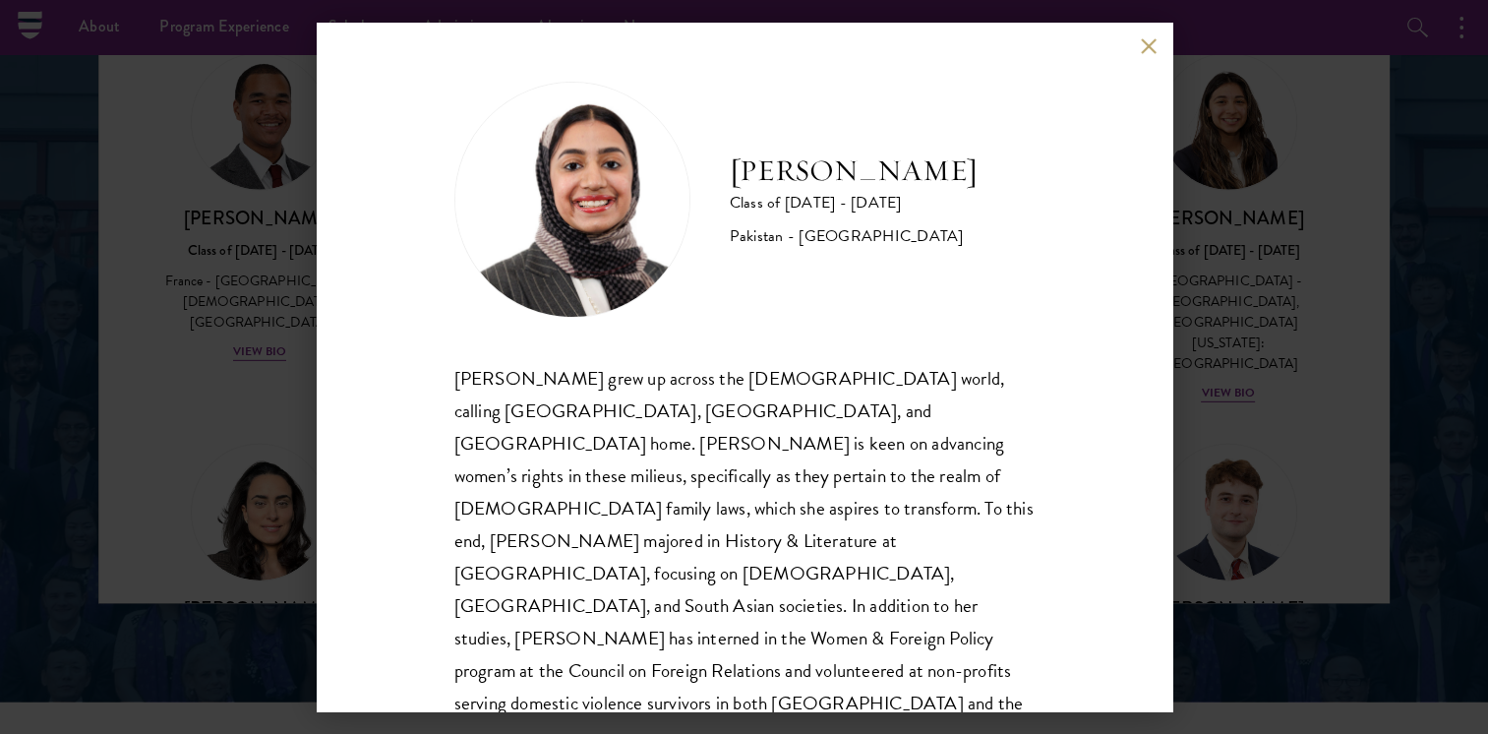
click at [1247, 337] on div "Imaan Mirza Class of 2025 - 2026 Pakistan - Harvard University Imaan Mirza grew…" at bounding box center [744, 367] width 1488 height 734
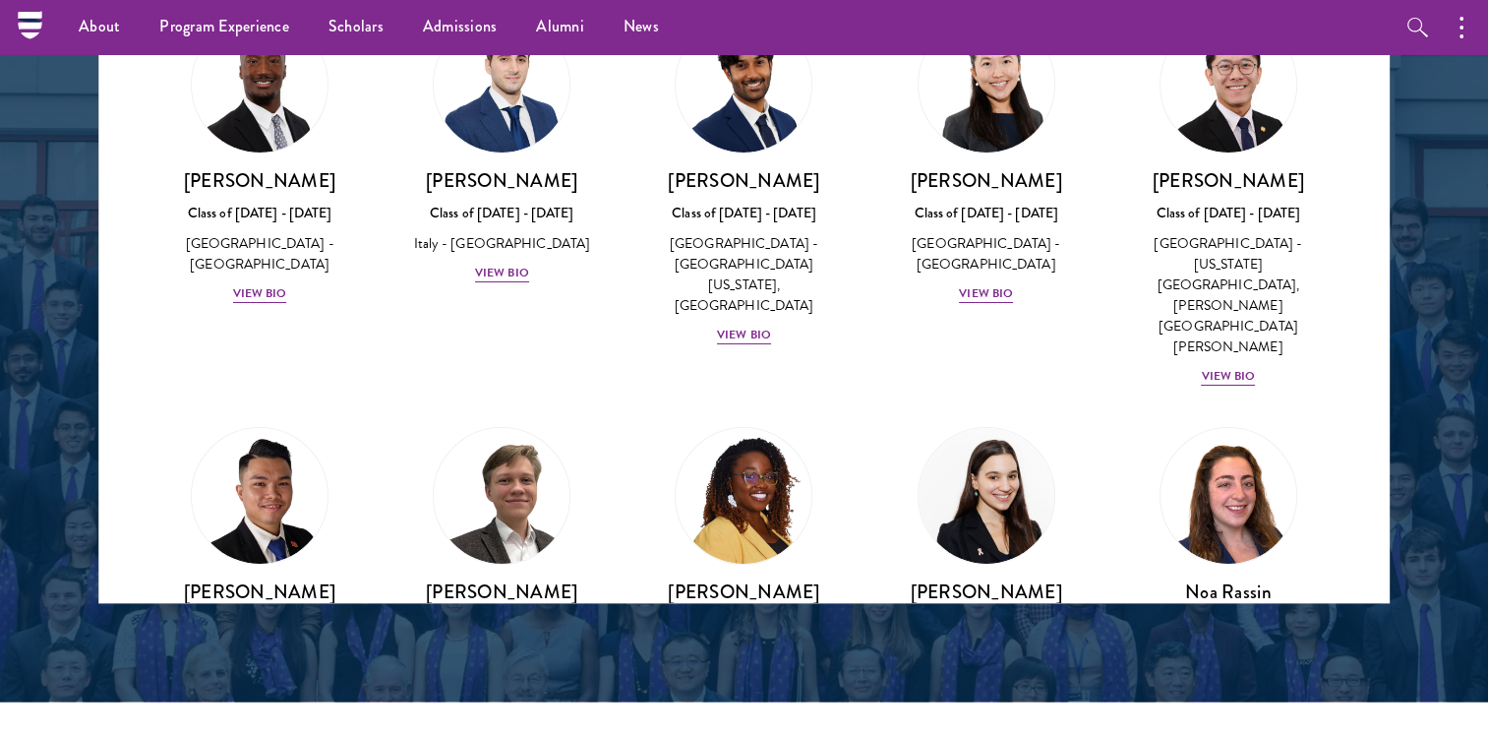
scroll to position [7125, 0]
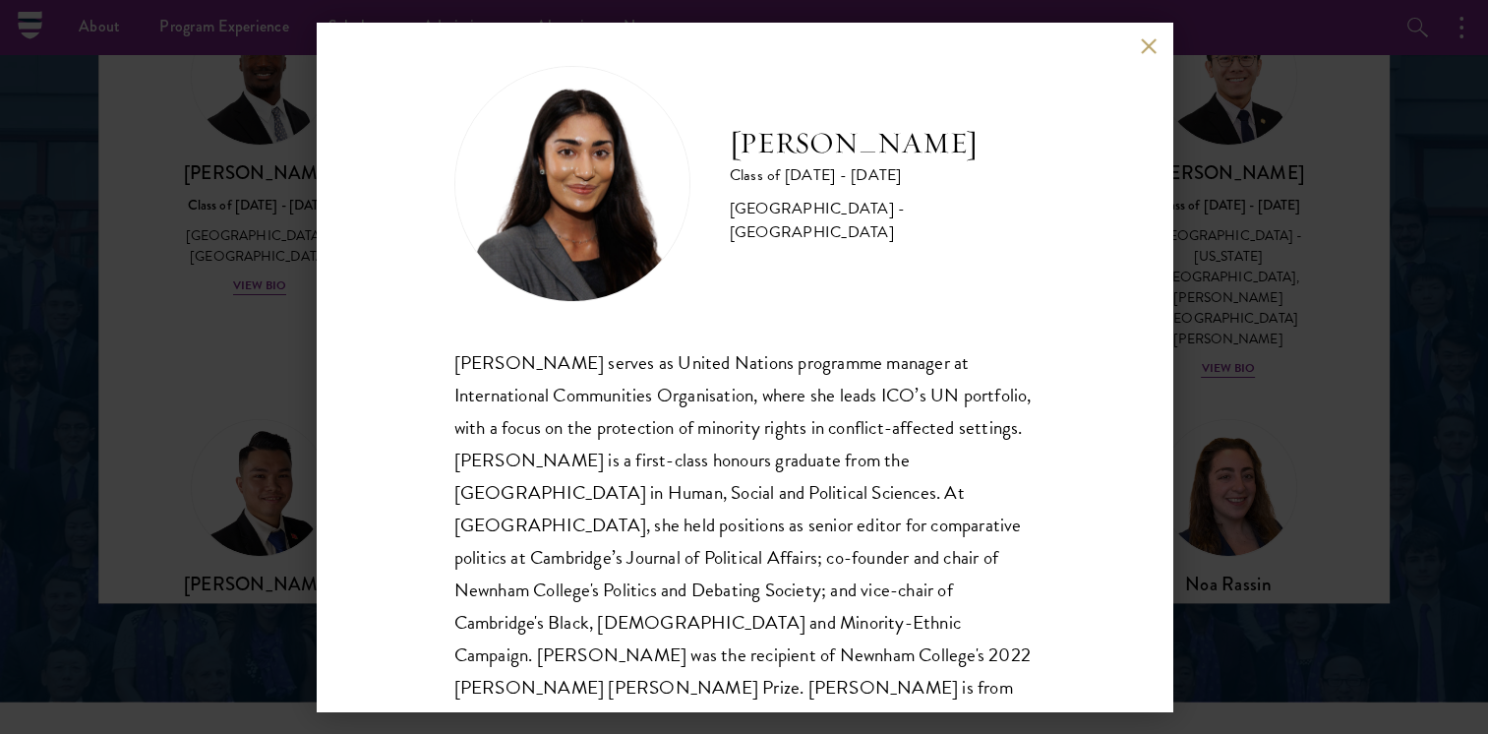
scroll to position [34, 0]
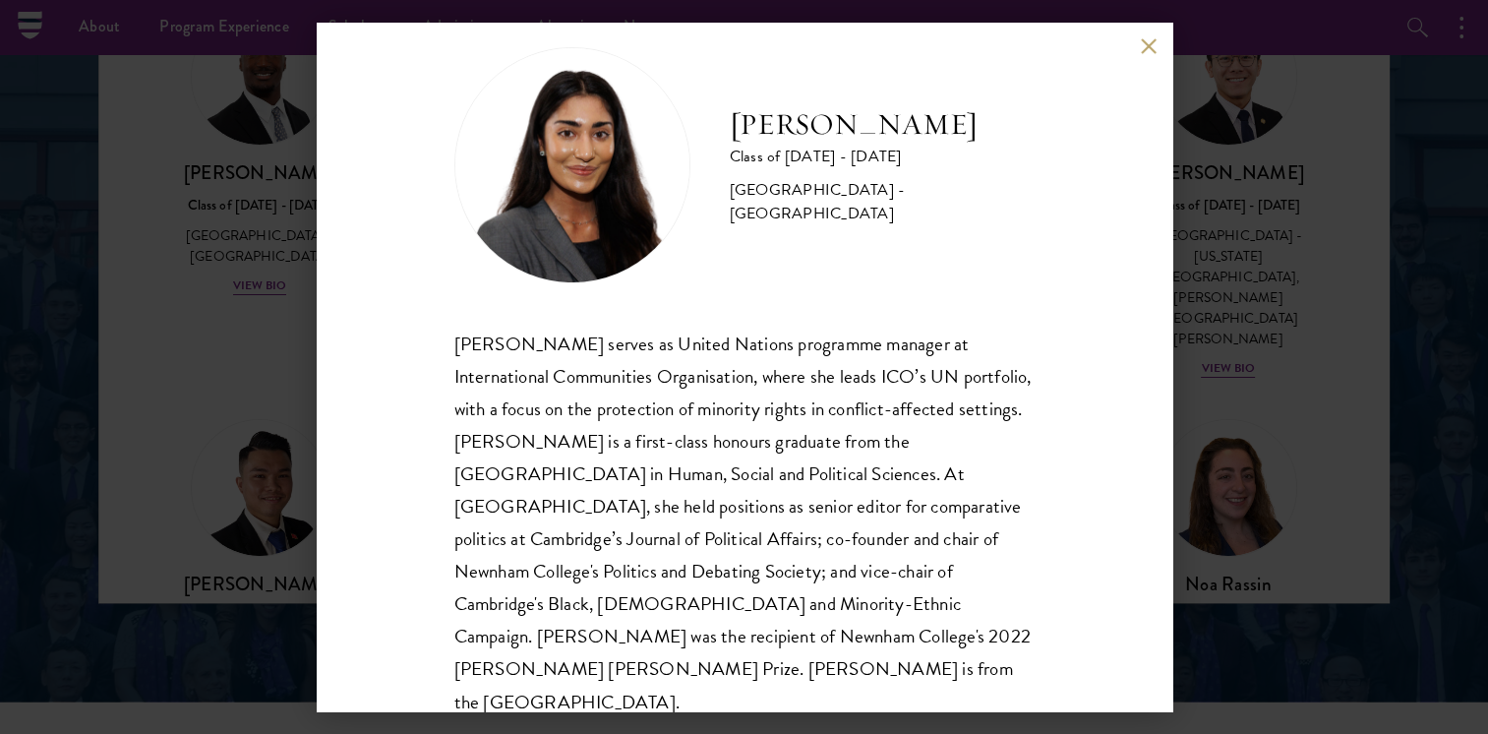
click at [1264, 285] on div "Mia Sawjani Class of 2025 - 2026 United Kingdom - University of Cambridge Mia S…" at bounding box center [744, 367] width 1488 height 734
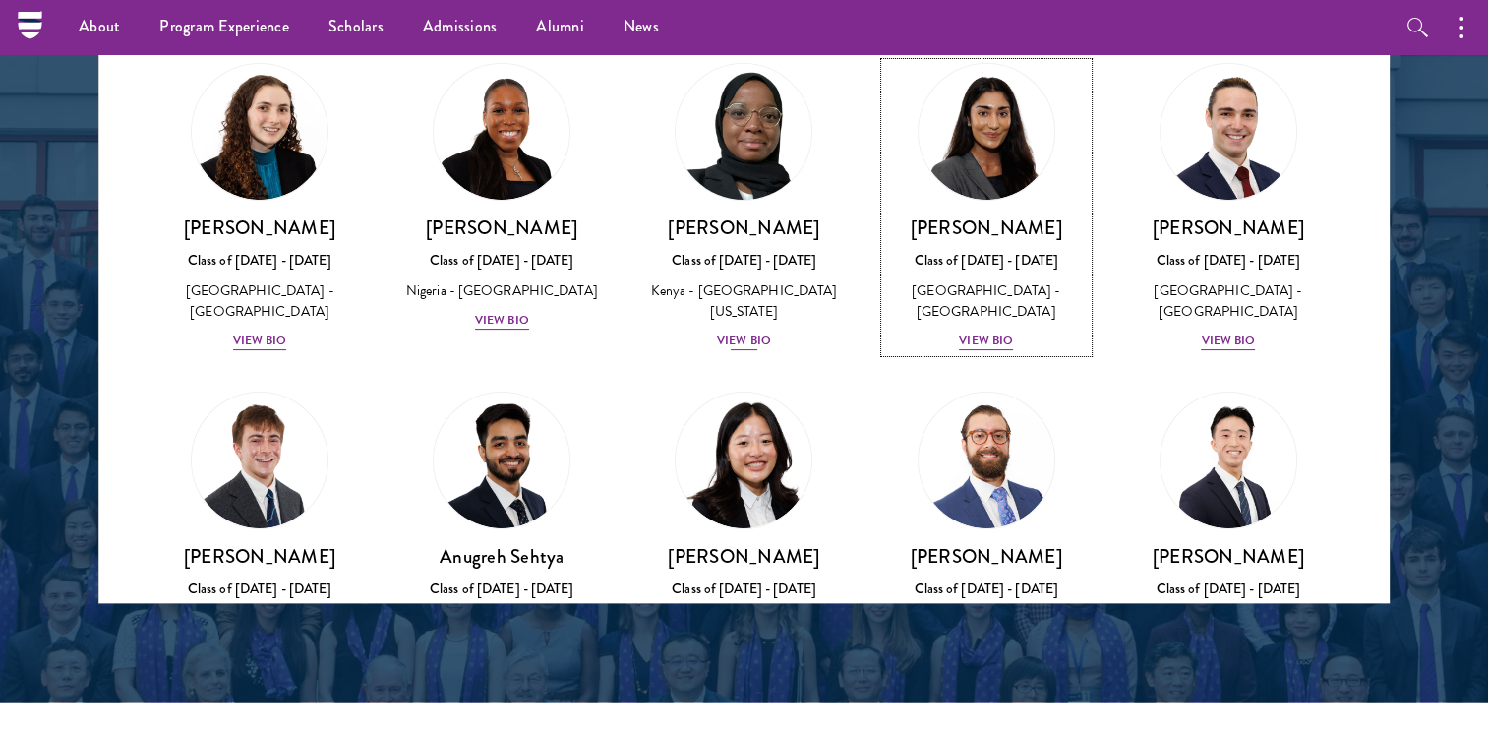
scroll to position [7810, 0]
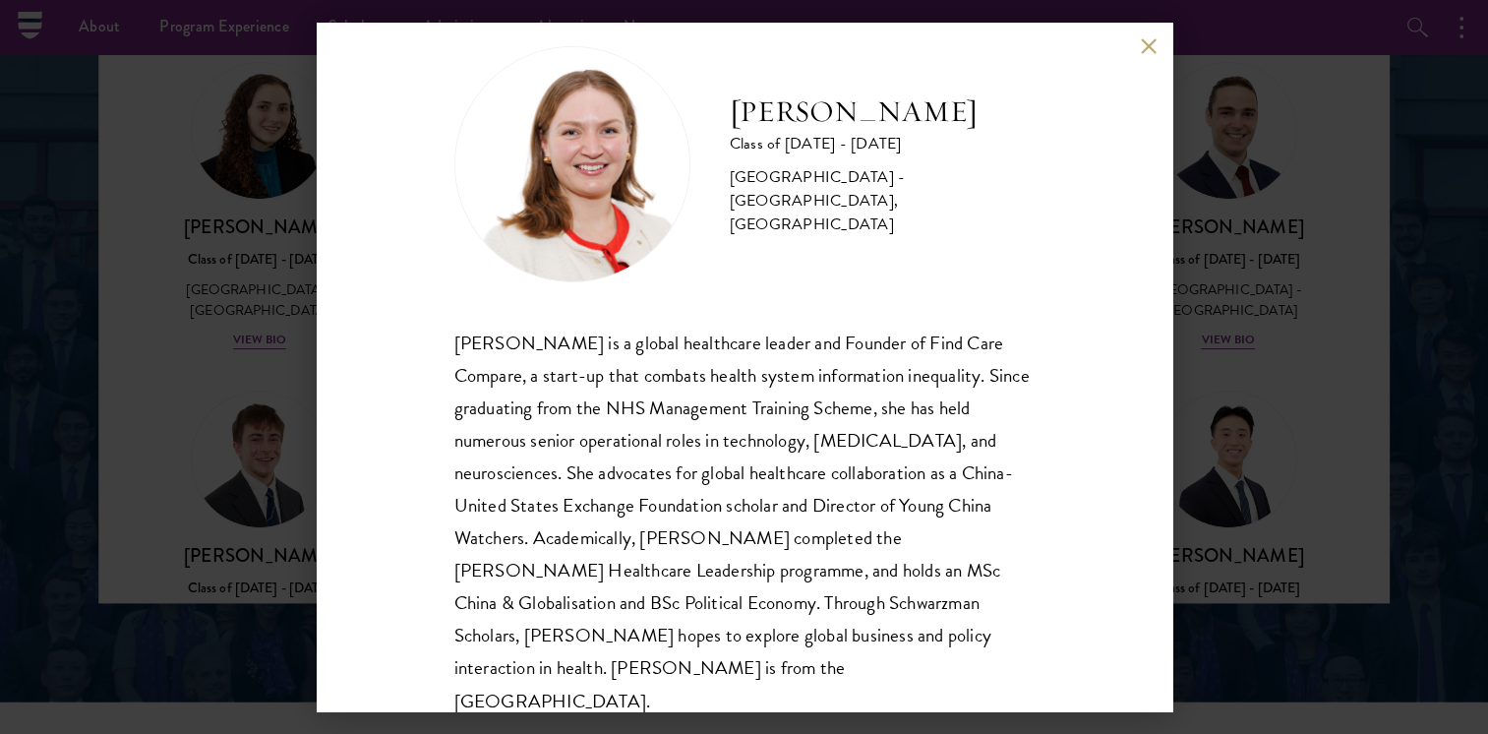
scroll to position [67, 0]
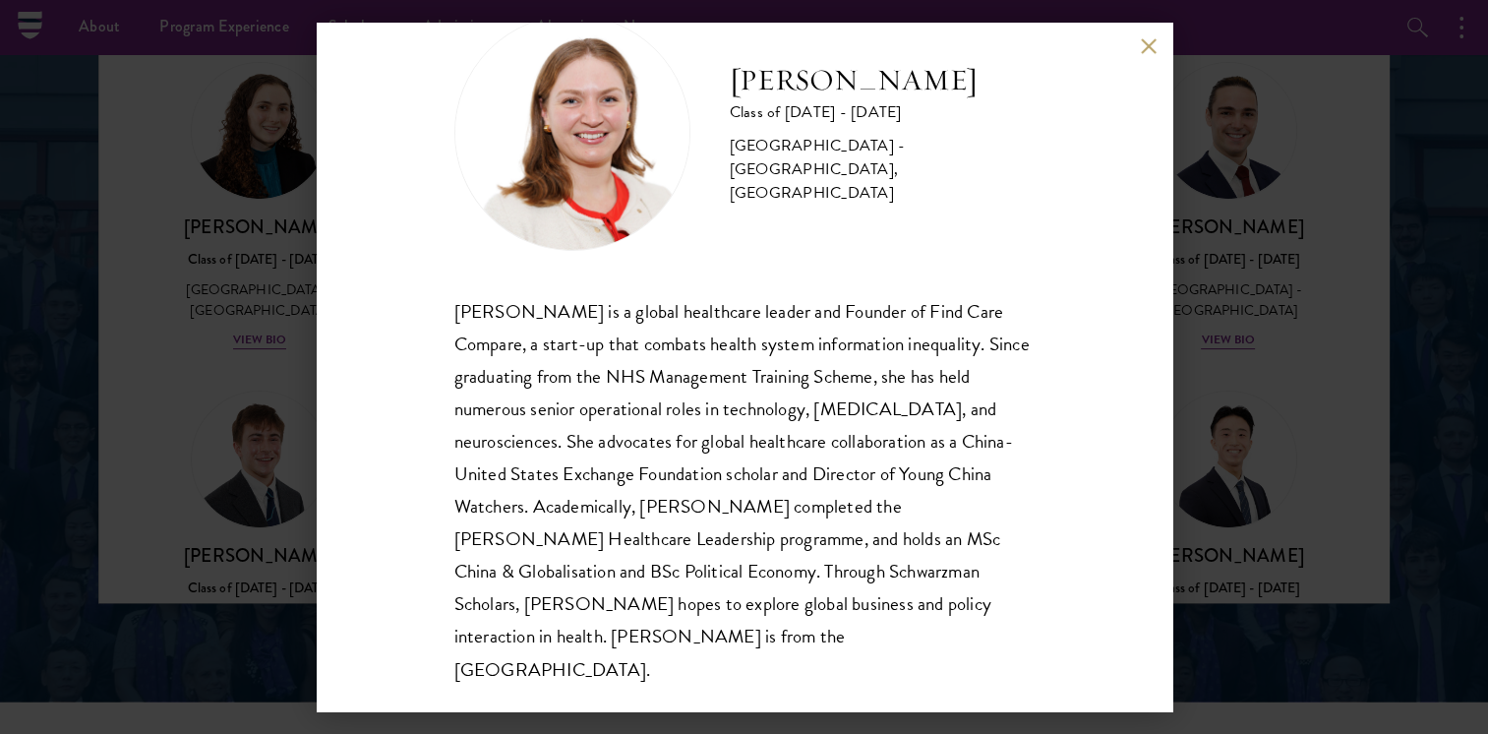
click at [1211, 196] on div "Roxanne Stevenson-Brown Class of 2025 - 2026 United Kingdom - King's College Lo…" at bounding box center [744, 367] width 1488 height 734
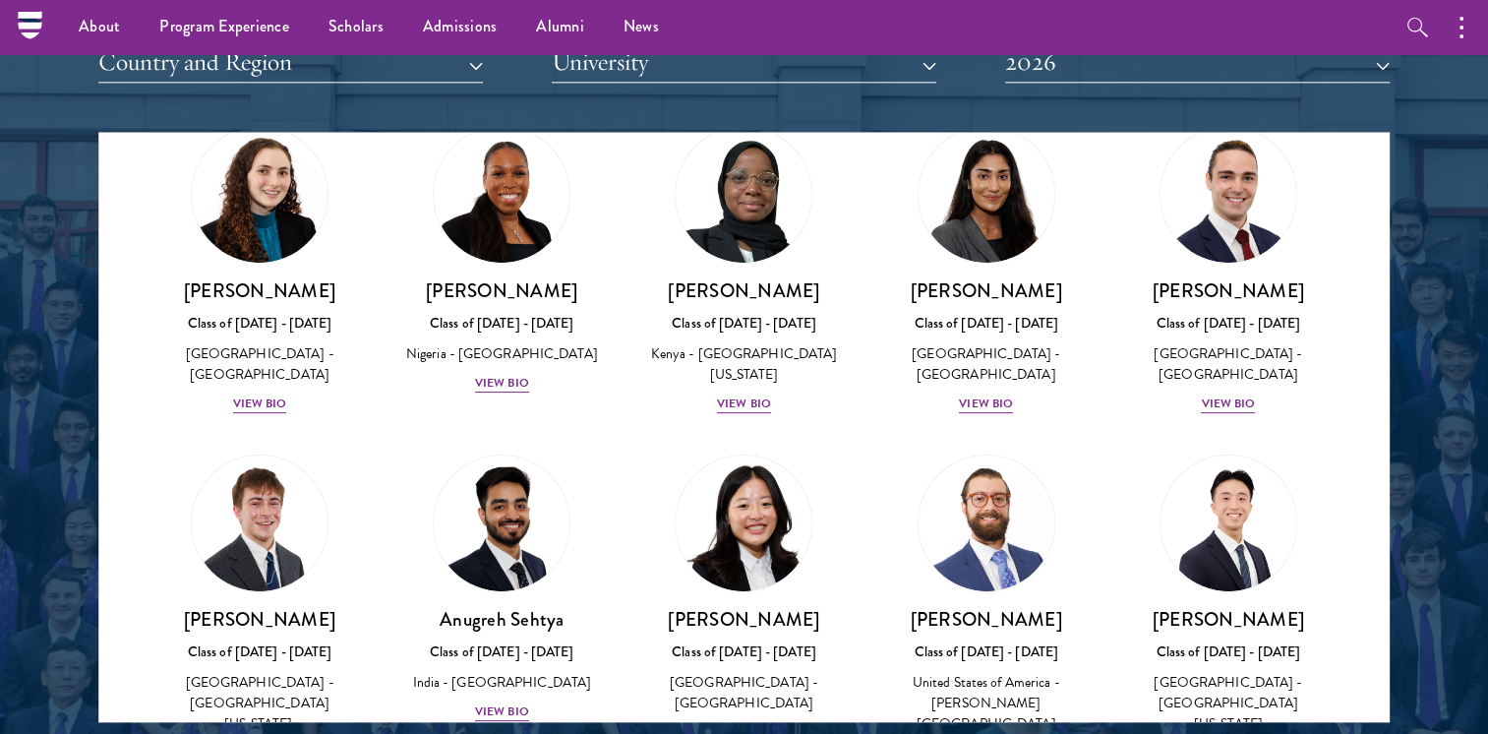
scroll to position [7856, 0]
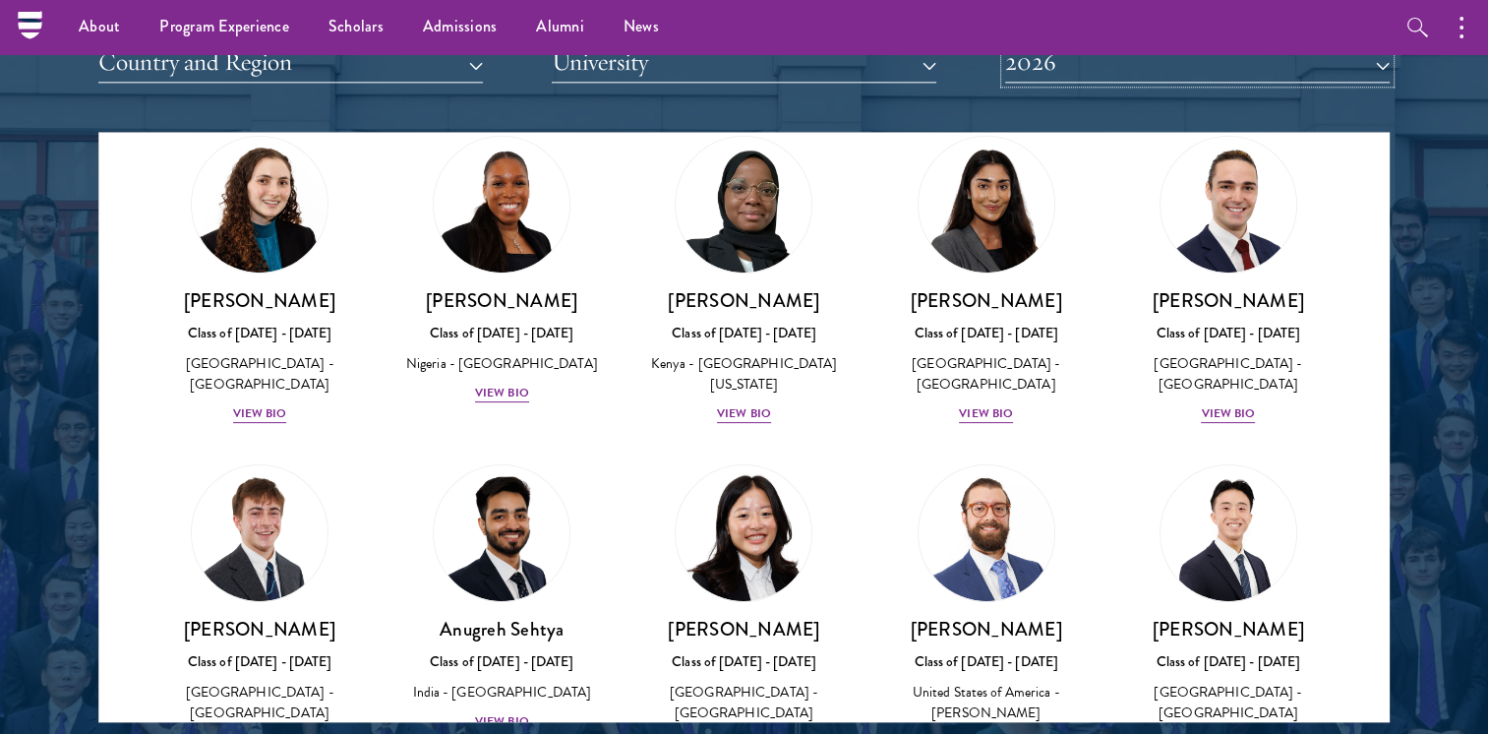
click at [1228, 61] on button "2026" at bounding box center [1197, 62] width 385 height 40
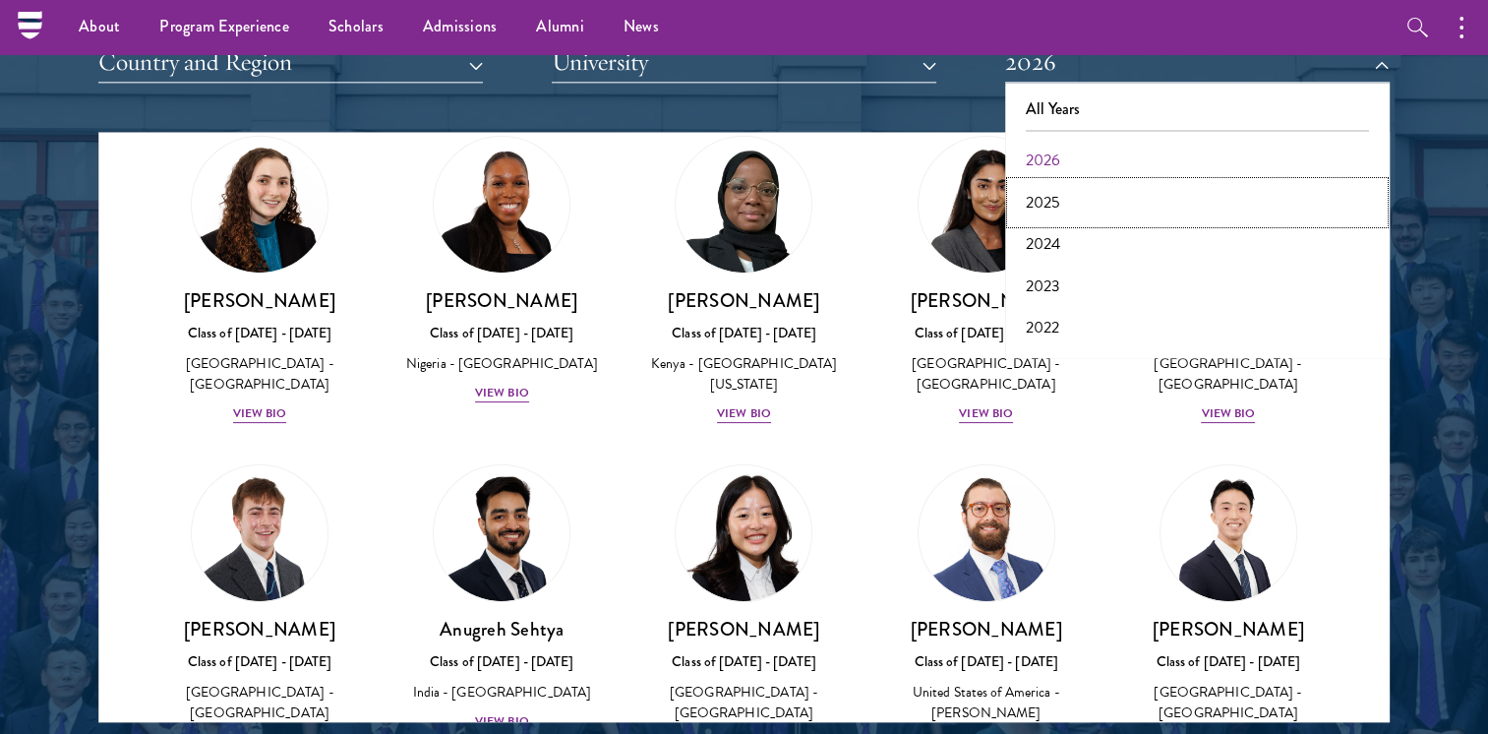
click at [1224, 214] on button "2025" at bounding box center [1197, 202] width 373 height 41
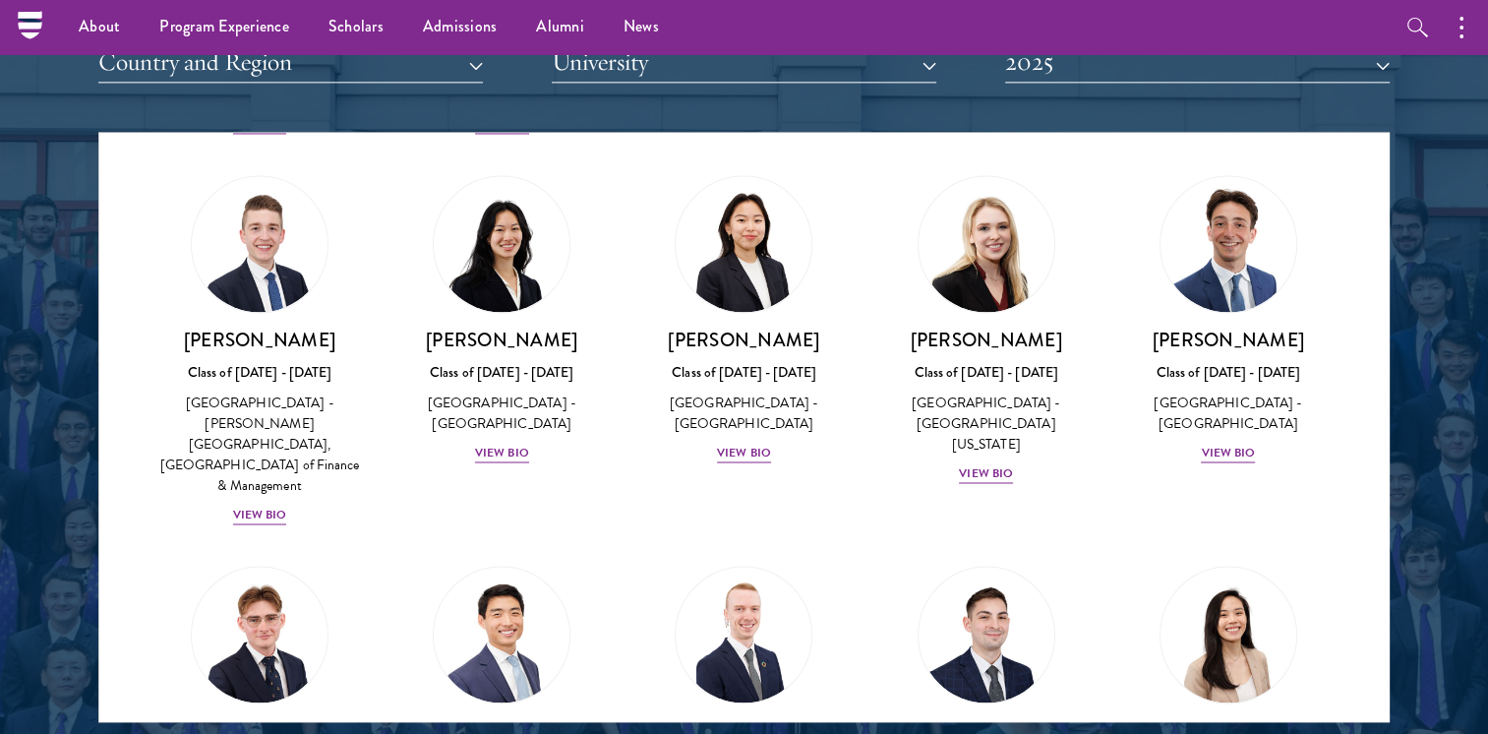
scroll to position [3282, 0]
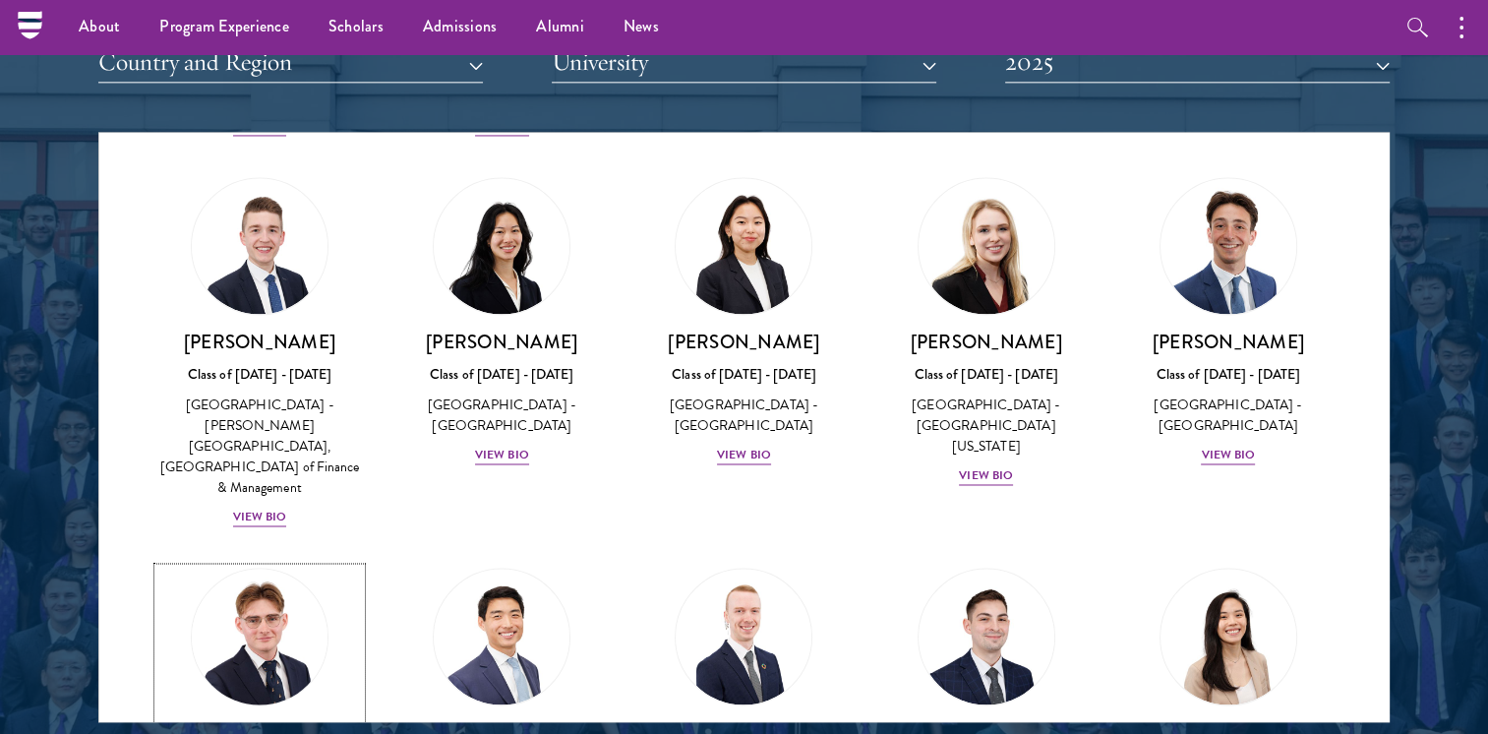
click at [274, 562] on img at bounding box center [260, 637] width 150 height 150
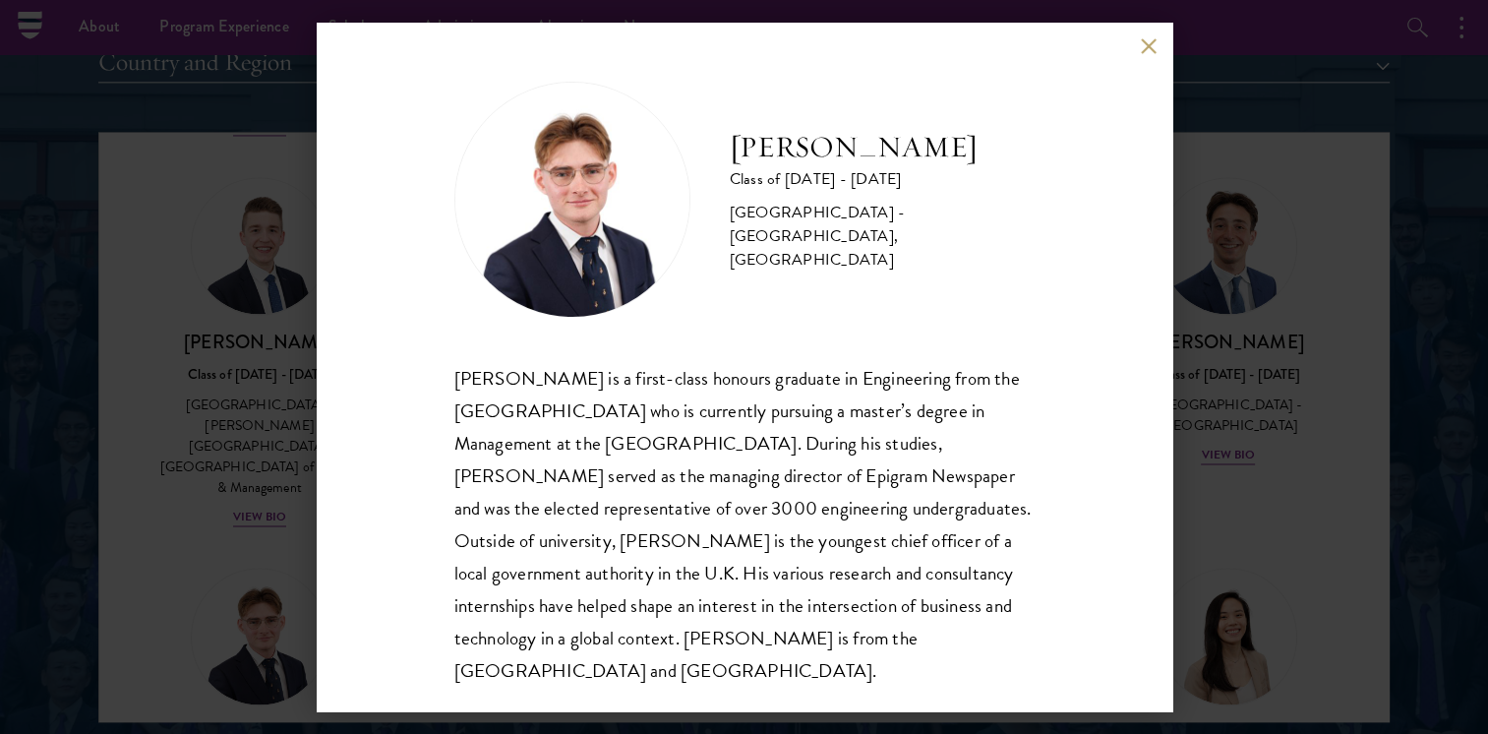
click at [159, 358] on div "Rowan Humphreys Class of 2024 - 2025 United Kingdom - University of Bristol, Un…" at bounding box center [744, 367] width 1488 height 734
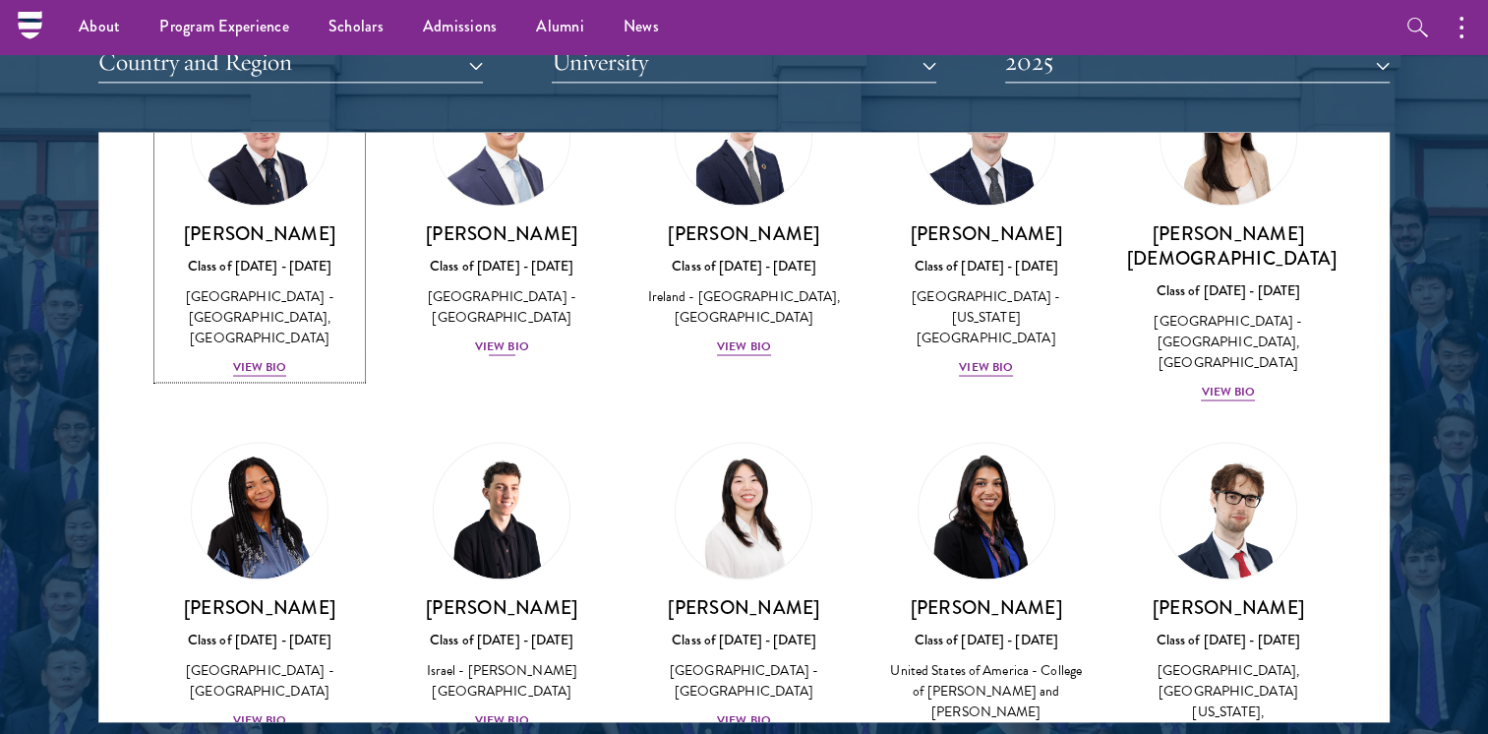
scroll to position [3787, 0]
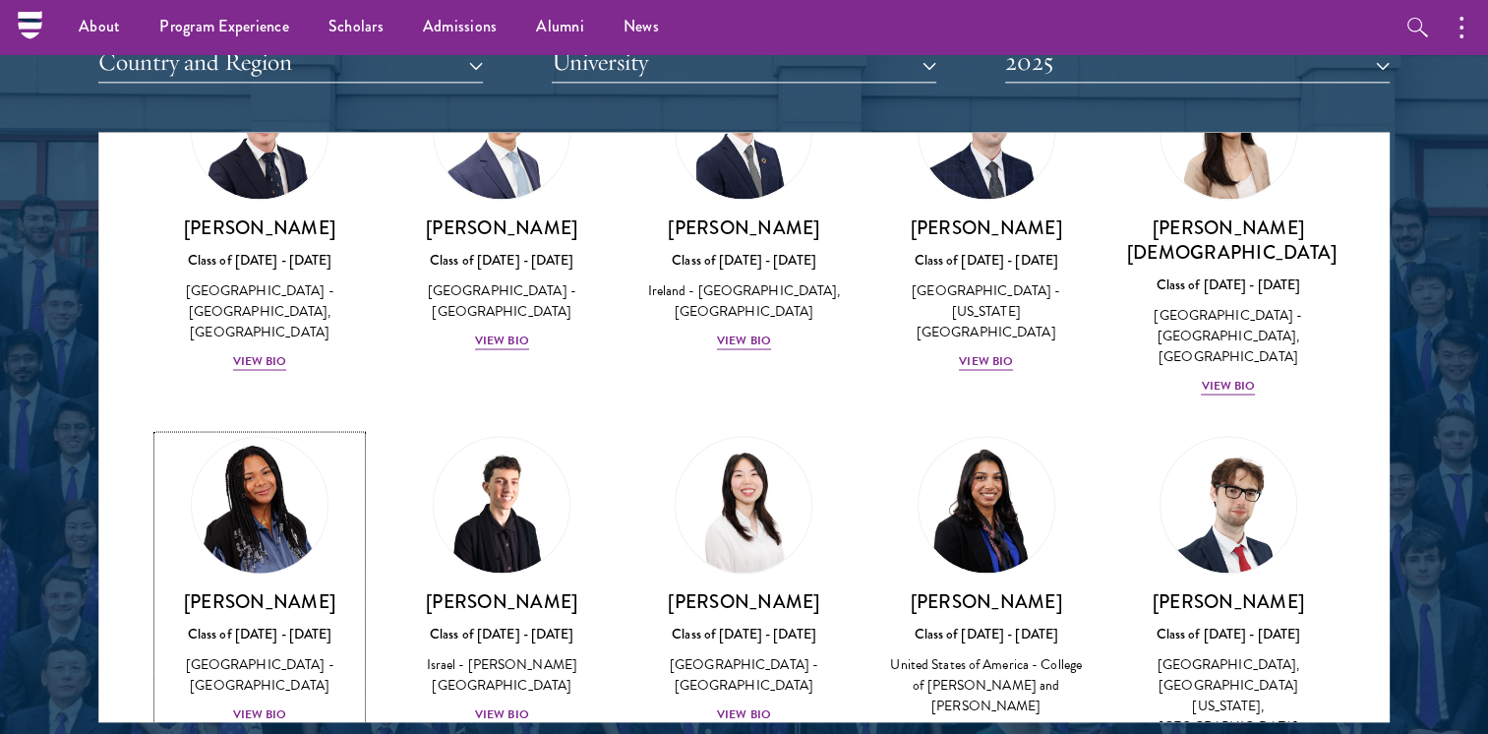
click at [279, 588] on h3 "[PERSON_NAME]" at bounding box center [259, 600] width 203 height 25
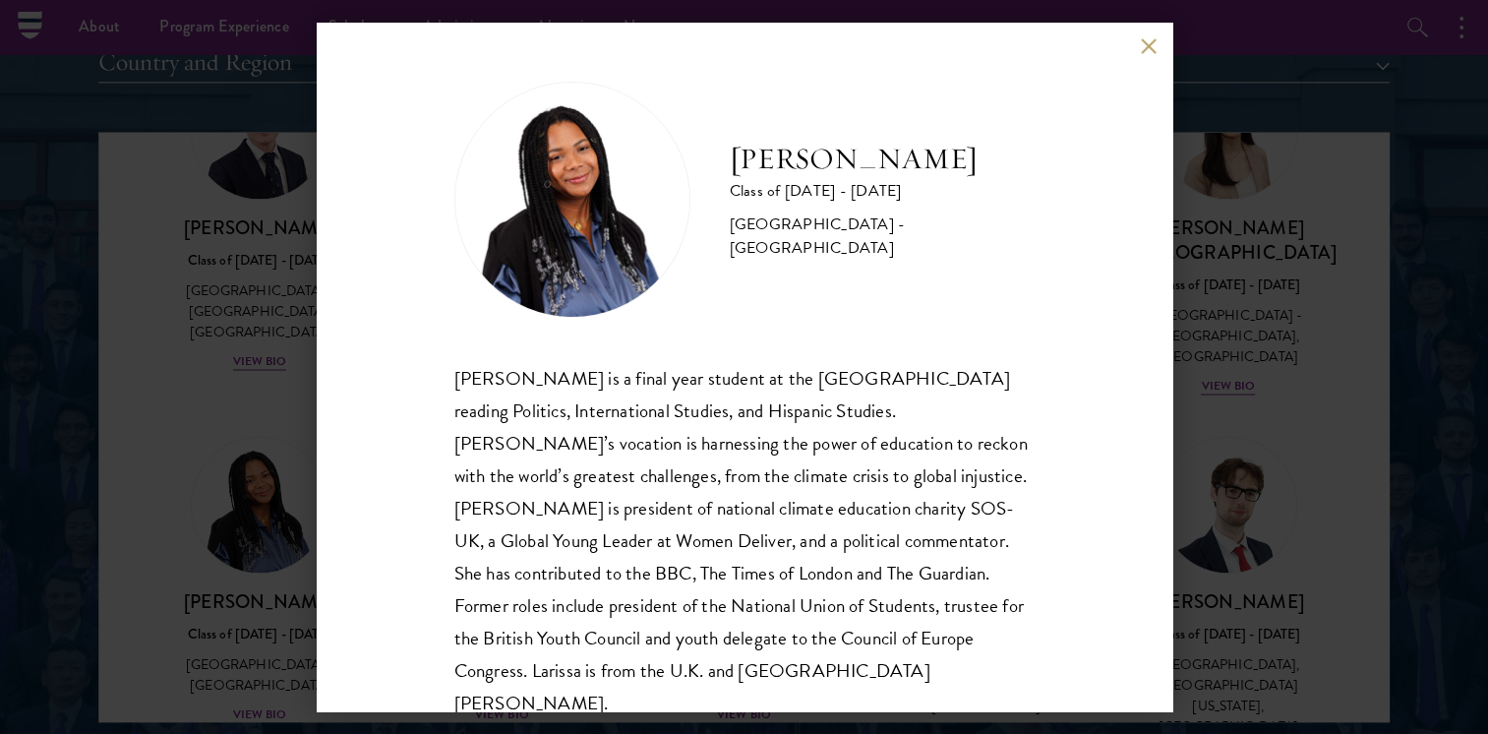
click at [1287, 413] on div "Larissa Kennedy Class of 2024 - 2025 United Kingdom - University of Warwick Lar…" at bounding box center [744, 367] width 1488 height 734
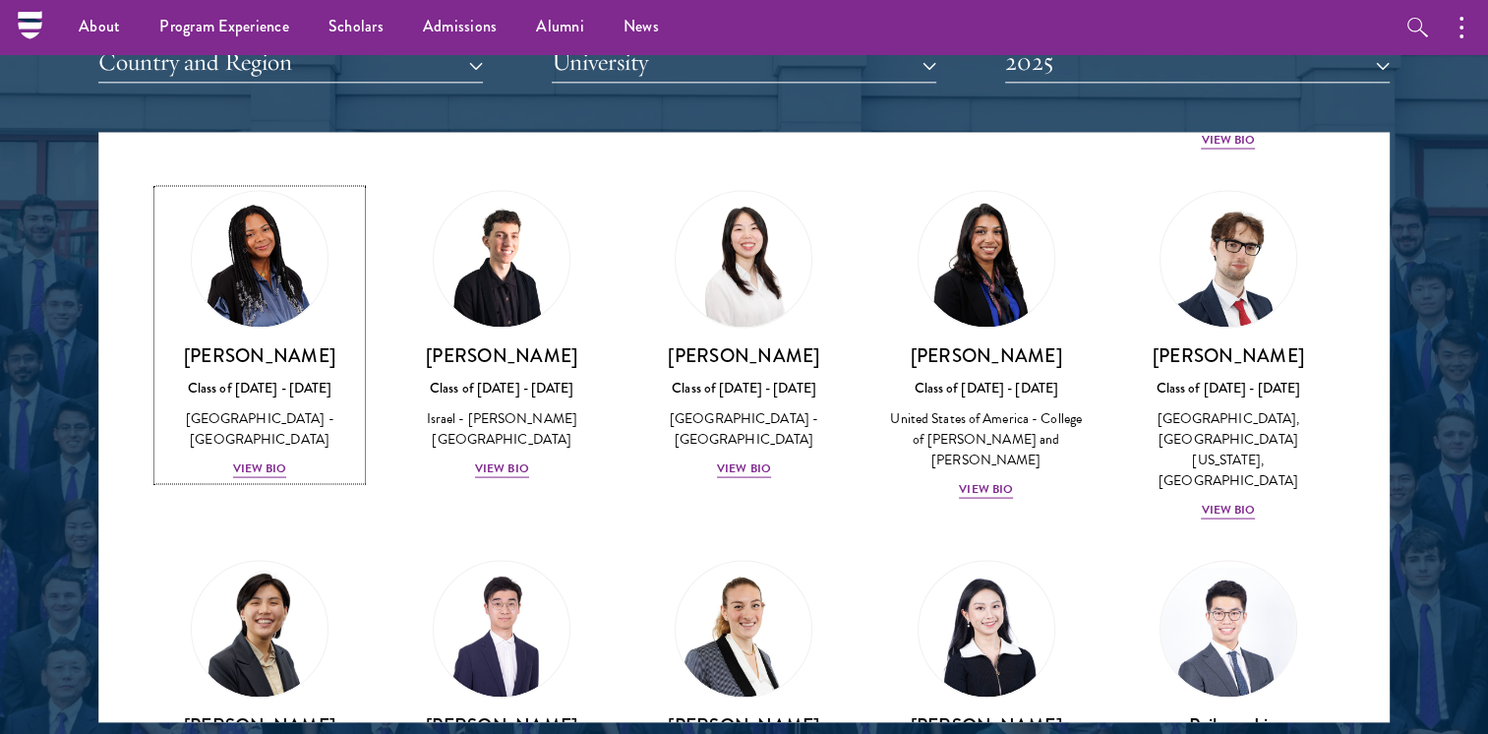
scroll to position [4041, 0]
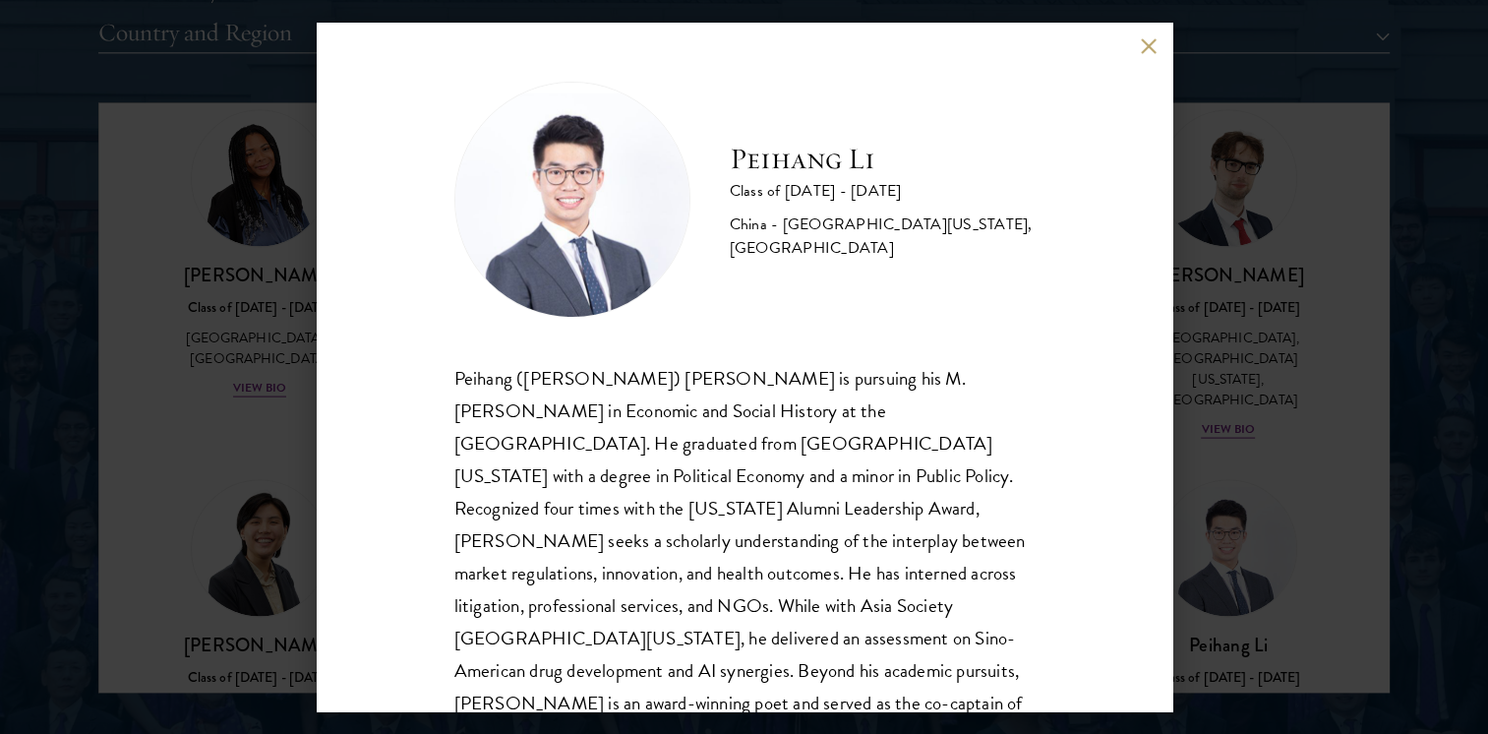
scroll to position [2520, 0]
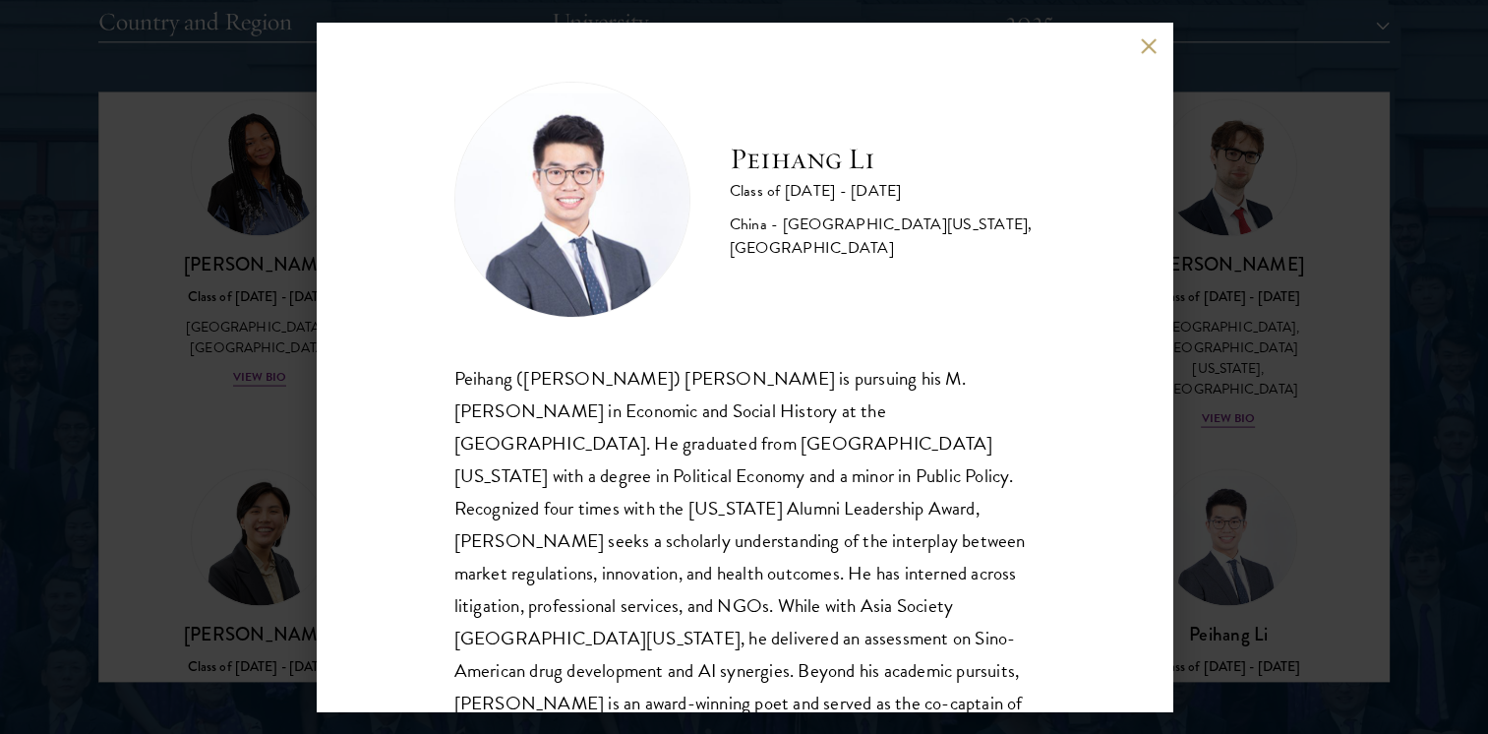
click at [1287, 413] on div "Peihang Li Class of 2024 - 2025 China - University of California, Berkeley, Uni…" at bounding box center [744, 367] width 1488 height 734
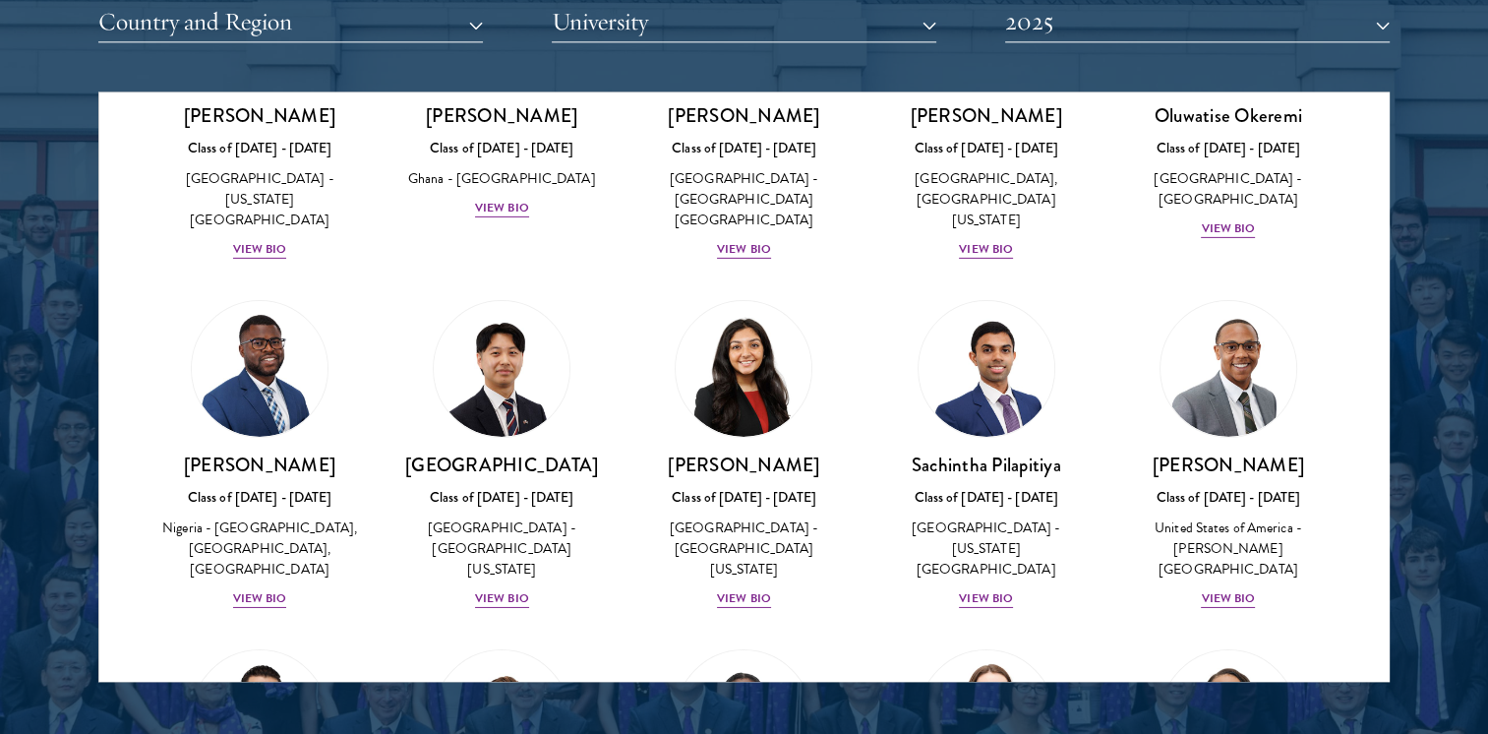
scroll to position [6454, 0]
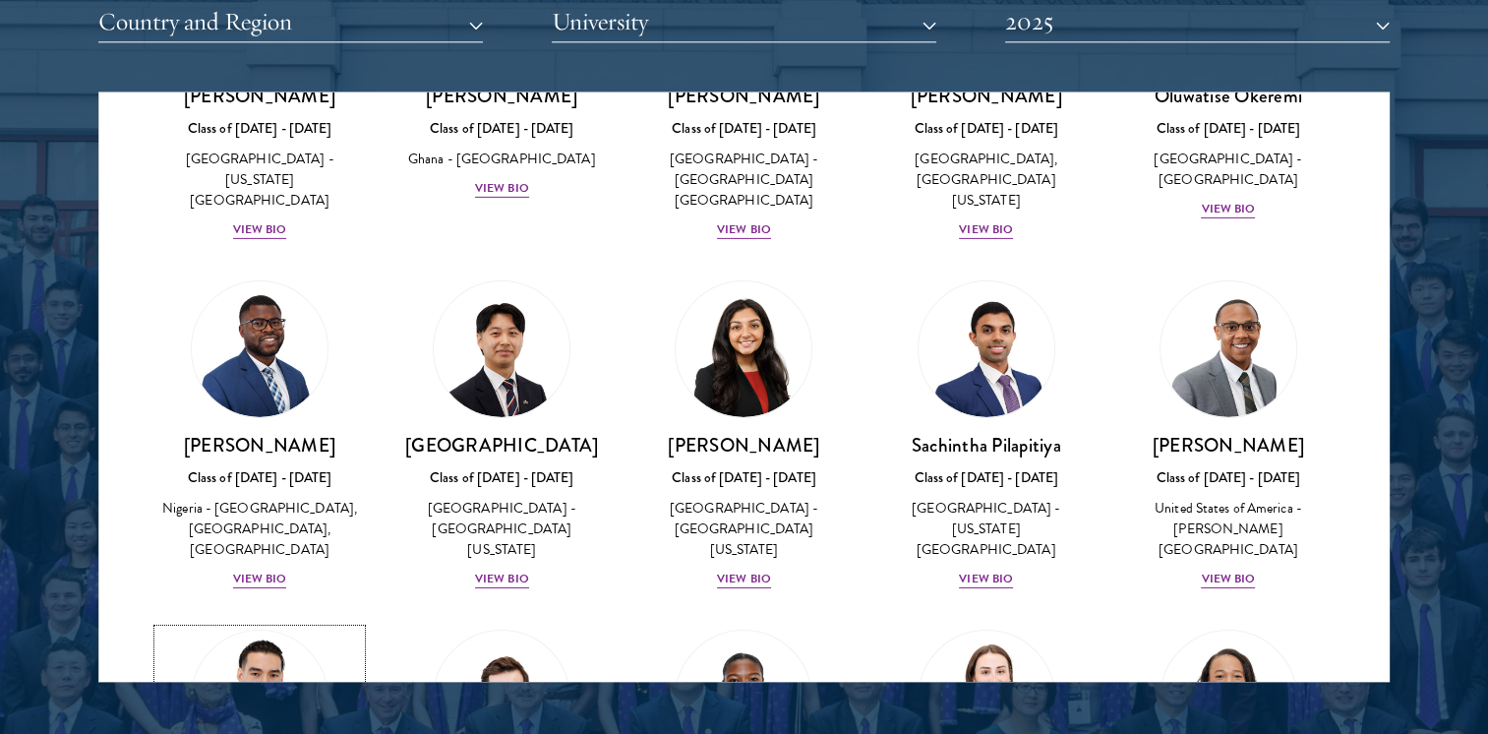
click at [278, 624] on img at bounding box center [260, 699] width 150 height 150
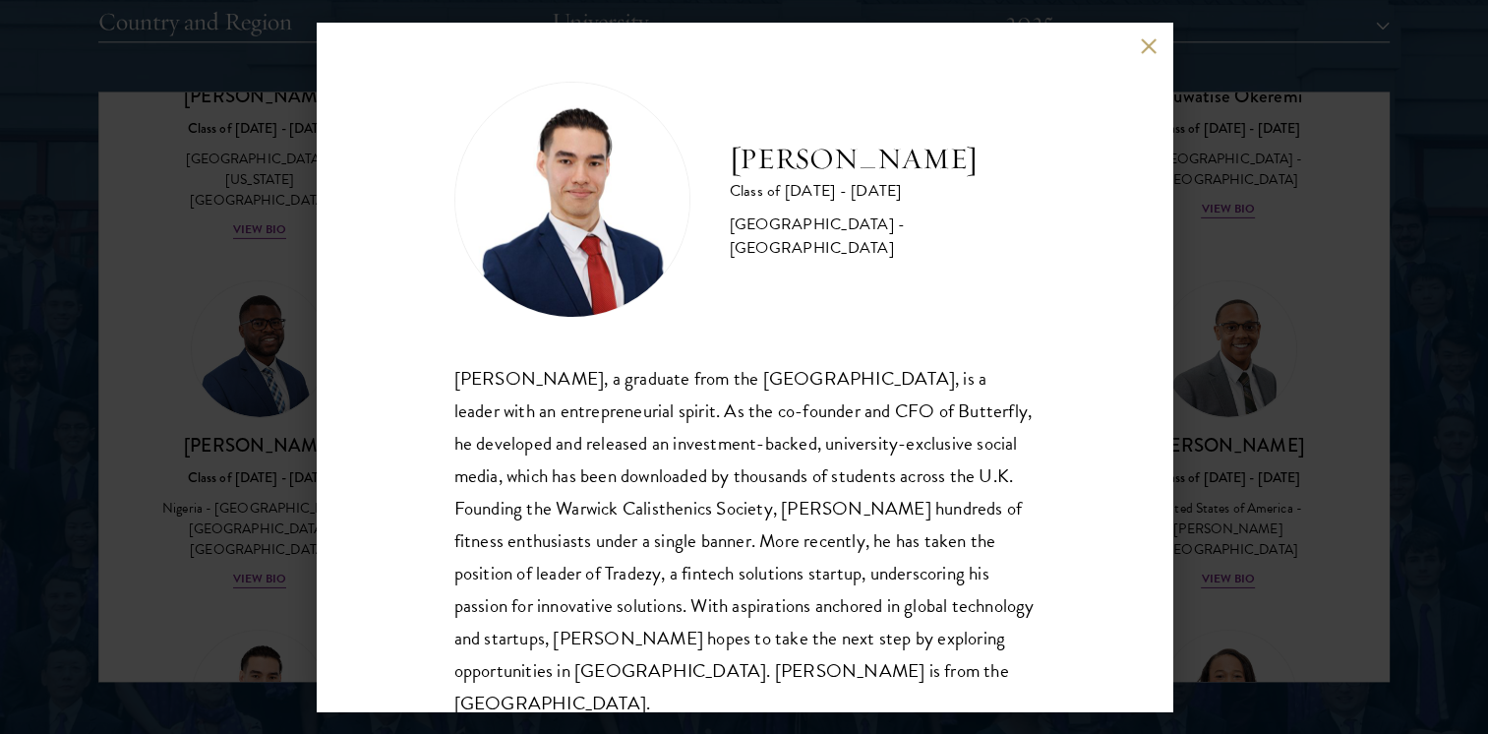
click at [1453, 368] on div "Alexander Reid Class of 2024 - 2025 United Kingdom - University of Warwick Alex…" at bounding box center [744, 367] width 1488 height 734
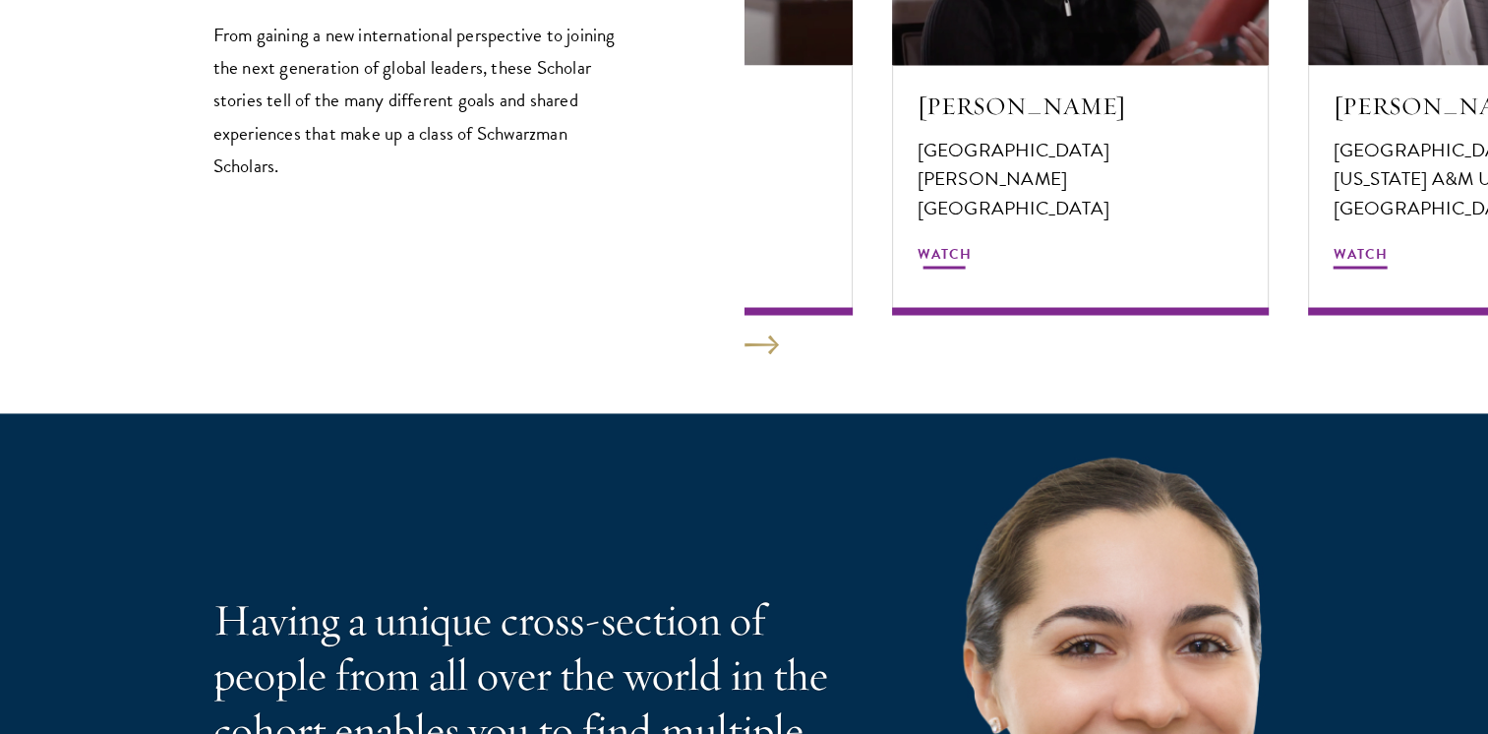
scroll to position [3626, 0]
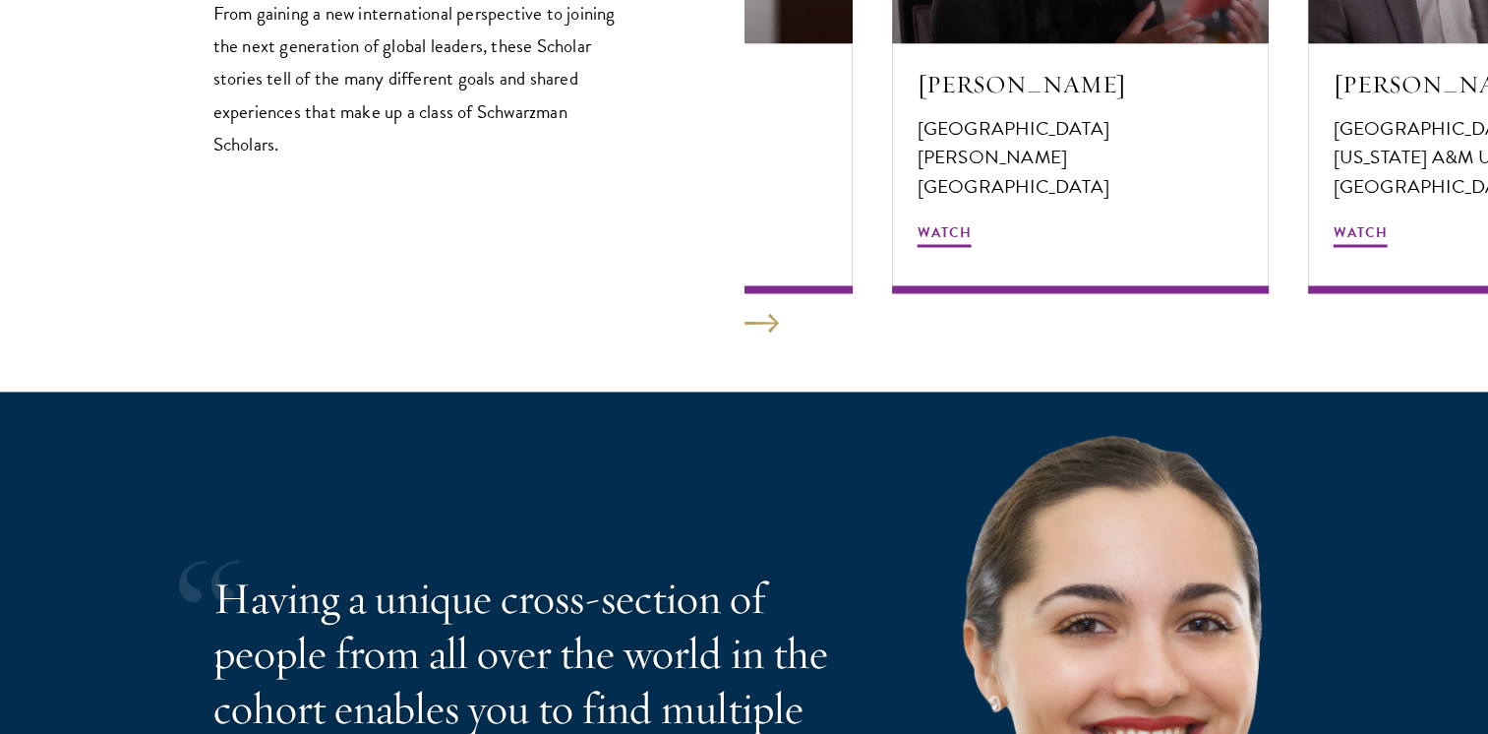
click at [759, 340] on section "Scholar Stories From gaining a new international perspective to joining the nex…" at bounding box center [744, 32] width 1488 height 717
click at [765, 321] on button at bounding box center [762, 323] width 34 height 20
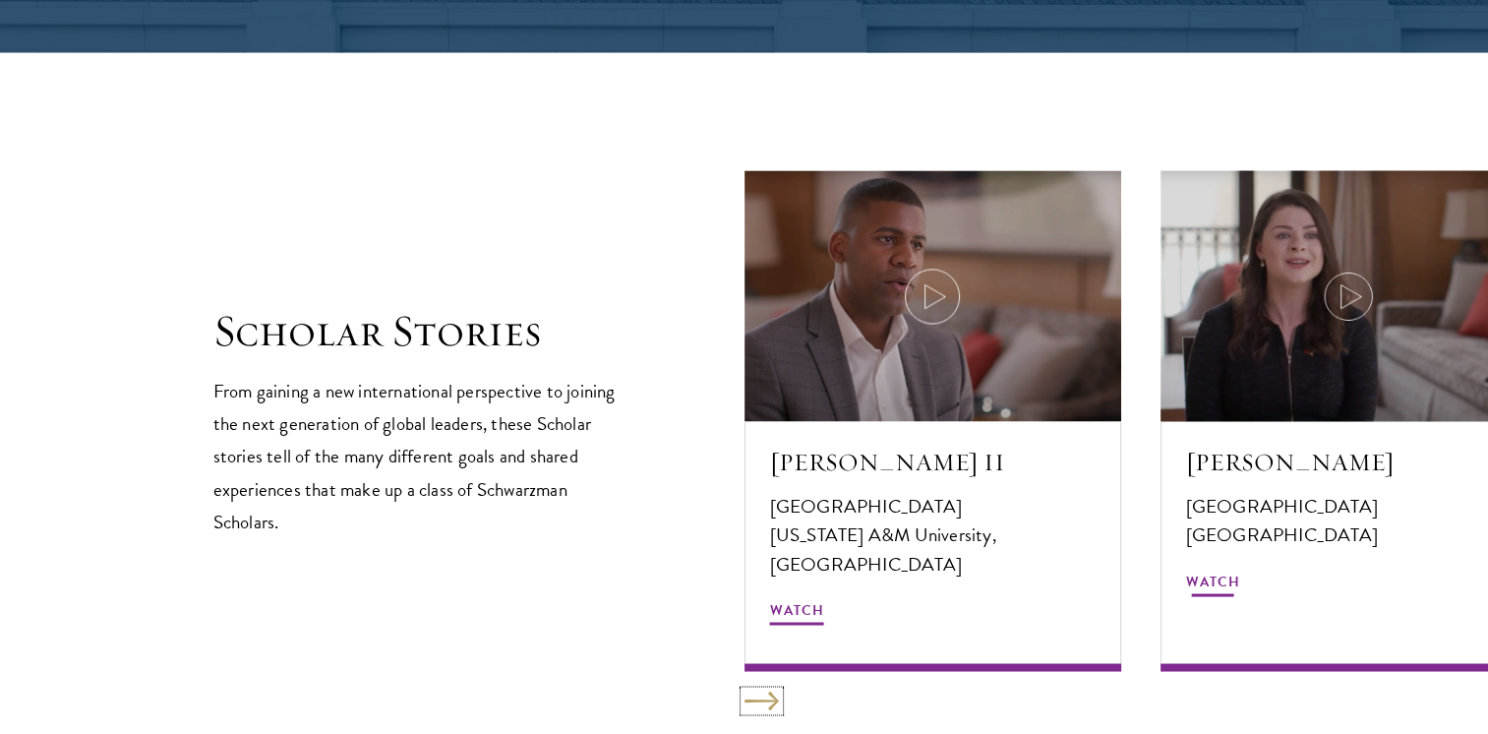
scroll to position [3274, 0]
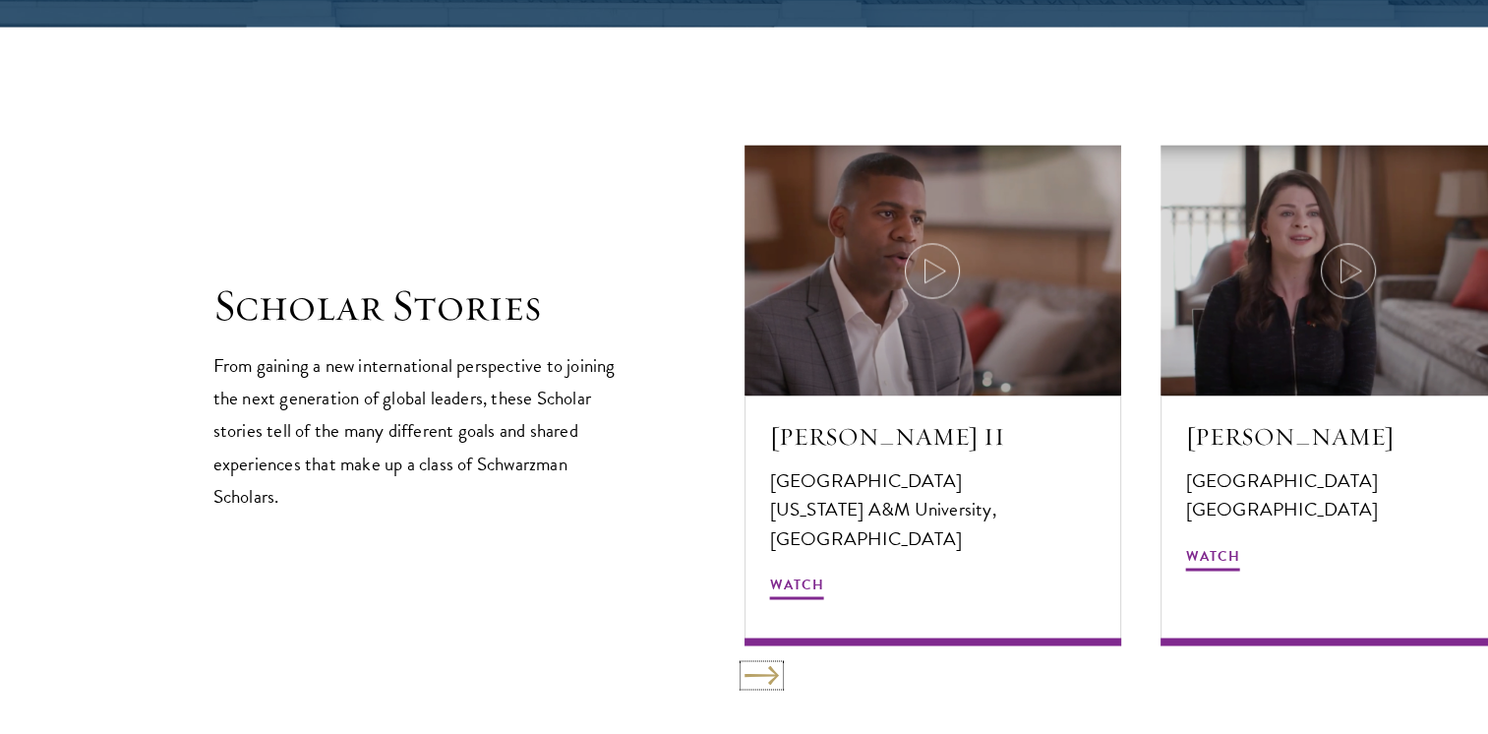
click at [759, 675] on button at bounding box center [762, 675] width 34 height 20
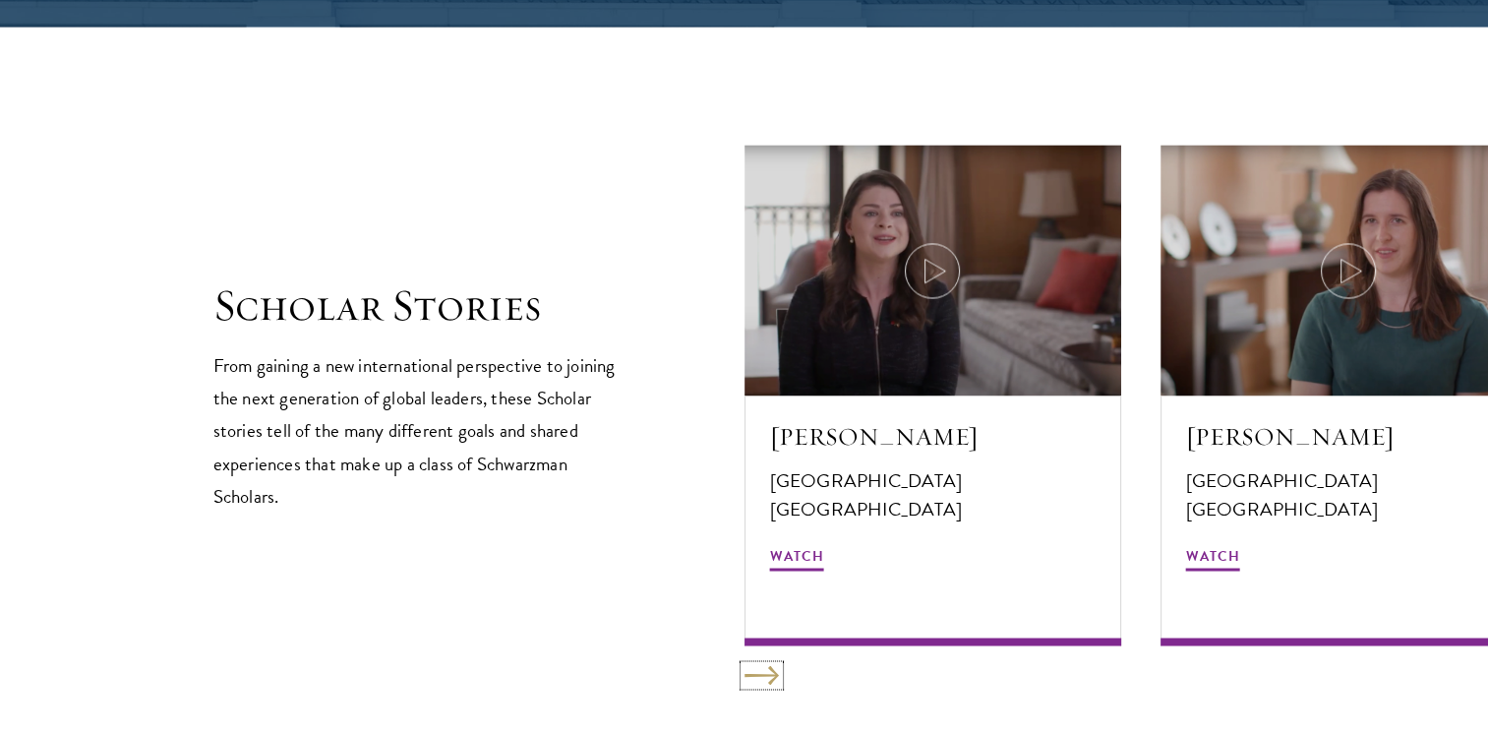
click at [759, 675] on button at bounding box center [762, 675] width 34 height 20
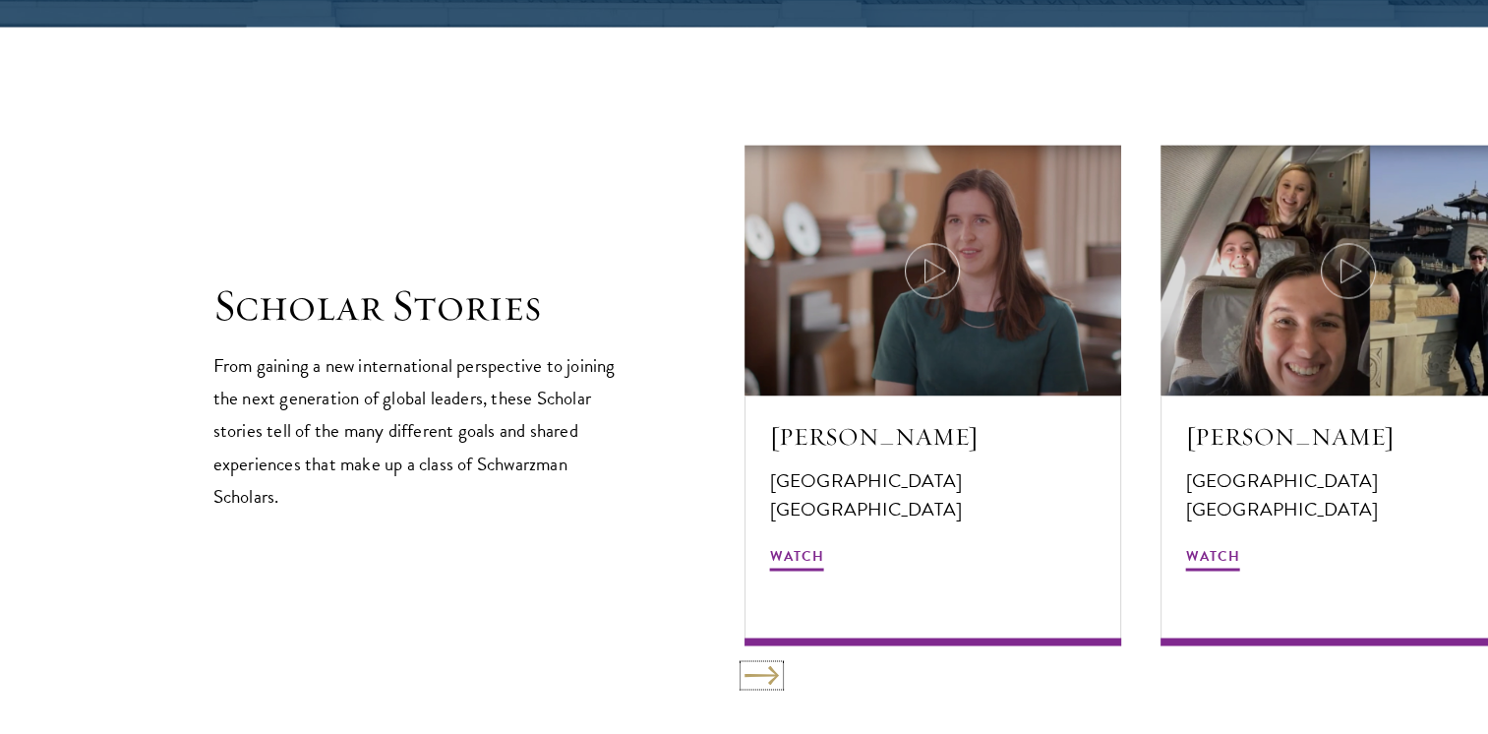
click at [759, 675] on button at bounding box center [762, 675] width 34 height 20
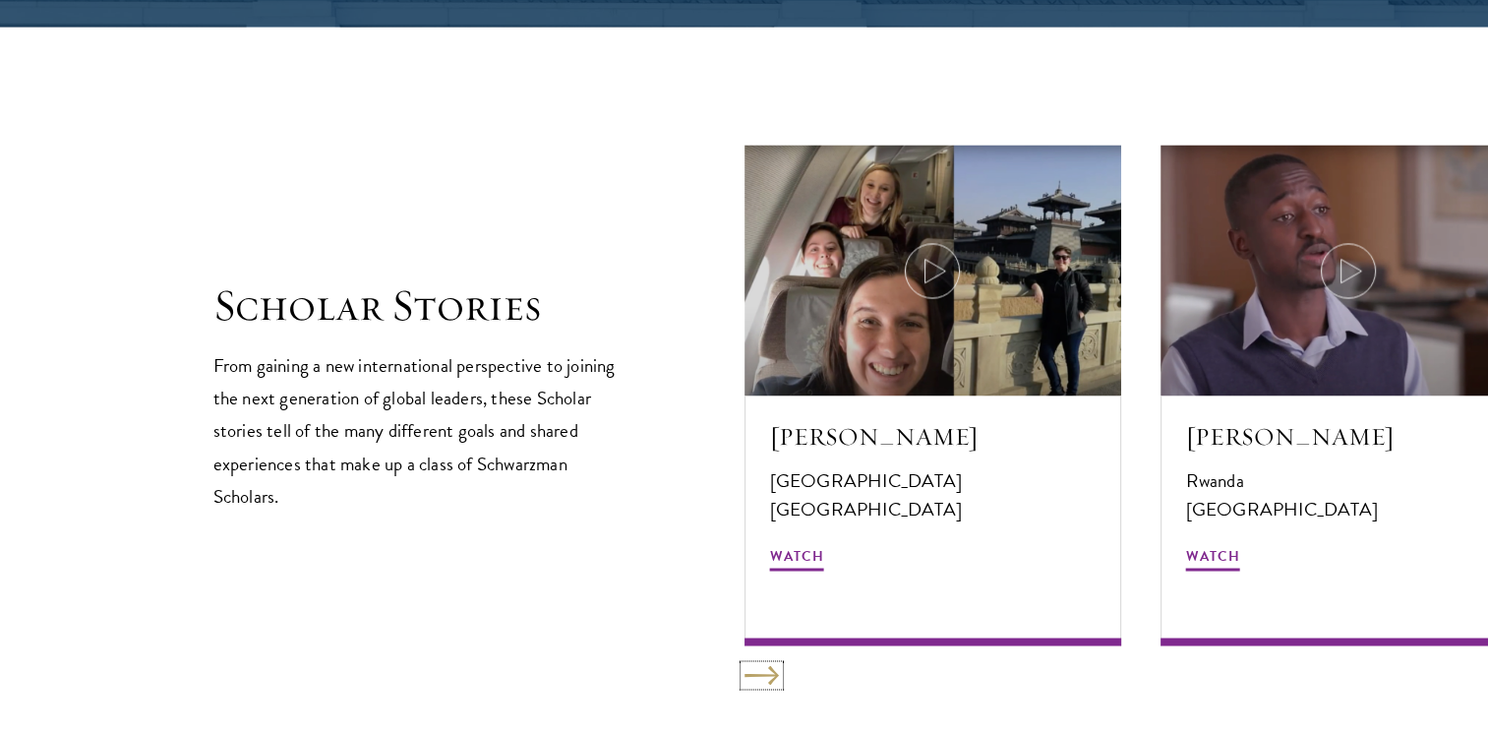
click at [759, 675] on button at bounding box center [762, 675] width 34 height 20
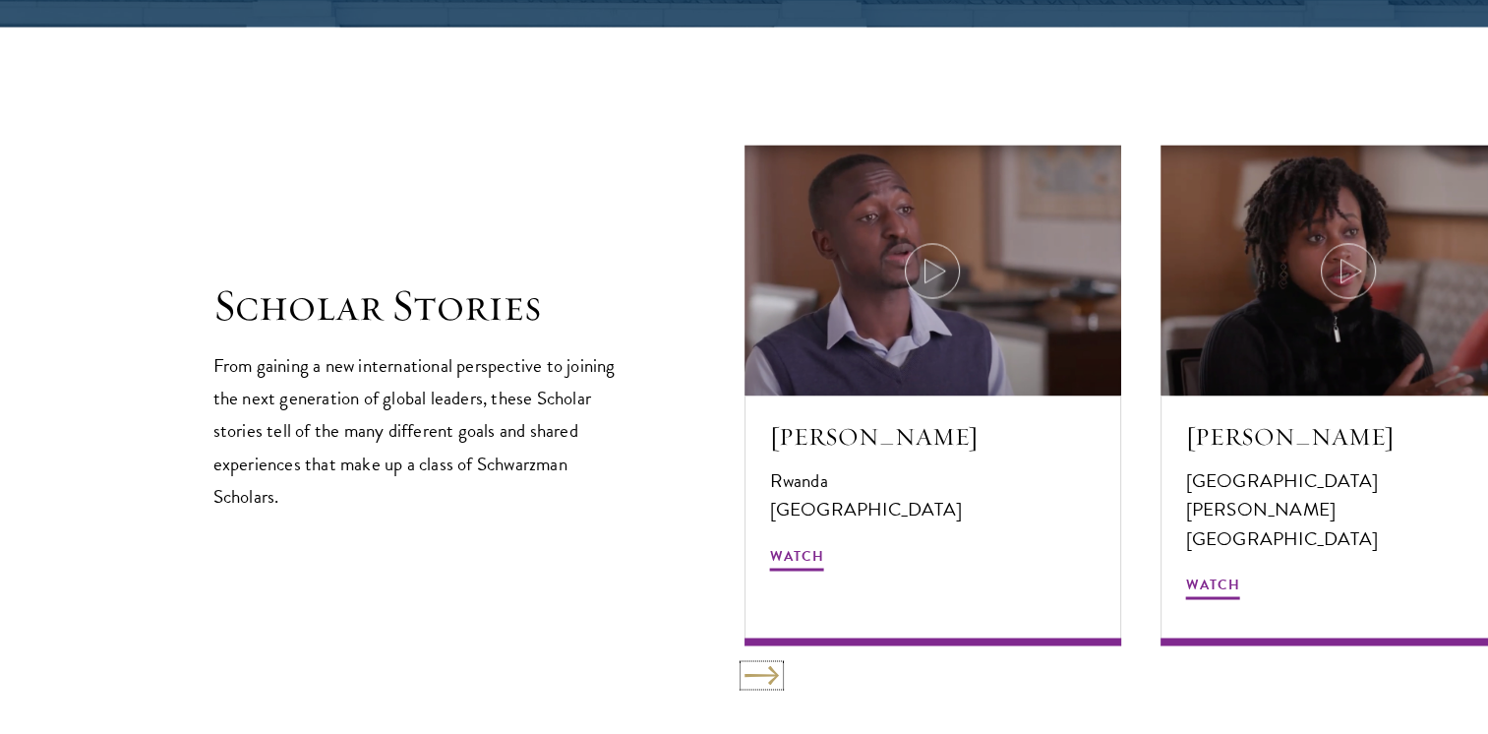
click at [759, 675] on button at bounding box center [762, 675] width 34 height 20
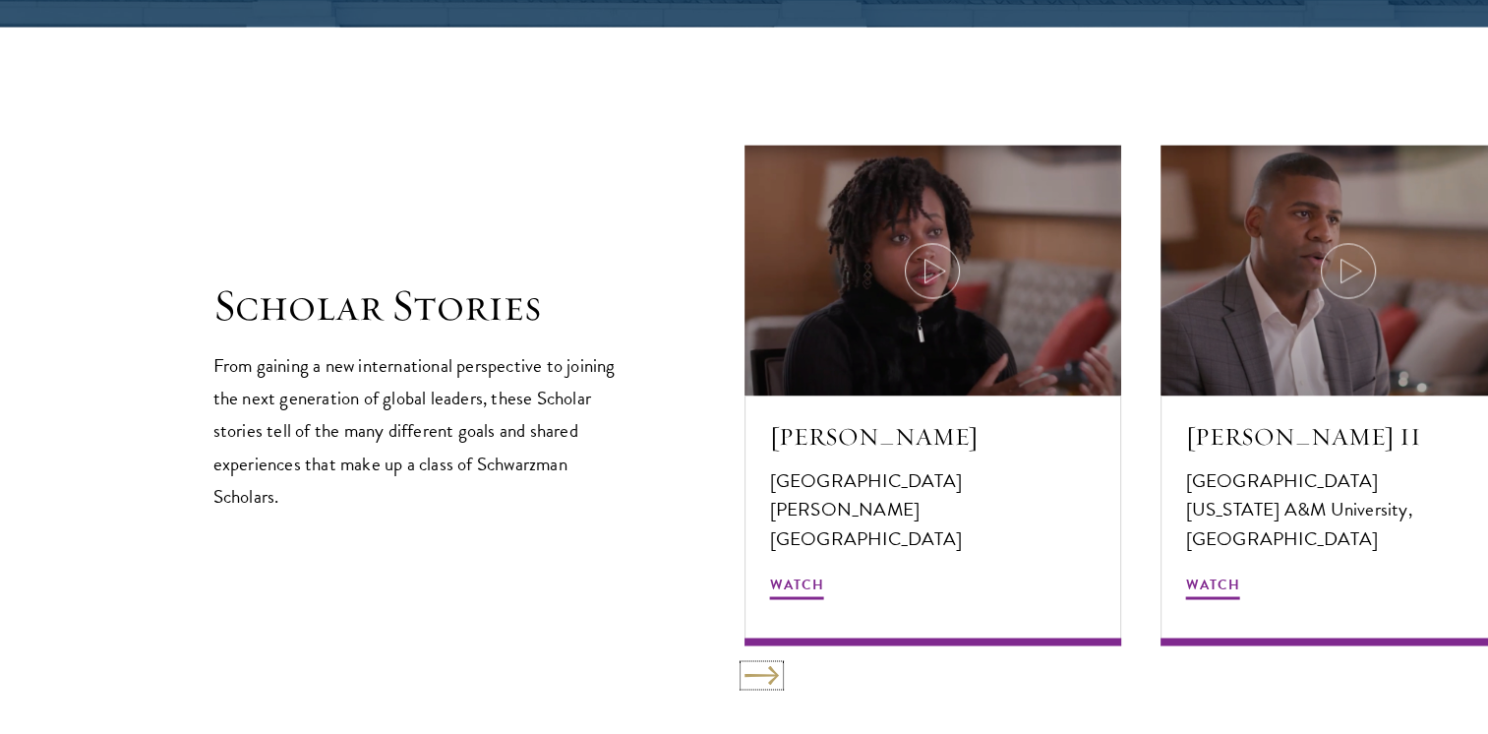
click at [759, 675] on button at bounding box center [762, 675] width 34 height 20
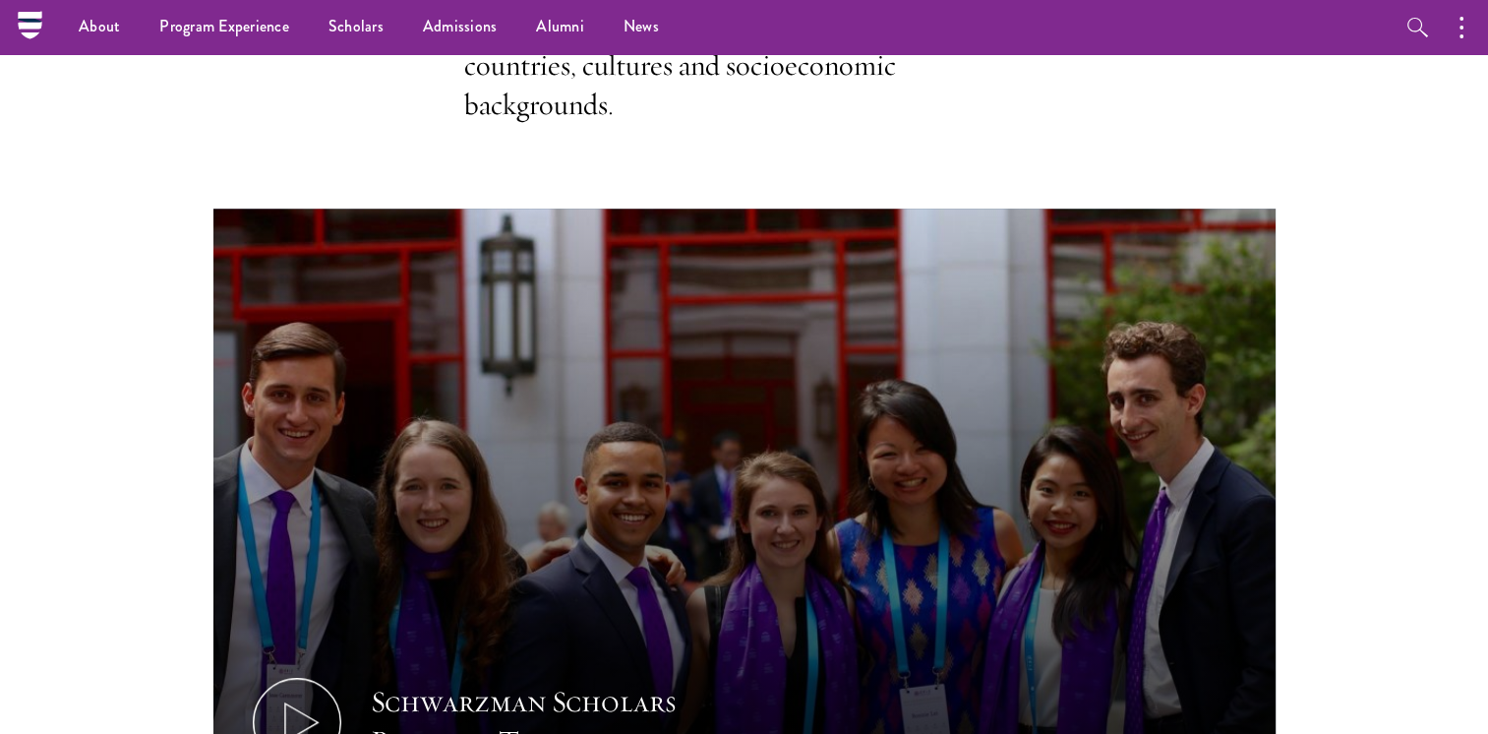
scroll to position [0, 0]
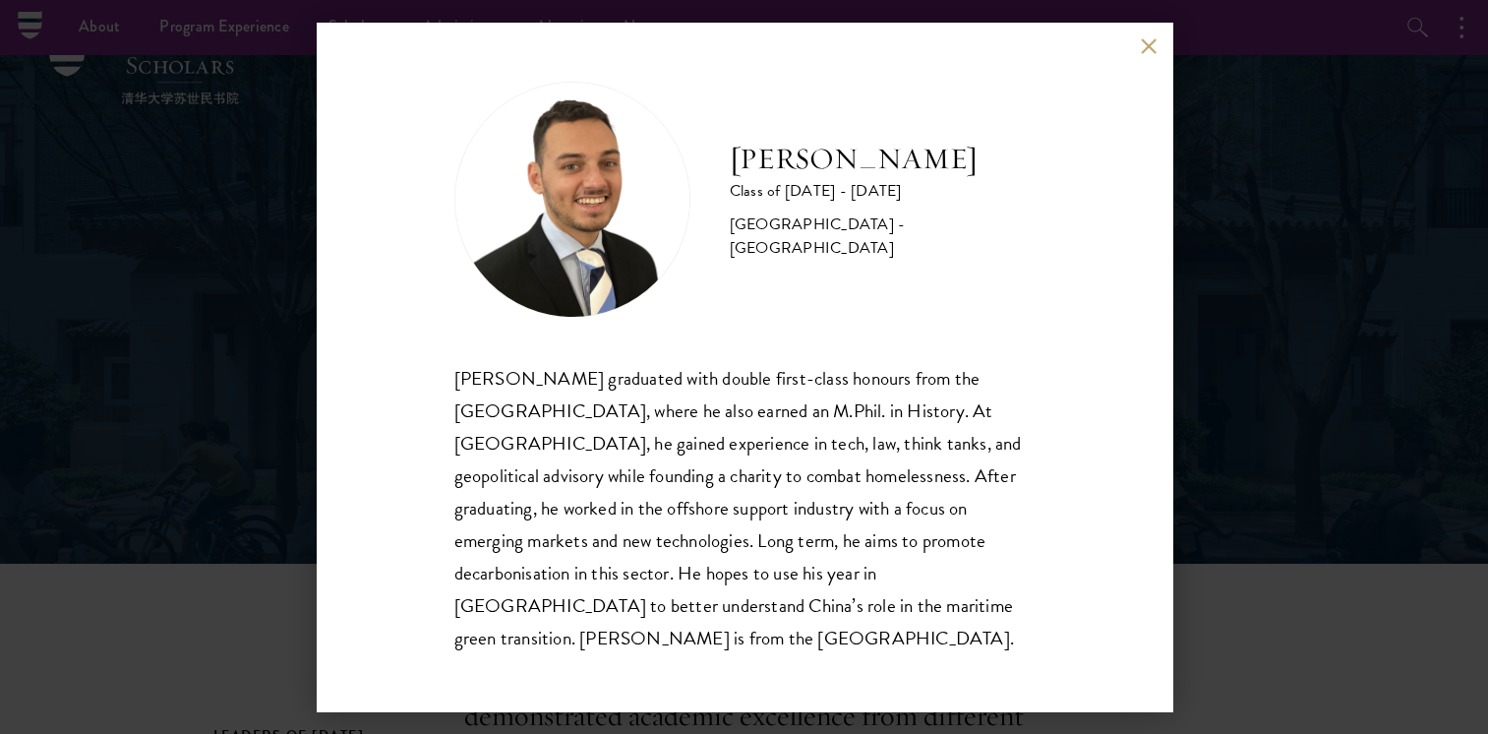
scroll to position [25, 0]
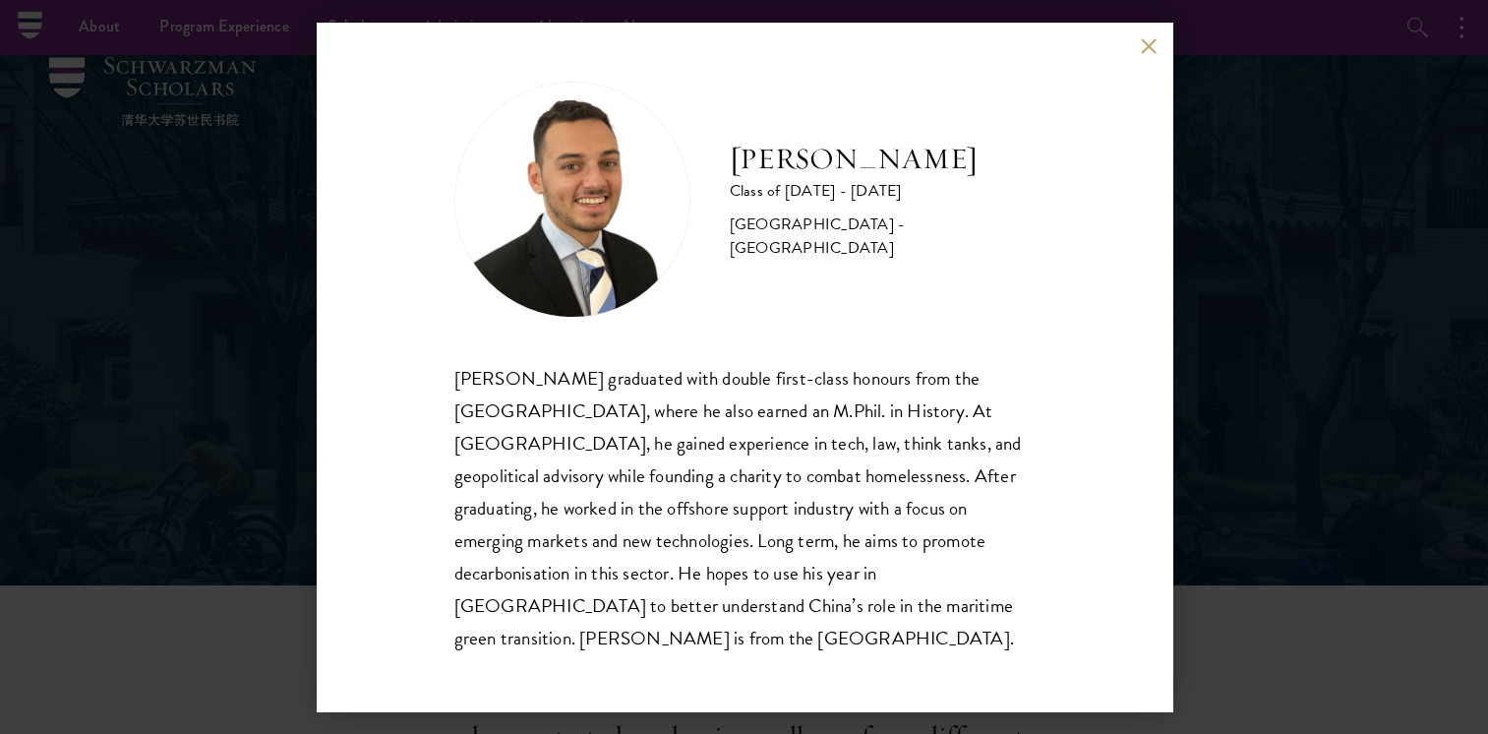
click at [1242, 340] on div "[PERSON_NAME] Class of [DATE] - [DATE] [GEOGRAPHIC_DATA] - [GEOGRAPHIC_DATA] [P…" at bounding box center [744, 367] width 1488 height 734
